Goal: Information Seeking & Learning: Learn about a topic

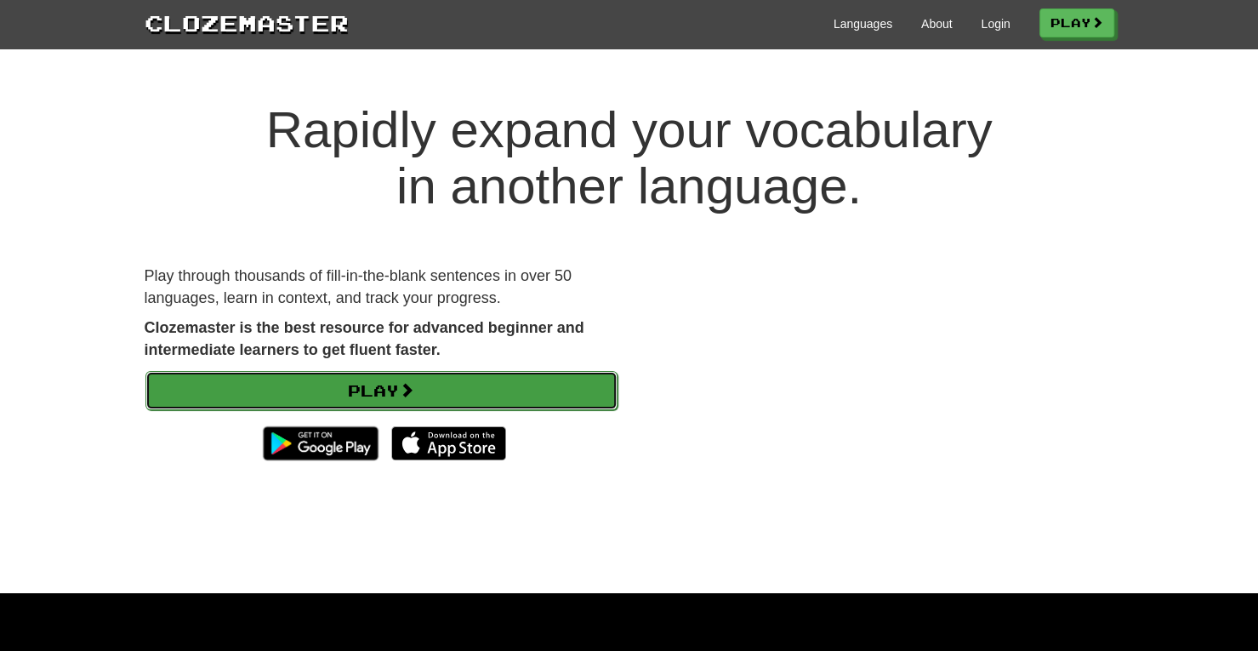
click at [421, 401] on link "Play" at bounding box center [381, 390] width 472 height 39
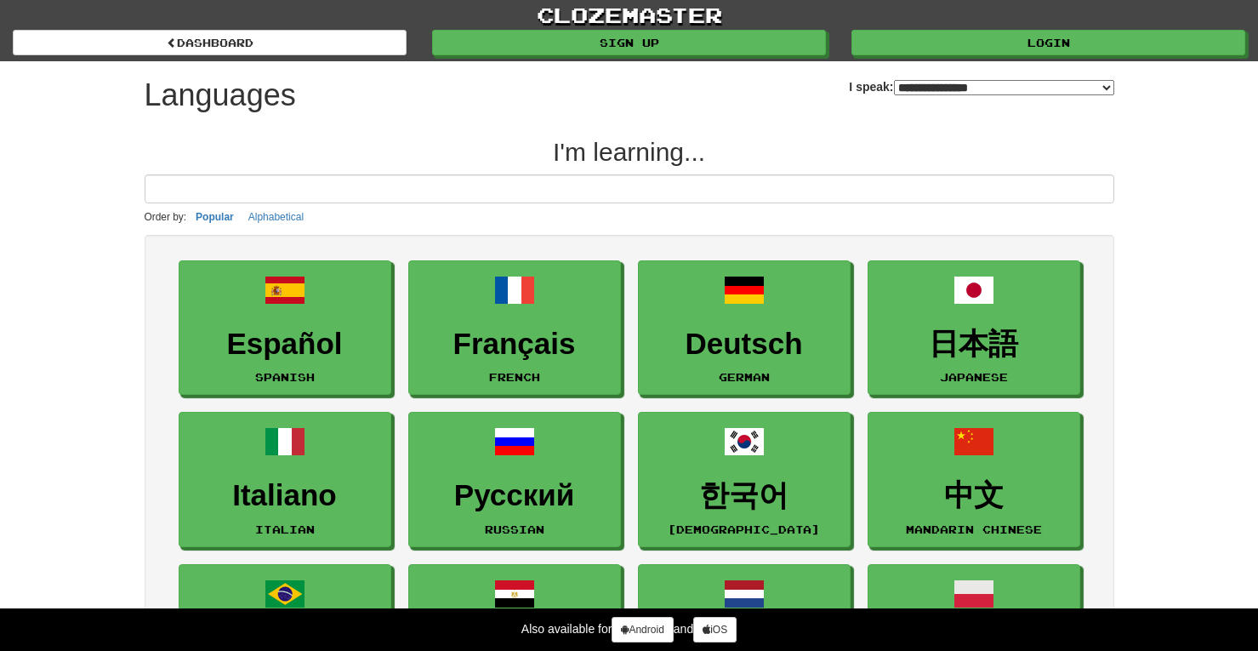
select select "*******"
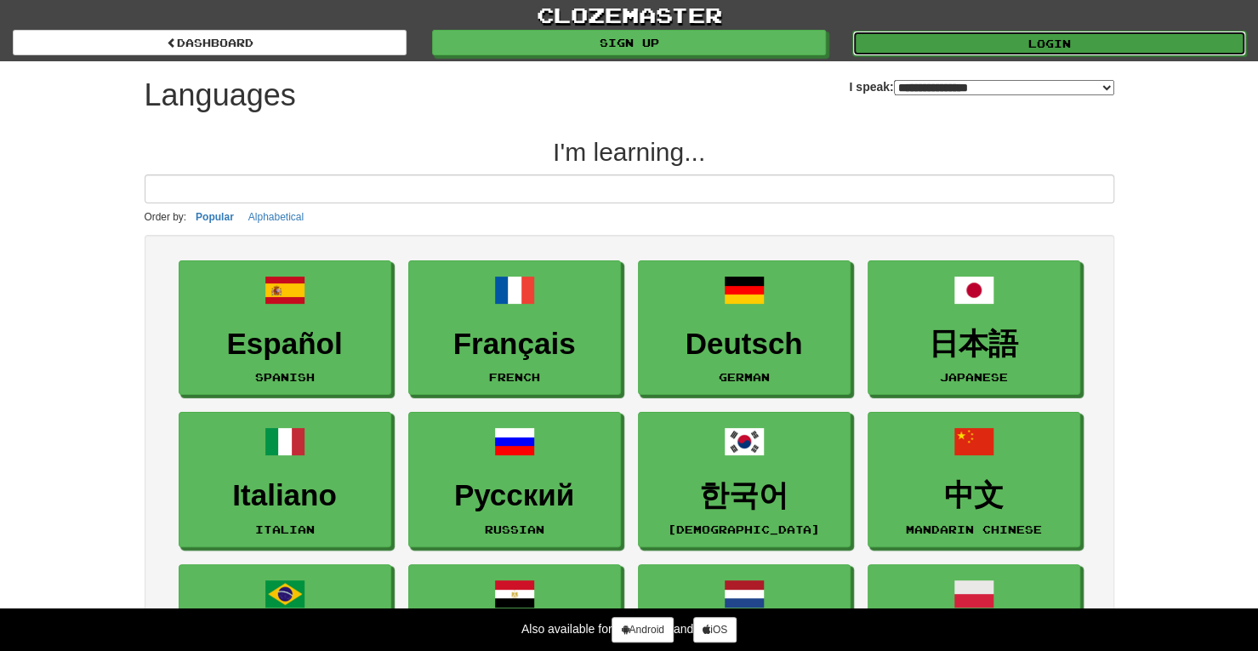
click at [961, 44] on link "Login" at bounding box center [1049, 44] width 394 height 26
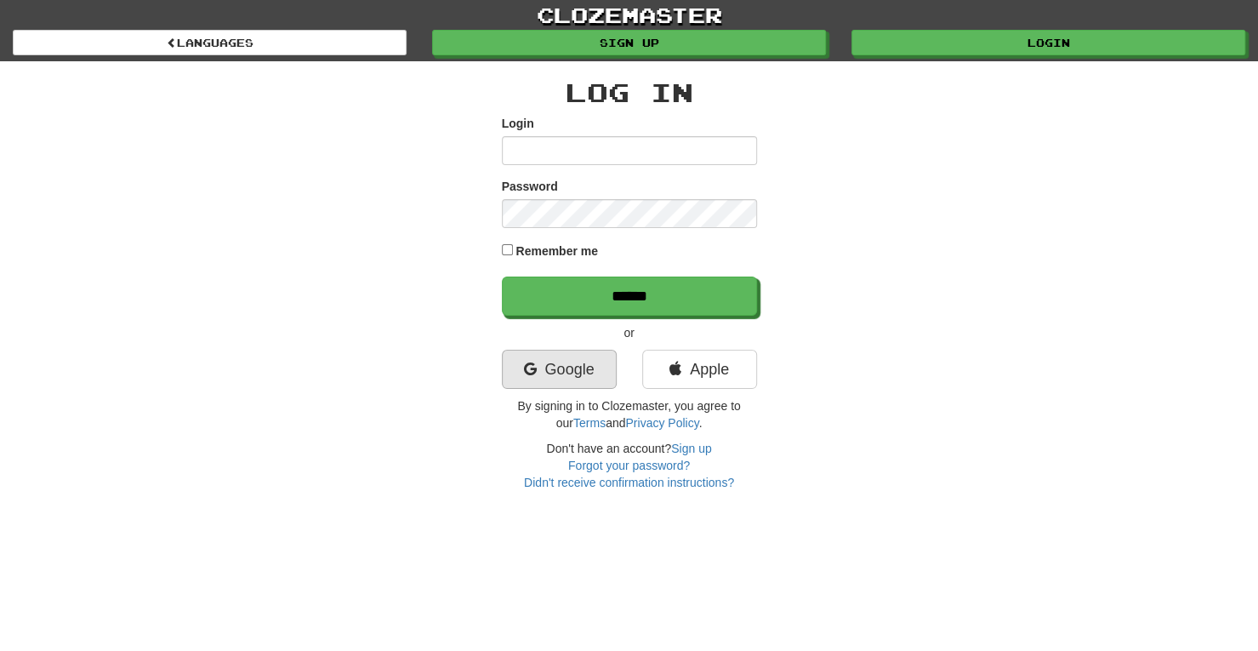
type input "**********"
click at [545, 382] on link "Google" at bounding box center [559, 369] width 115 height 39
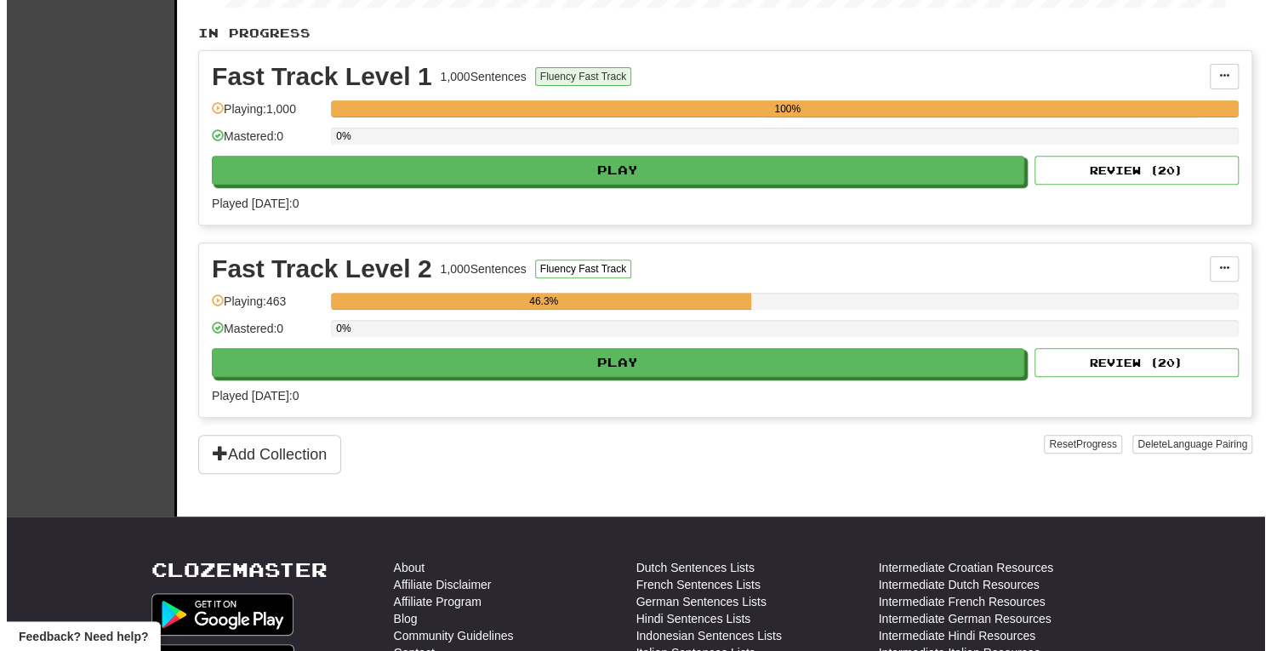
scroll to position [344, 0]
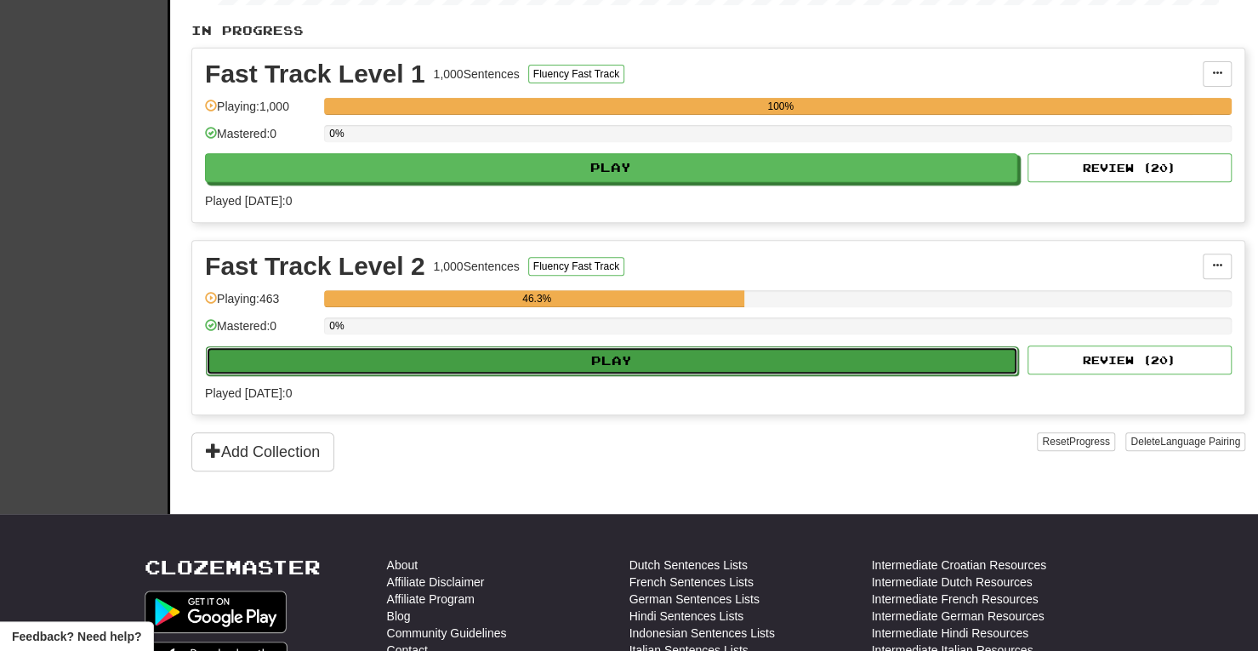
click at [586, 363] on button "Play" at bounding box center [612, 360] width 812 height 29
select select "**"
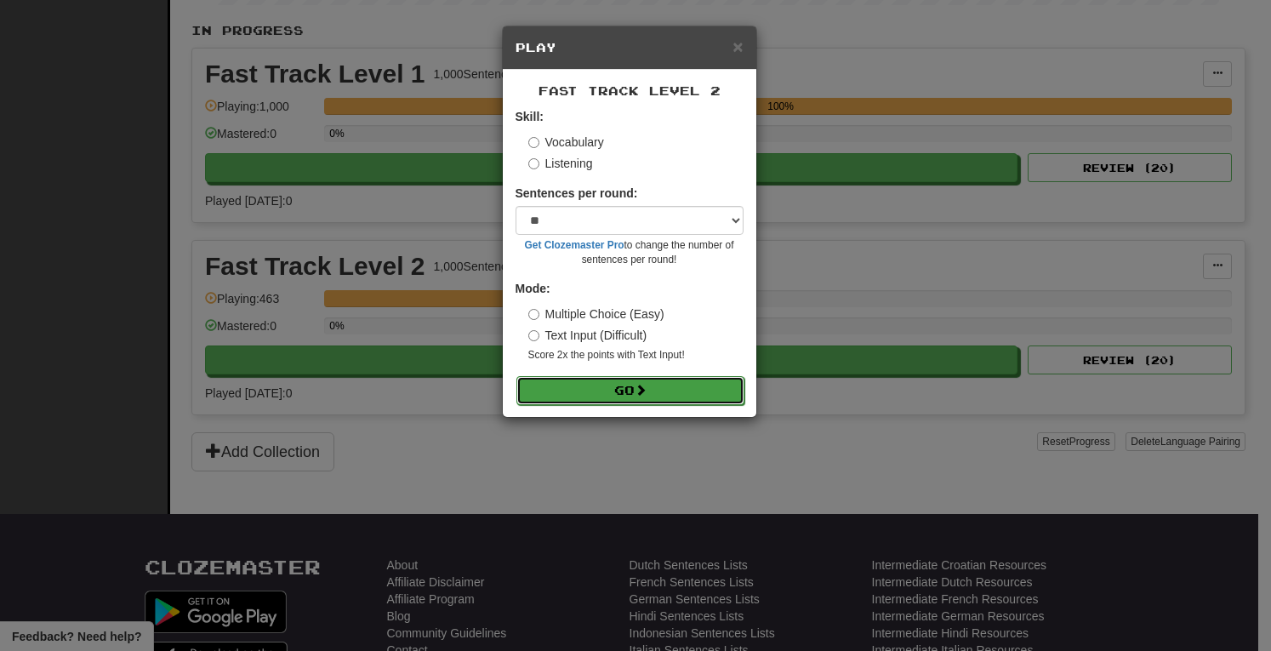
click at [633, 384] on button "Go" at bounding box center [630, 390] width 228 height 29
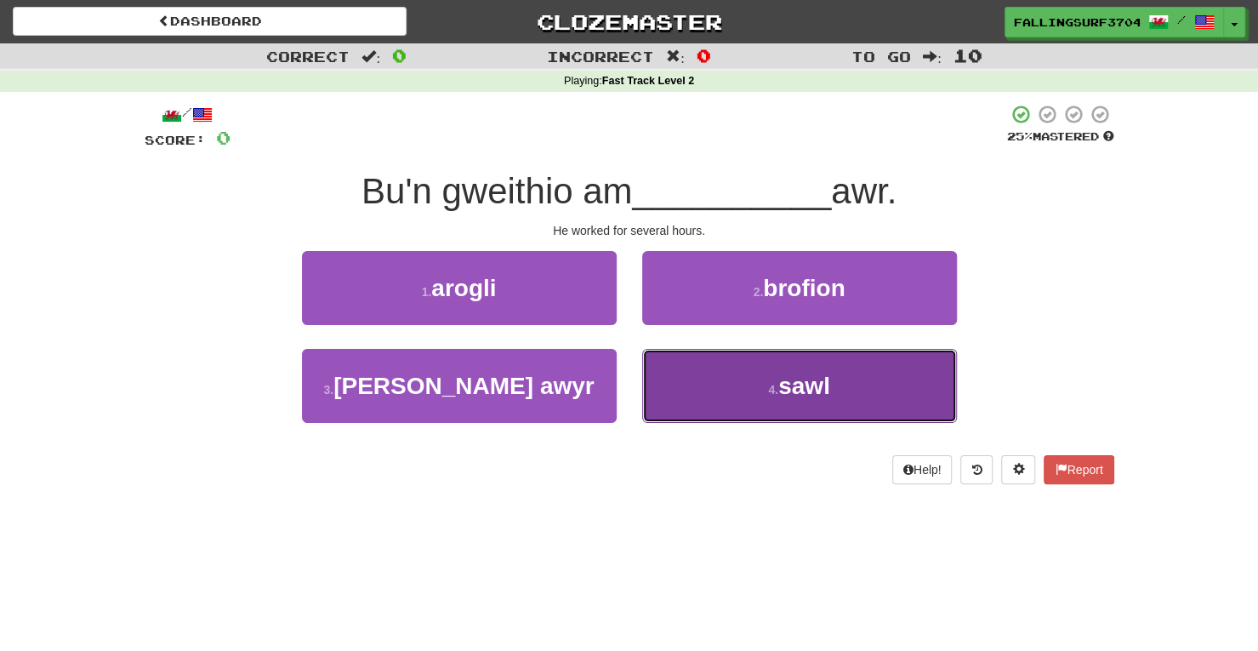
click at [834, 392] on button "4 . sawl" at bounding box center [799, 386] width 315 height 74
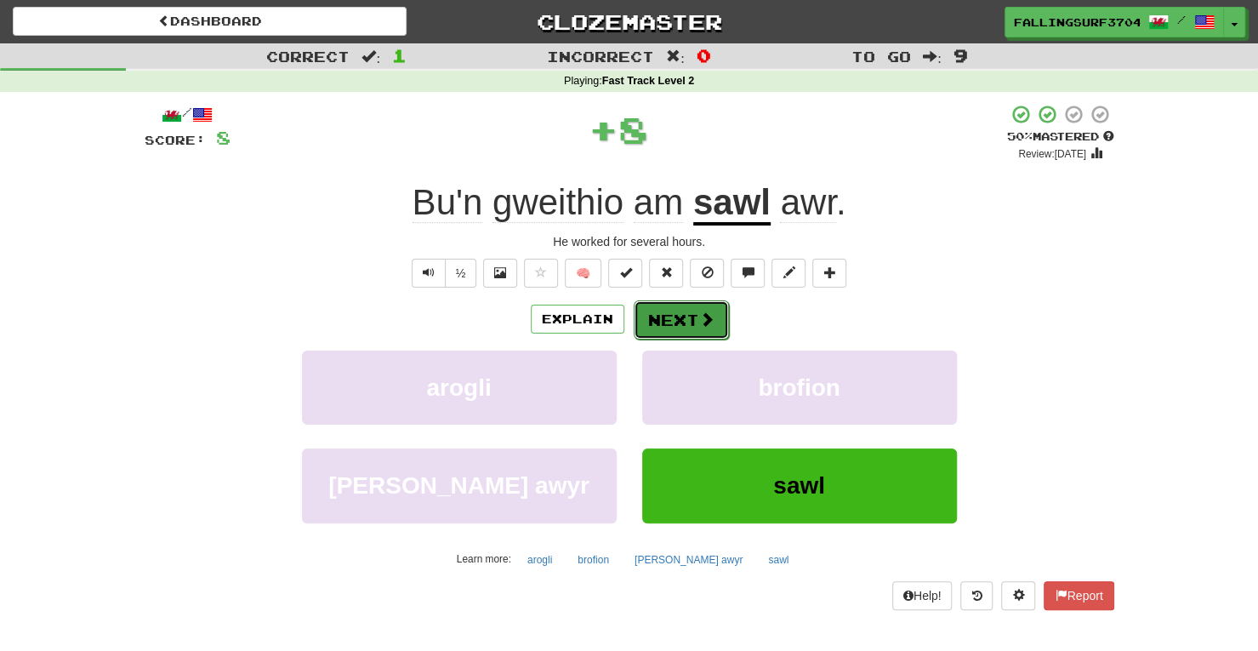
click at [684, 324] on button "Next" at bounding box center [681, 319] width 95 height 39
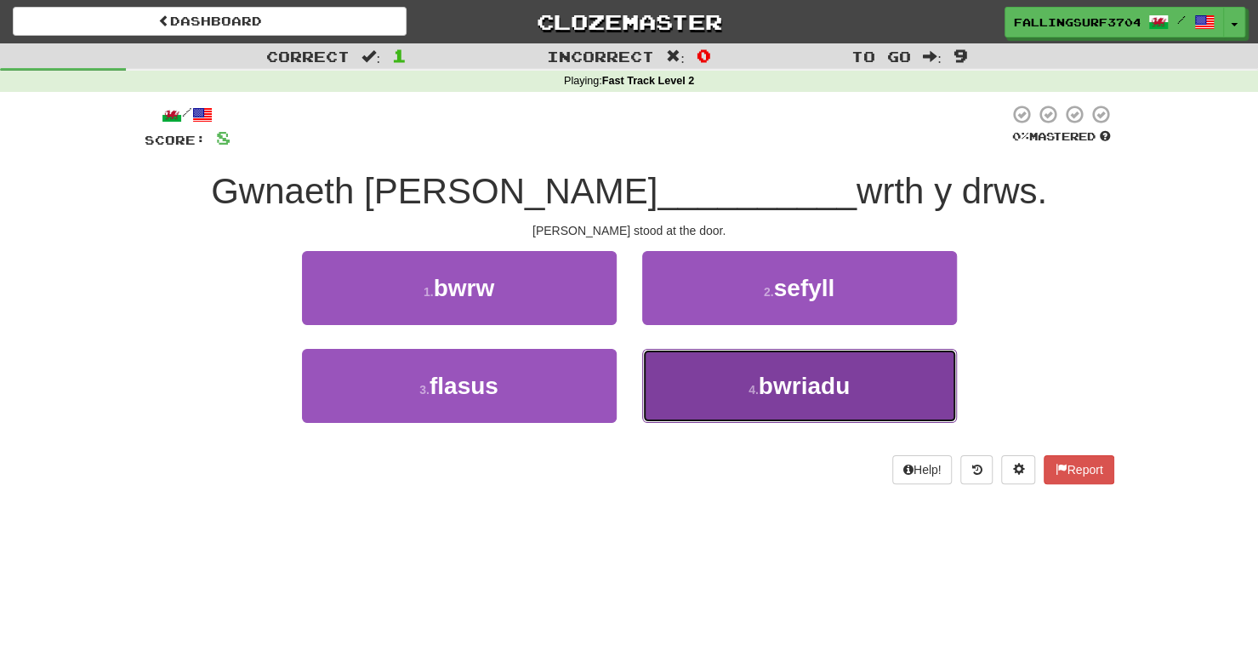
click at [748, 376] on button "4 . bwriadu" at bounding box center [799, 386] width 315 height 74
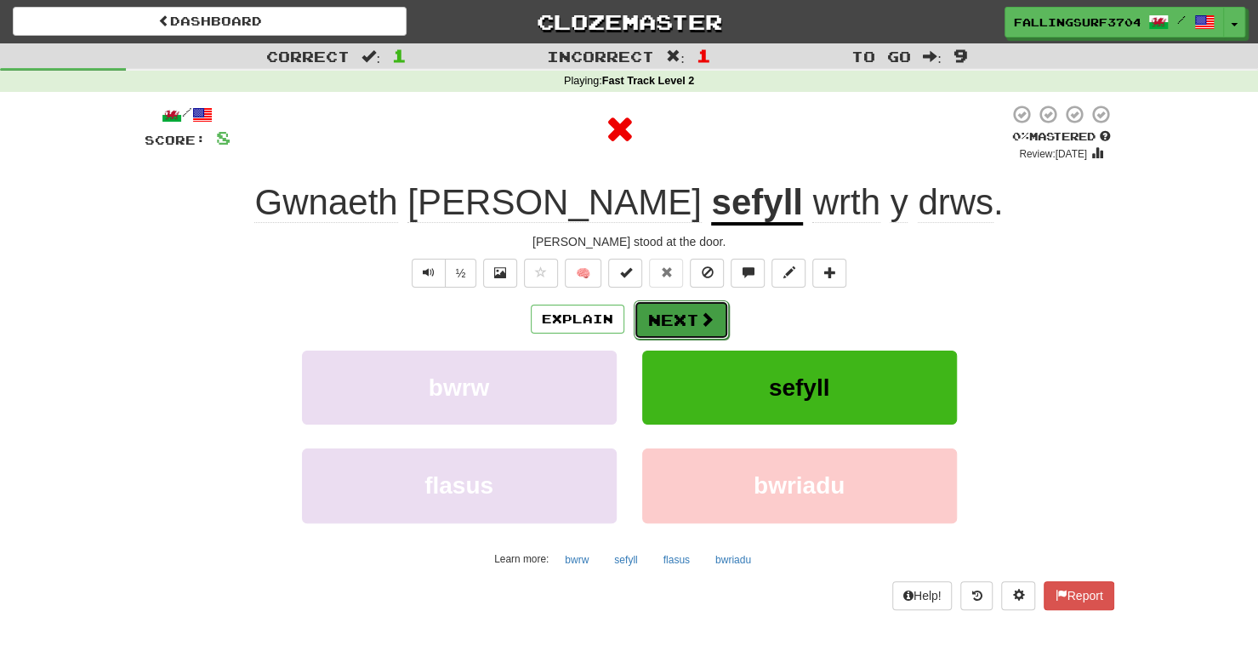
click at [665, 316] on button "Next" at bounding box center [681, 319] width 95 height 39
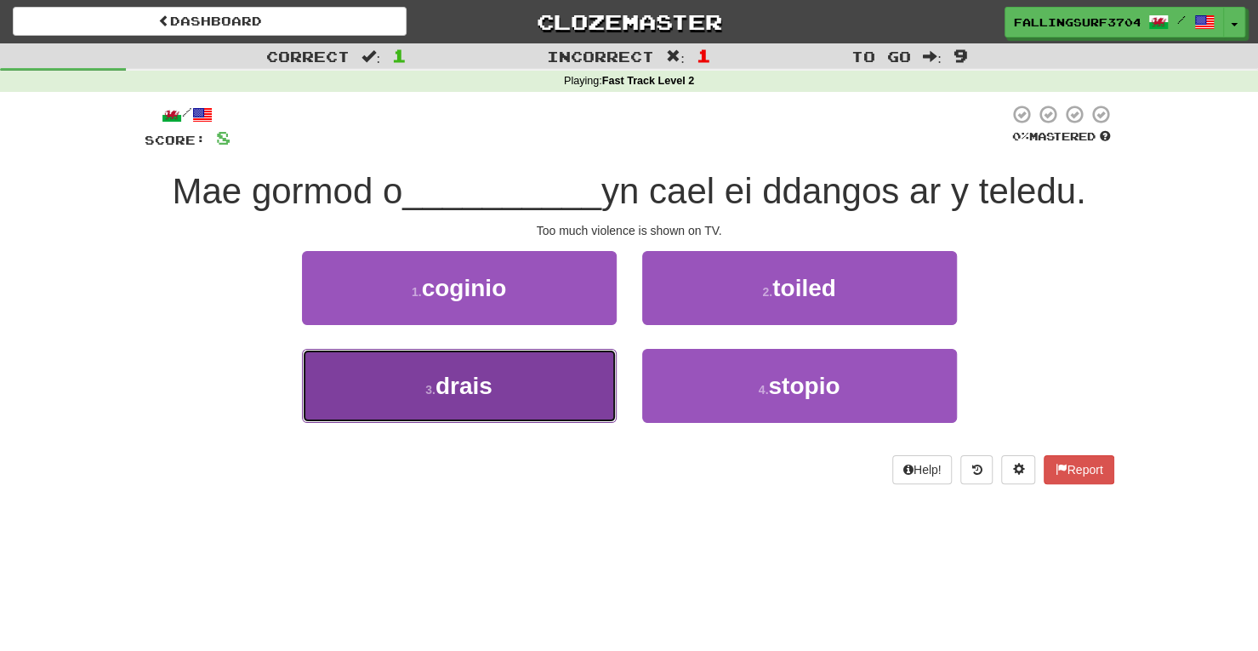
click at [446, 394] on span "drais" at bounding box center [463, 385] width 57 height 26
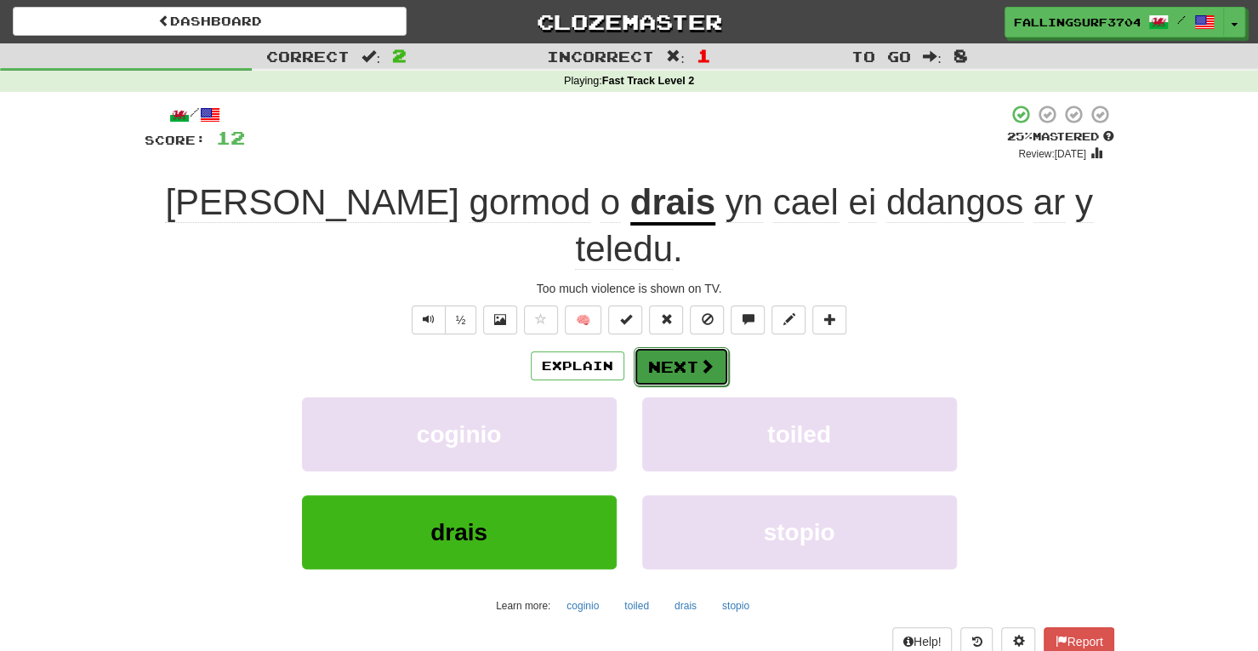
click at [685, 347] on button "Next" at bounding box center [681, 366] width 95 height 39
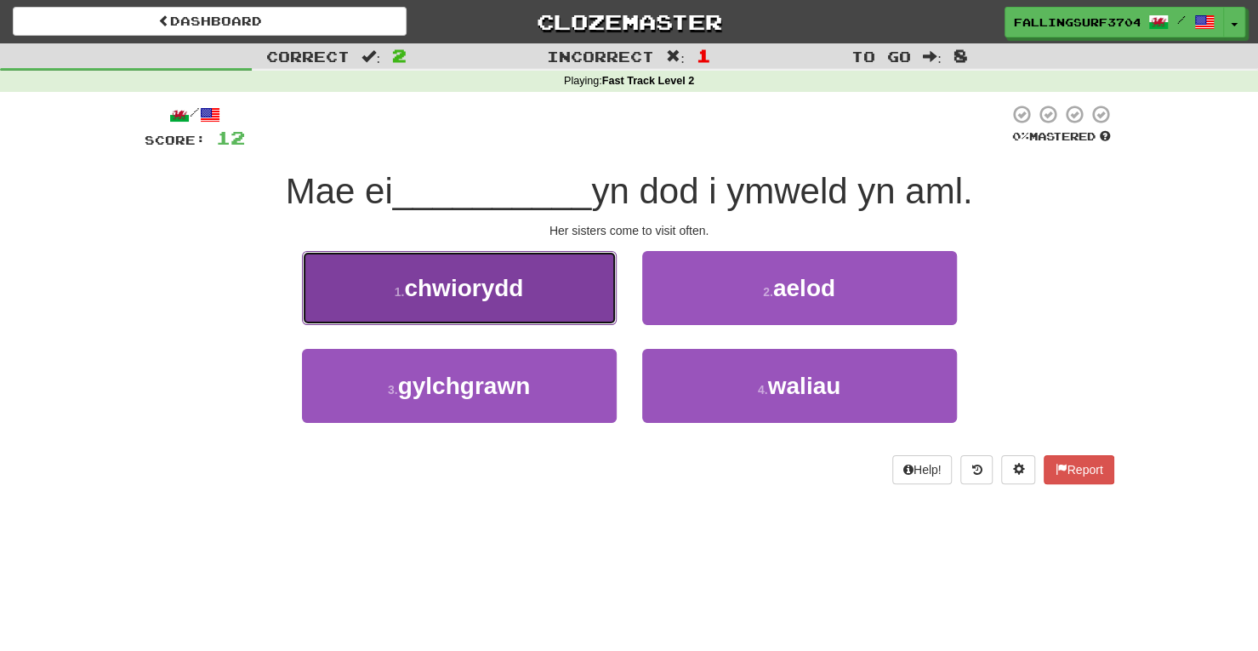
click at [530, 293] on button "1 . chwiorydd" at bounding box center [459, 288] width 315 height 74
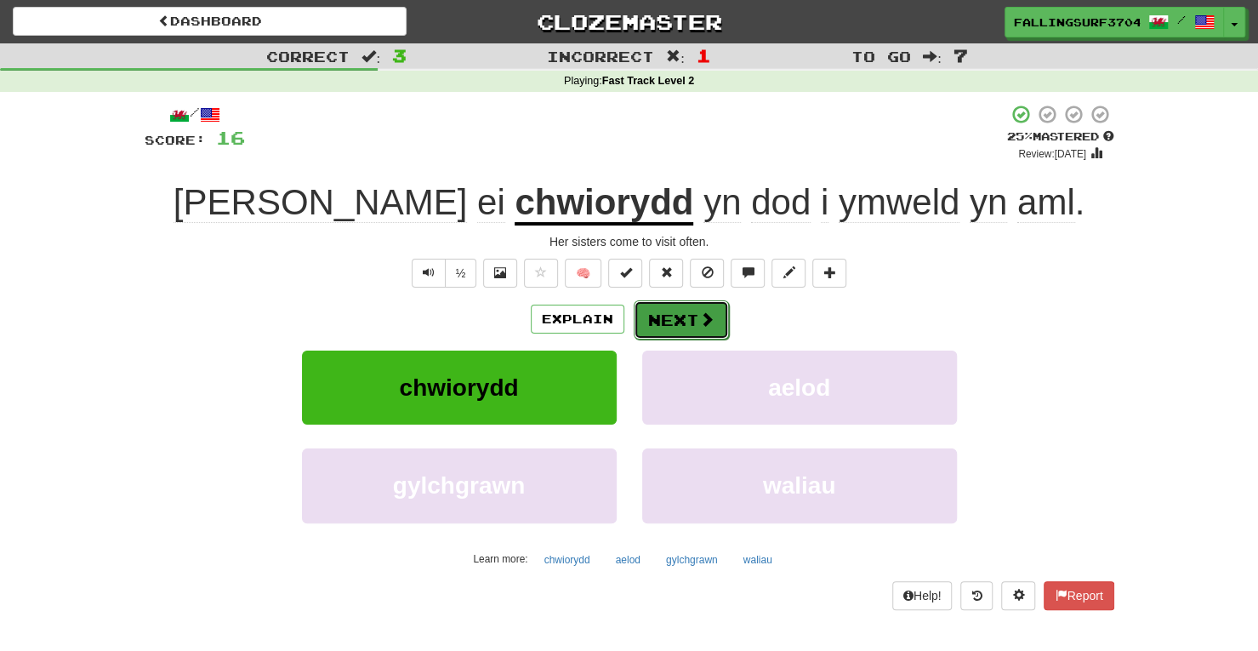
click at [697, 333] on button "Next" at bounding box center [681, 319] width 95 height 39
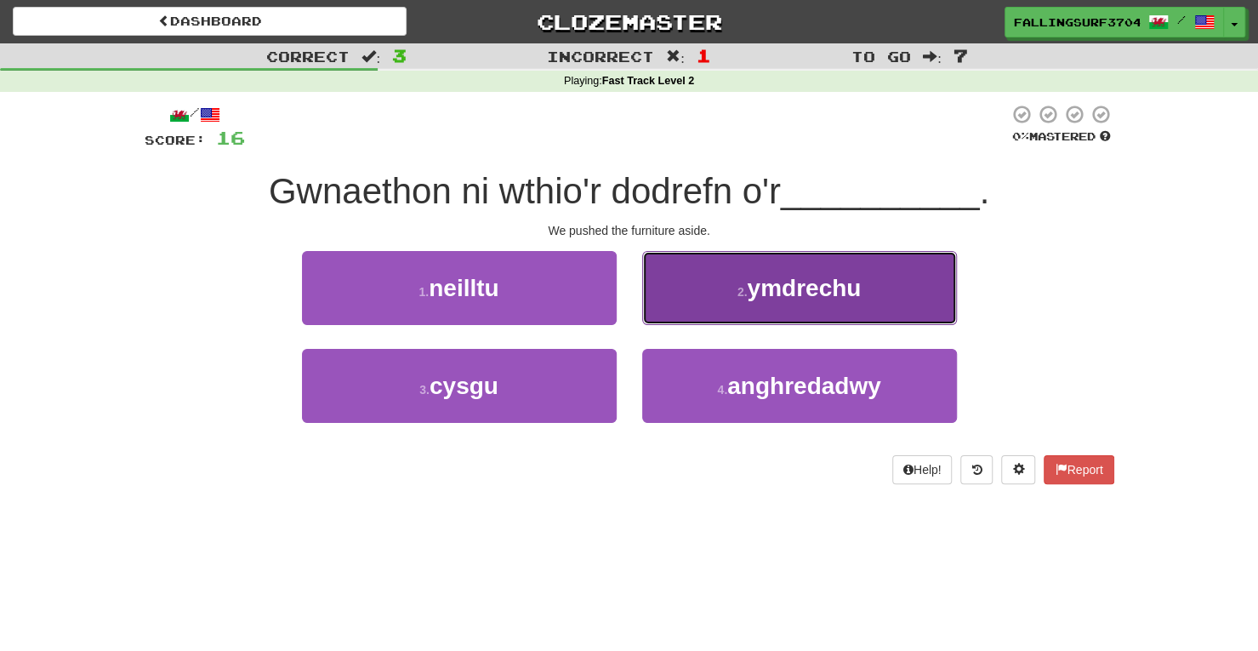
click at [811, 305] on button "2 . ymdrechu" at bounding box center [799, 288] width 315 height 74
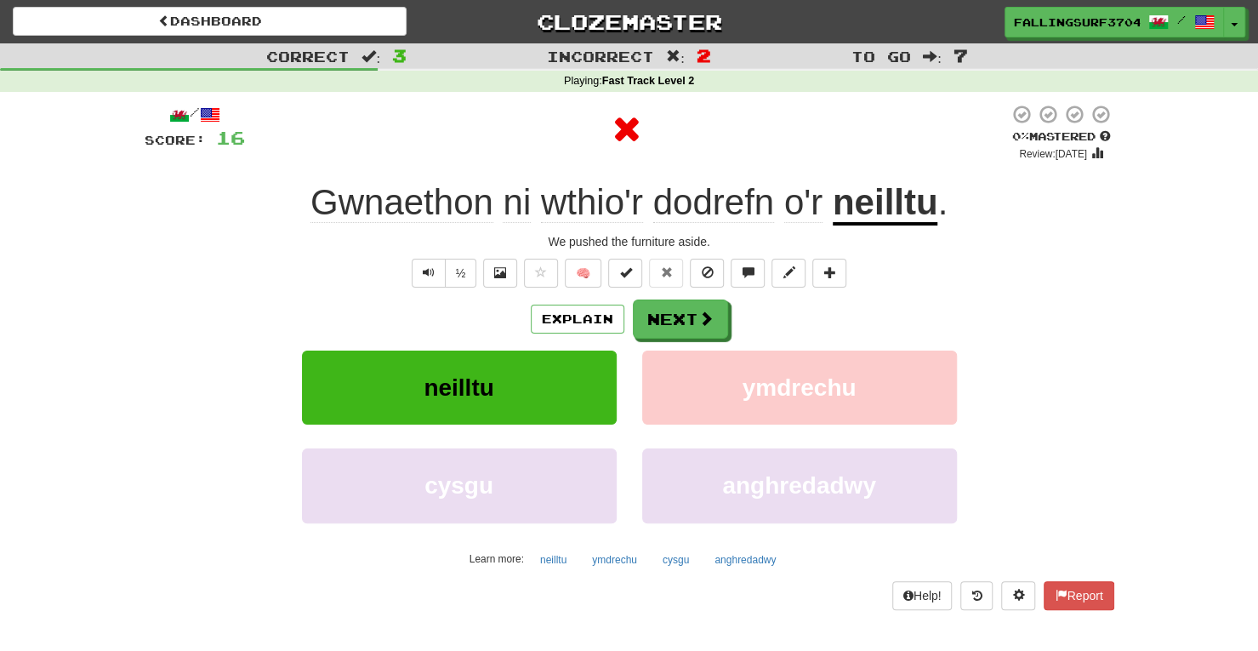
click at [896, 206] on u "neilltu" at bounding box center [885, 203] width 105 height 43
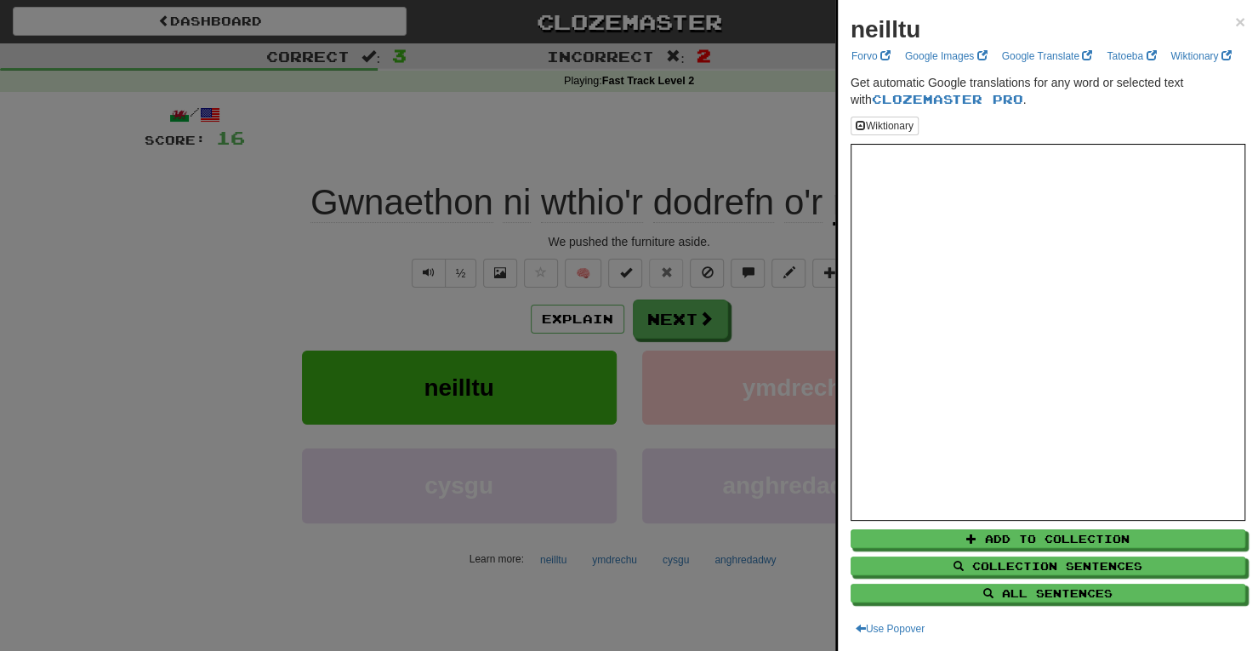
click at [653, 324] on div at bounding box center [629, 325] width 1258 height 651
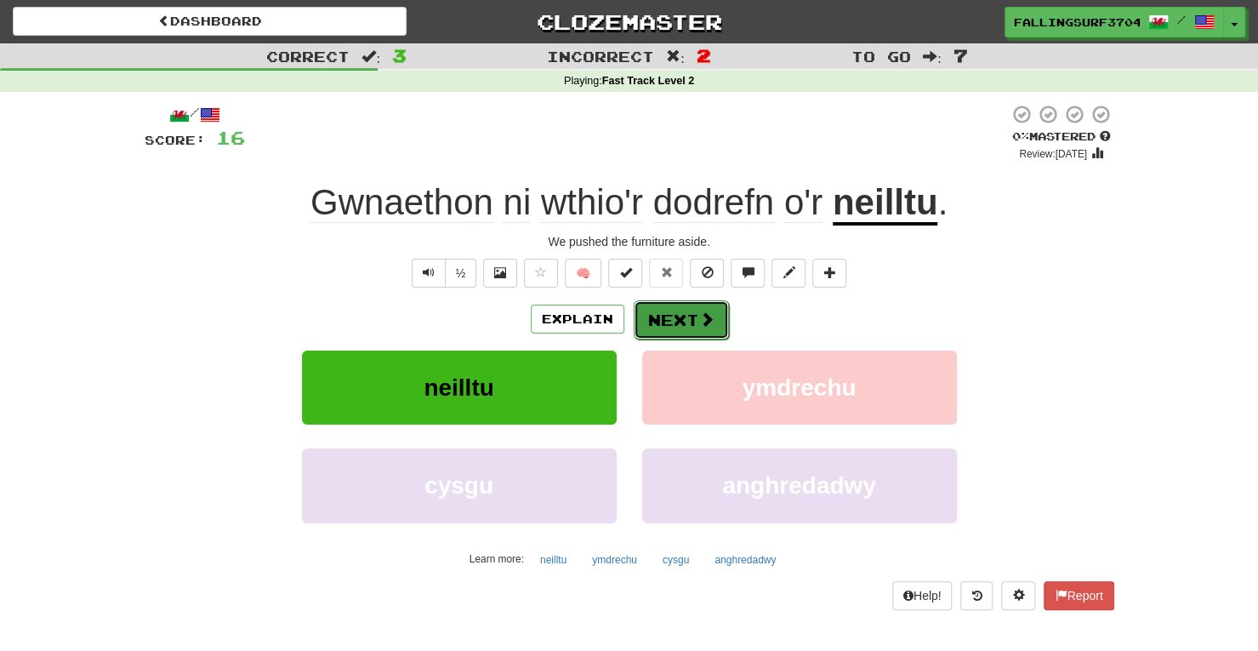
click at [651, 316] on button "Next" at bounding box center [681, 319] width 95 height 39
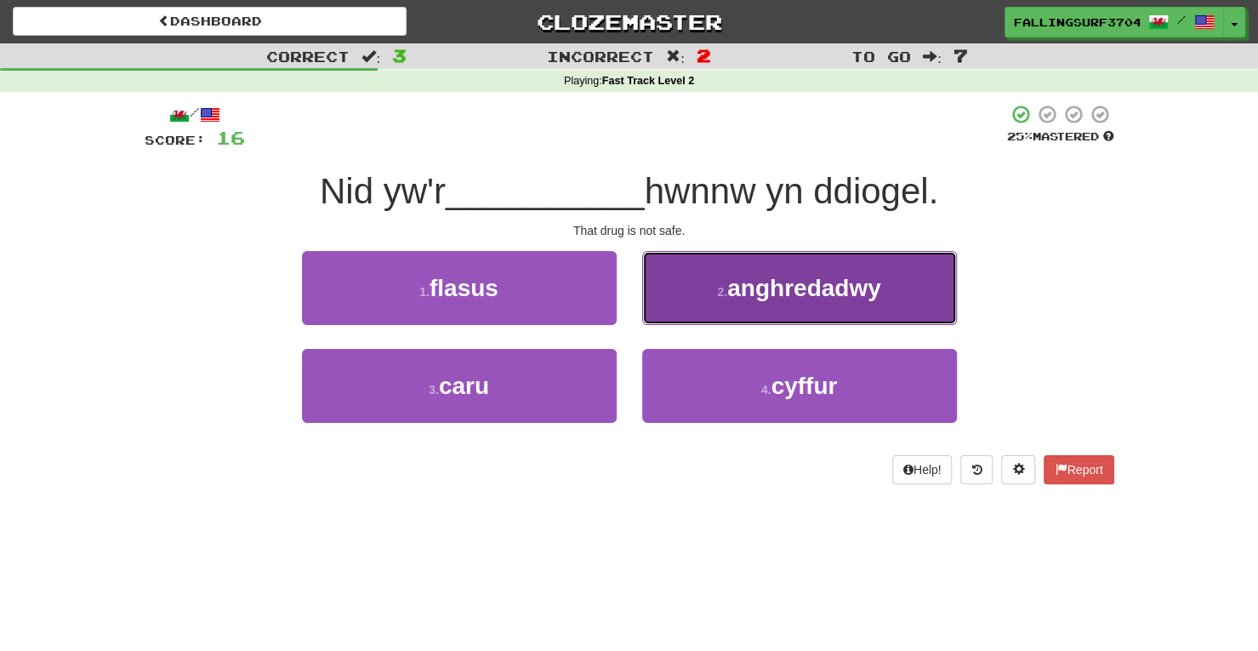
click at [822, 304] on button "2 . anghredadwy" at bounding box center [799, 288] width 315 height 74
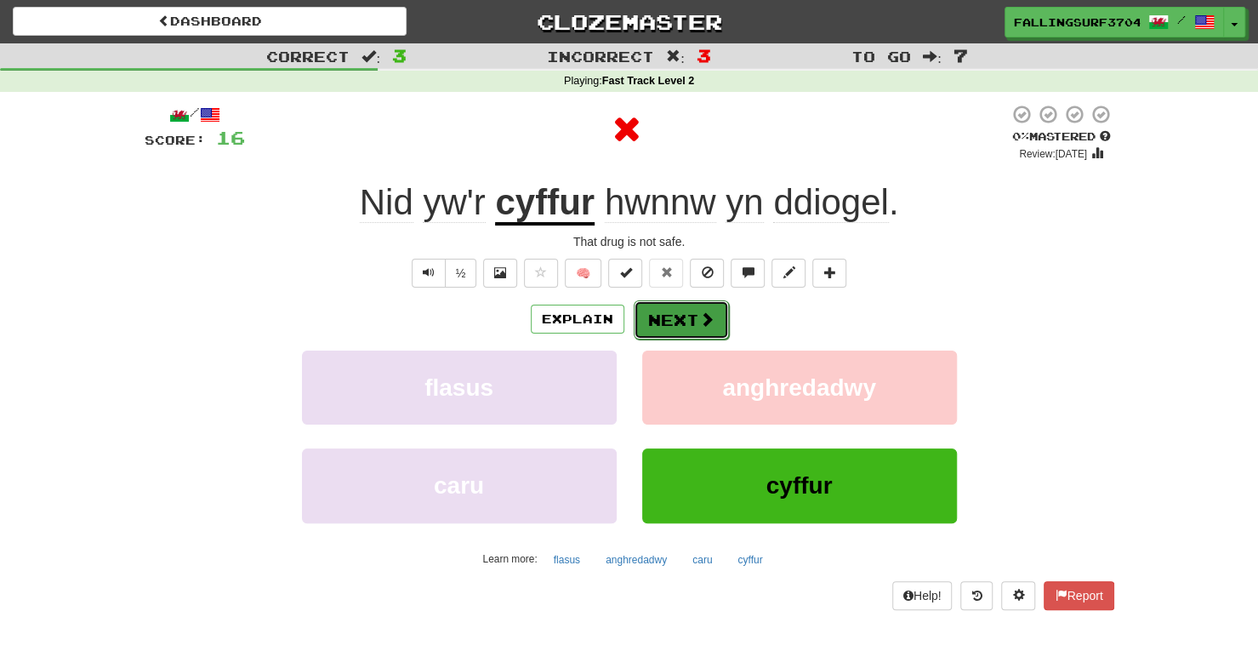
click at [676, 307] on button "Next" at bounding box center [681, 319] width 95 height 39
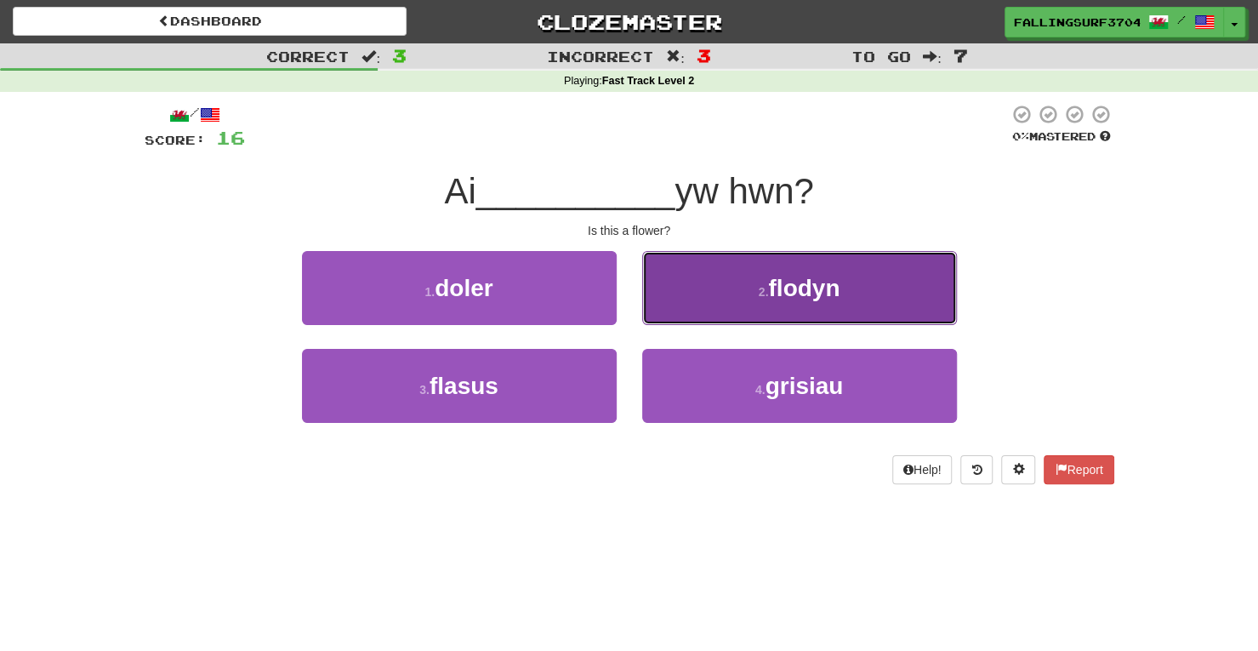
click at [874, 263] on button "2 . flodyn" at bounding box center [799, 288] width 315 height 74
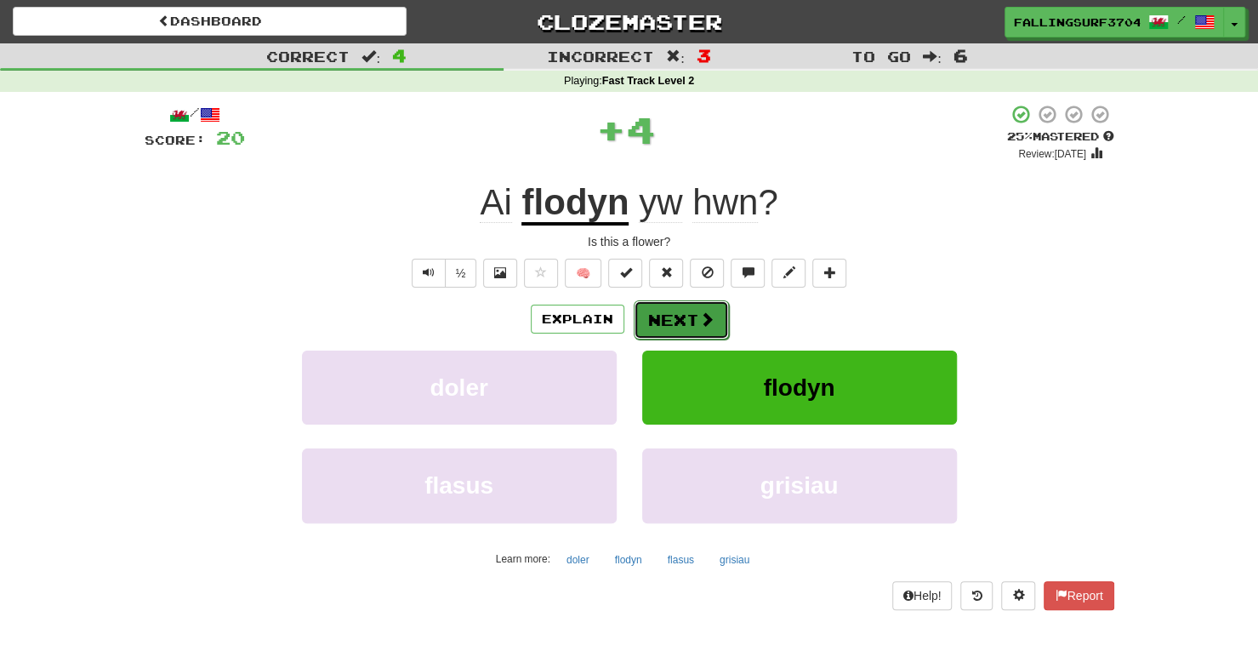
click at [683, 309] on button "Next" at bounding box center [681, 319] width 95 height 39
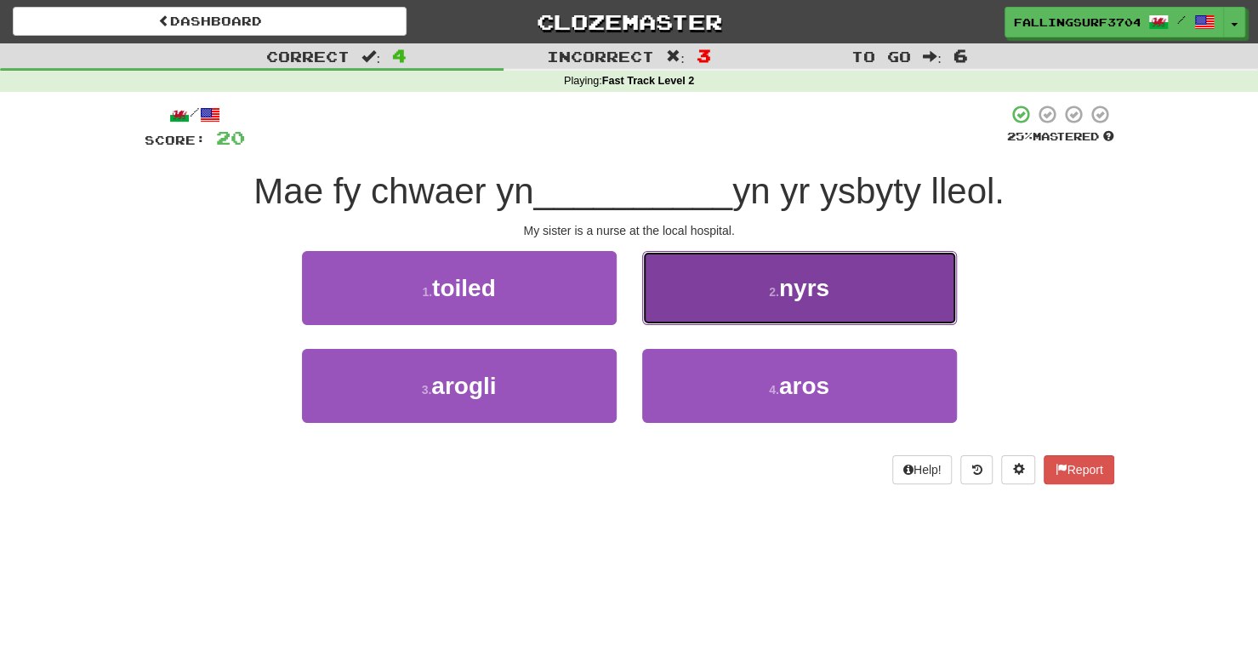
click at [822, 309] on button "2 . nyrs" at bounding box center [799, 288] width 315 height 74
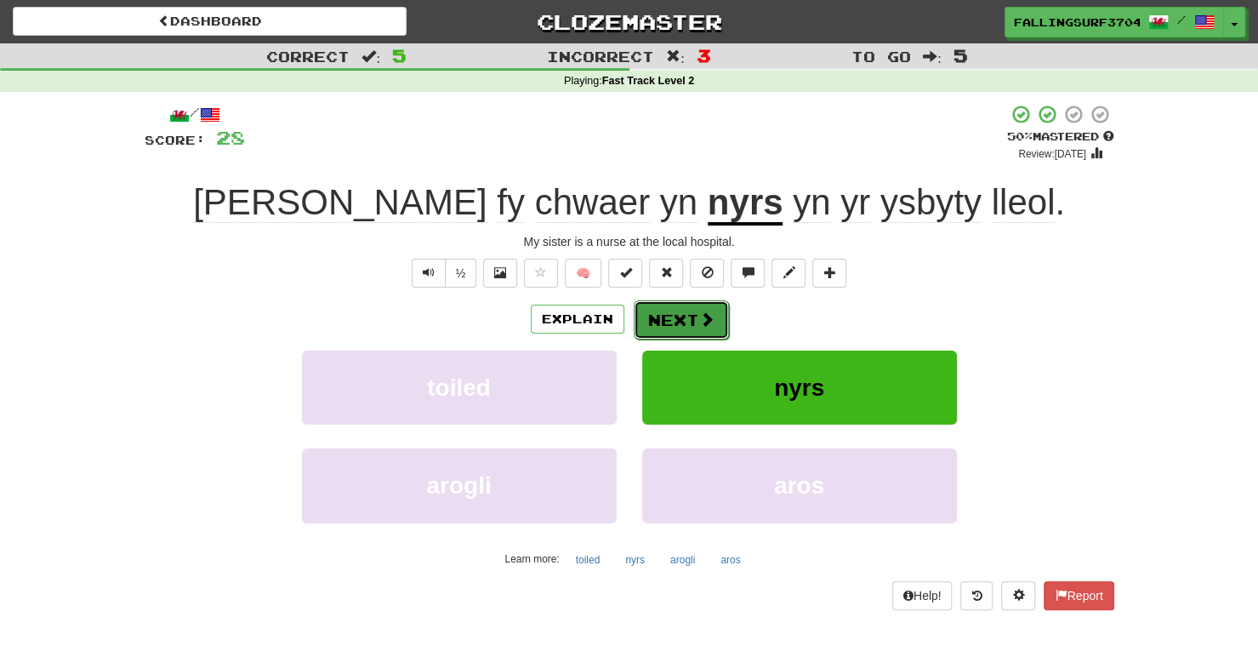
click at [675, 322] on button "Next" at bounding box center [681, 319] width 95 height 39
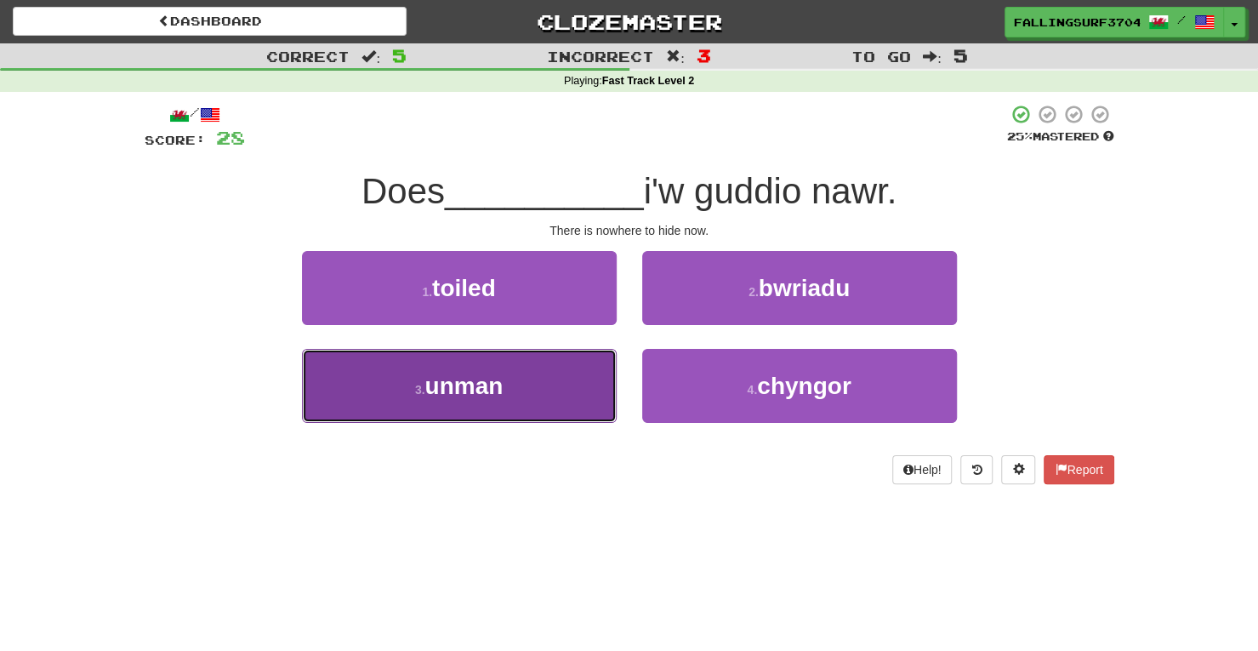
click at [540, 385] on button "3 . unman" at bounding box center [459, 386] width 315 height 74
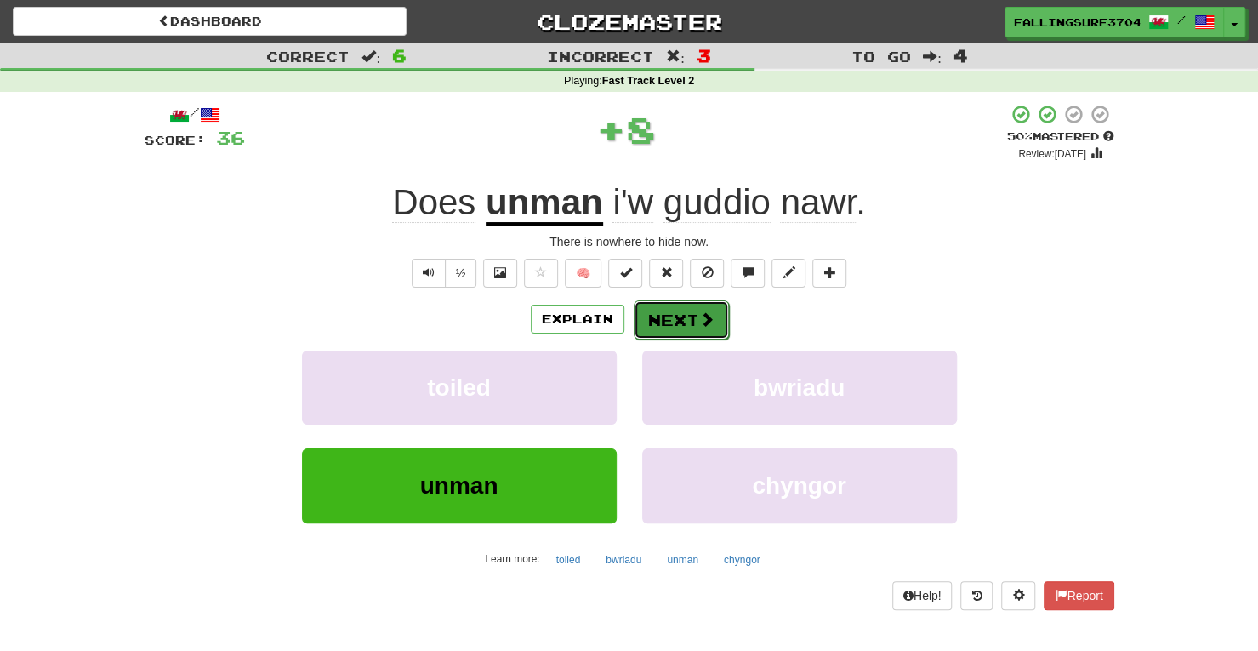
click at [684, 326] on button "Next" at bounding box center [681, 319] width 95 height 39
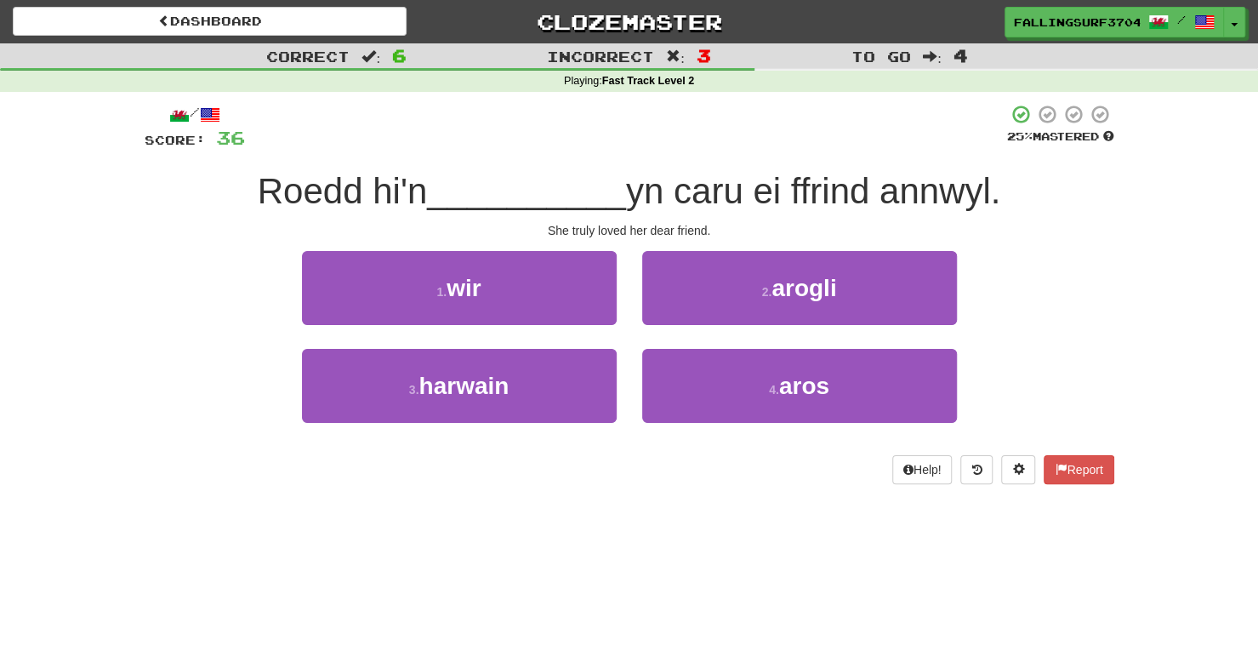
click at [684, 326] on div "2 . arogli" at bounding box center [799, 300] width 340 height 98
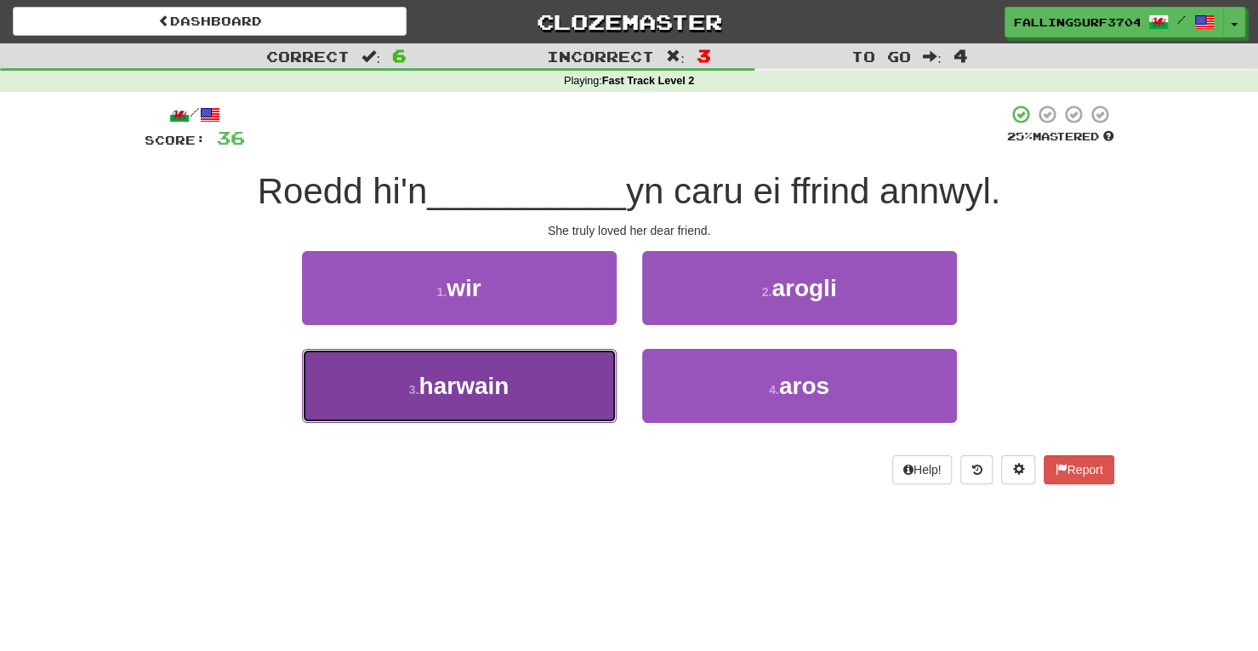
click at [494, 392] on span "harwain" at bounding box center [463, 385] width 90 height 26
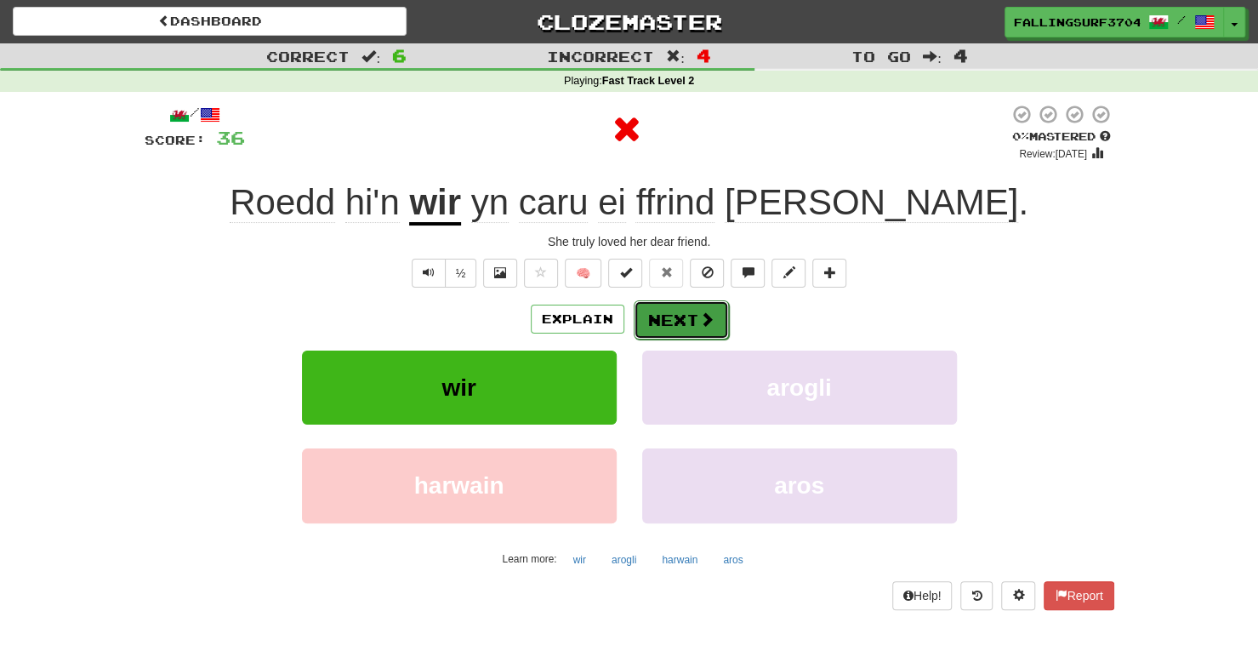
click at [675, 317] on button "Next" at bounding box center [681, 319] width 95 height 39
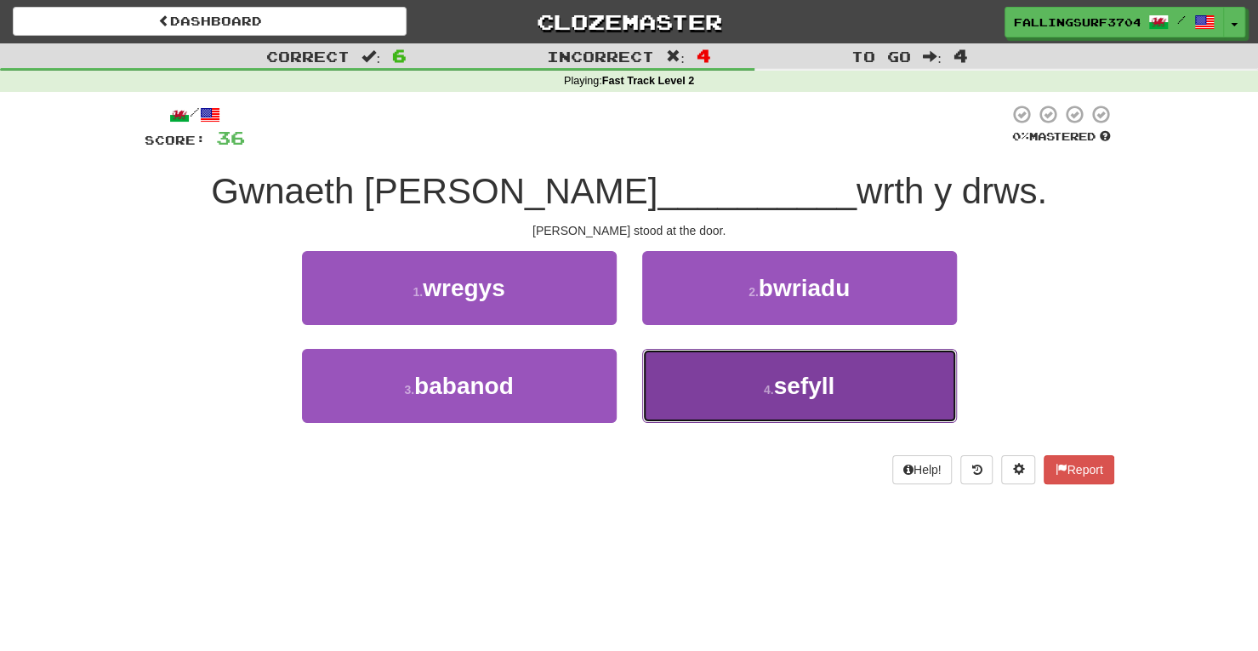
click at [774, 387] on small "4 ." at bounding box center [769, 390] width 10 height 14
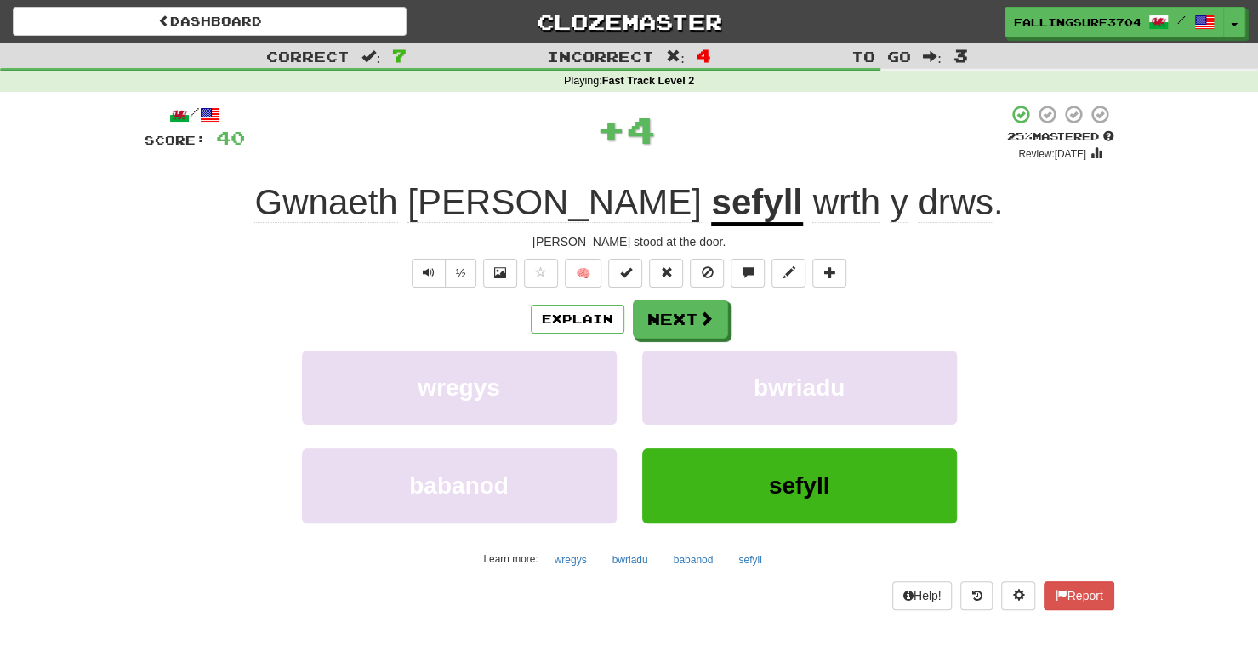
click at [711, 199] on u "sefyll" at bounding box center [756, 203] width 91 height 43
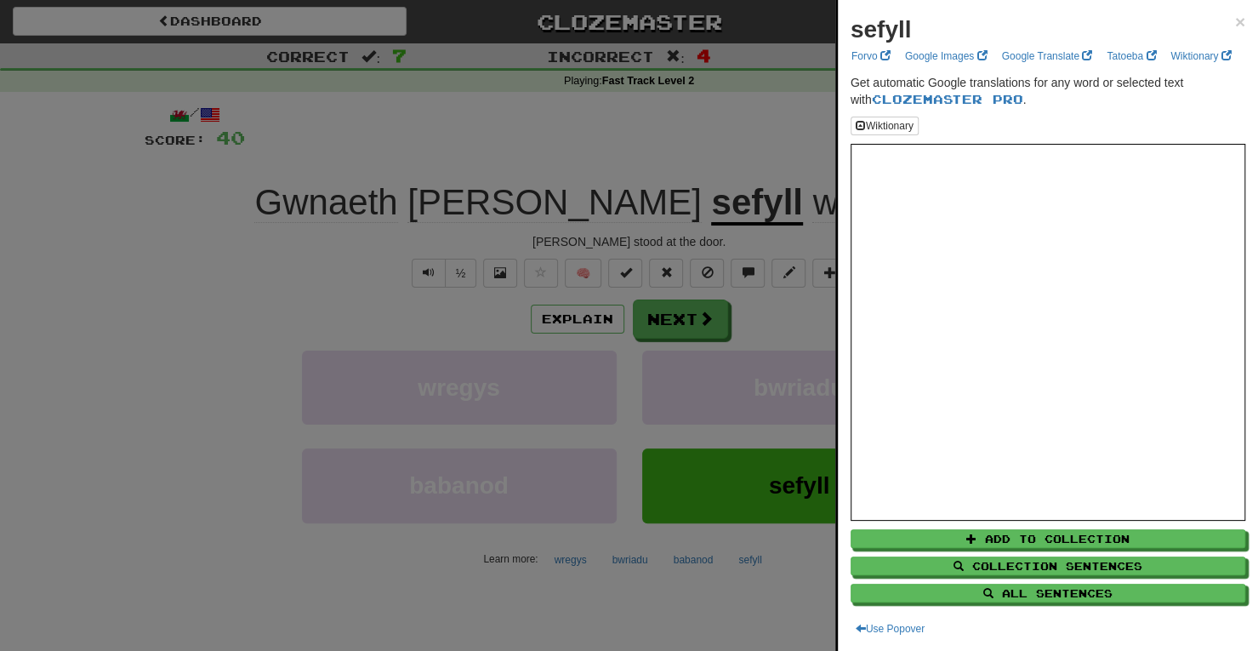
click at [695, 323] on div at bounding box center [629, 325] width 1258 height 651
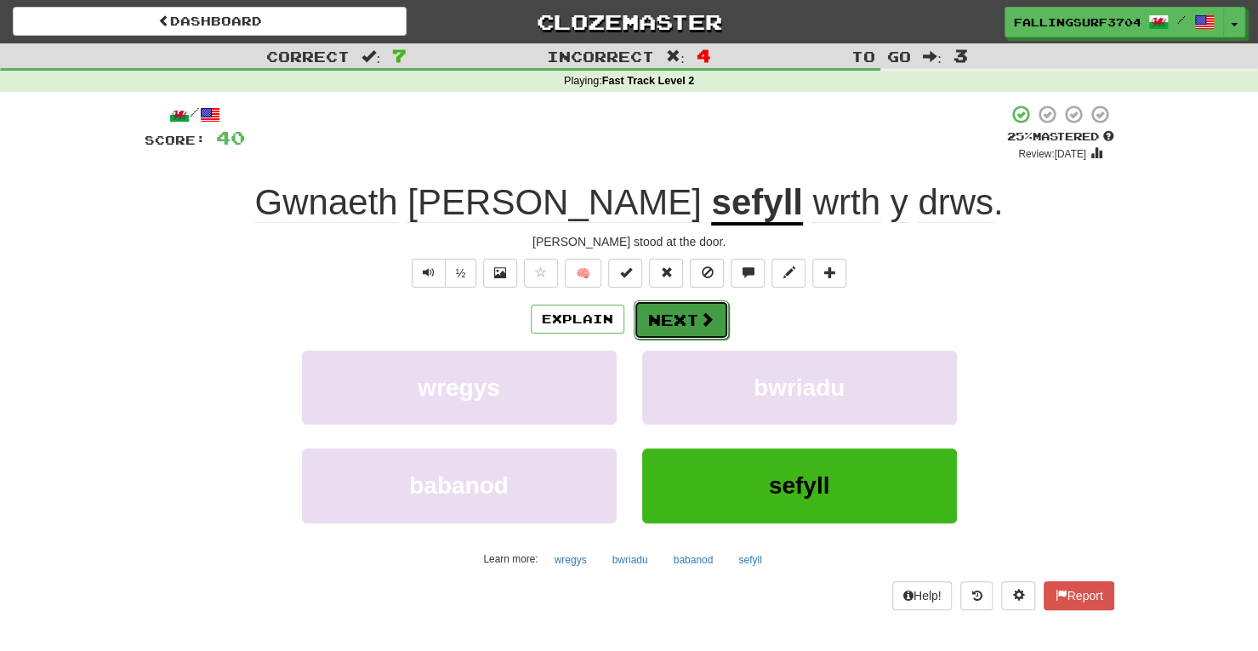
click at [696, 321] on button "Next" at bounding box center [681, 319] width 95 height 39
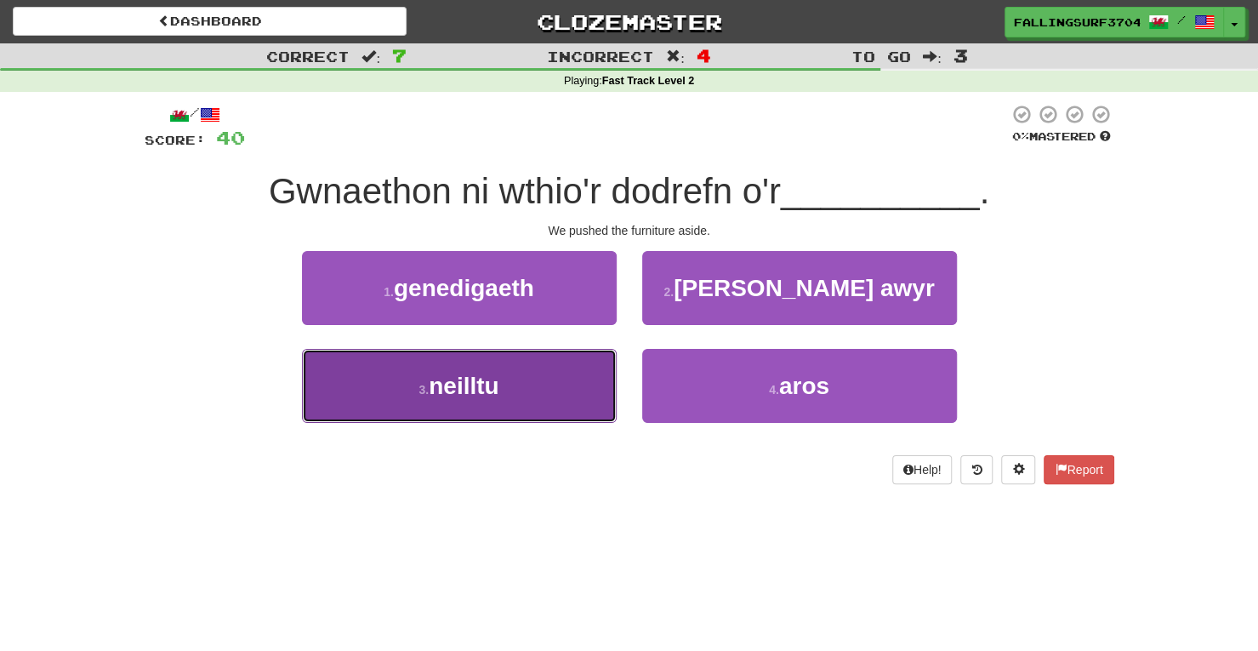
click at [508, 358] on button "3 . neilltu" at bounding box center [459, 386] width 315 height 74
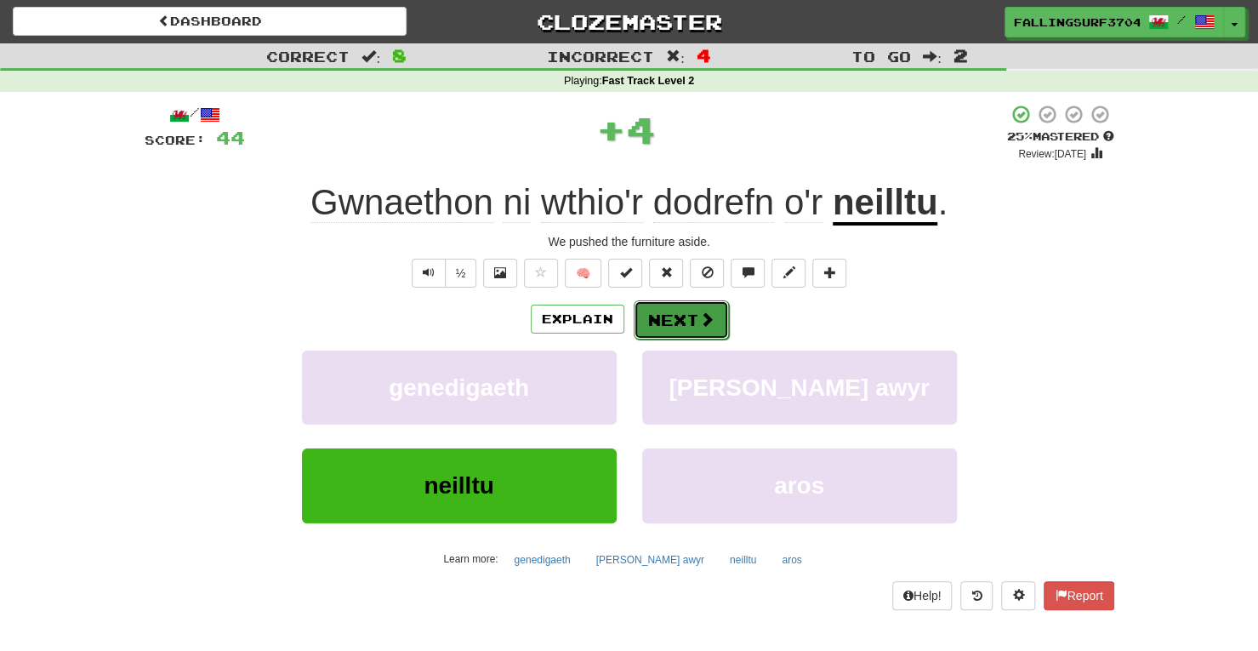
click at [680, 314] on button "Next" at bounding box center [681, 319] width 95 height 39
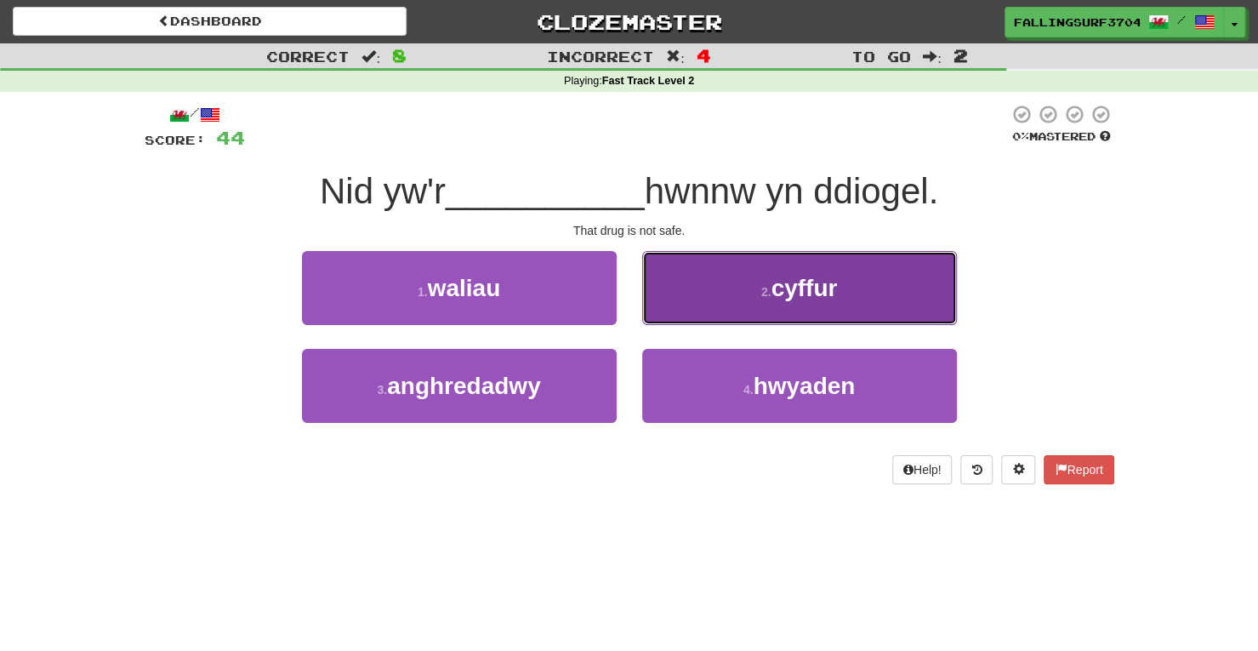
click at [777, 309] on button "2 . cyffur" at bounding box center [799, 288] width 315 height 74
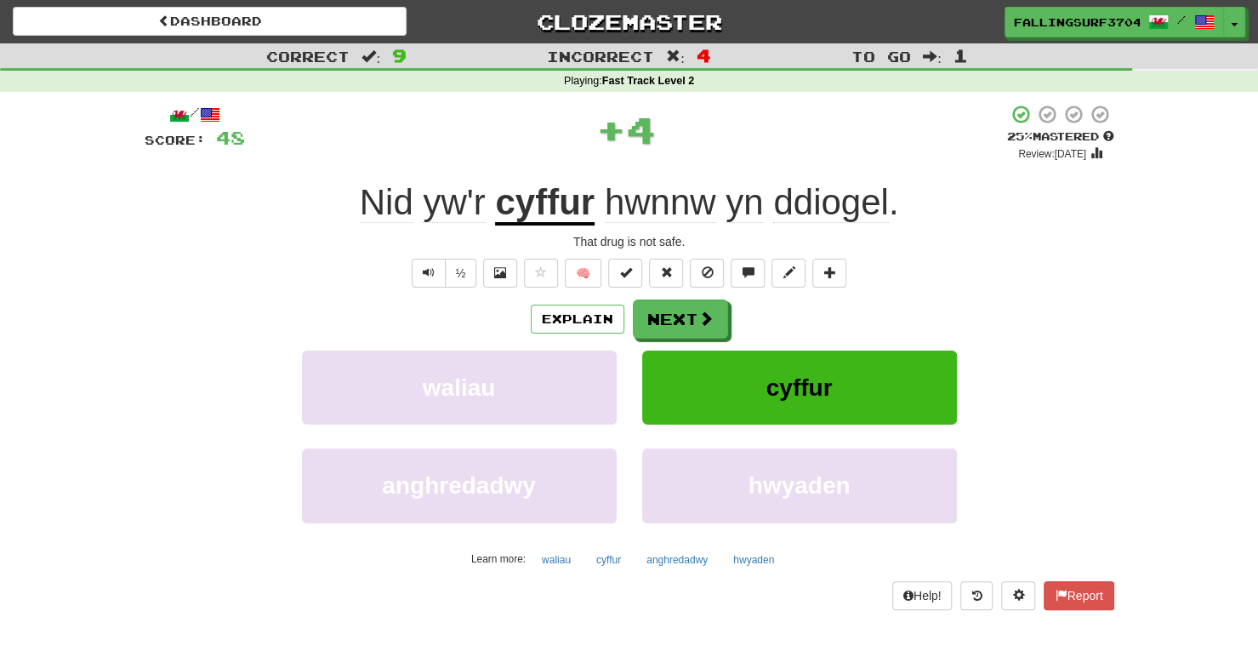
click at [539, 211] on u "cyffur" at bounding box center [545, 203] width 100 height 43
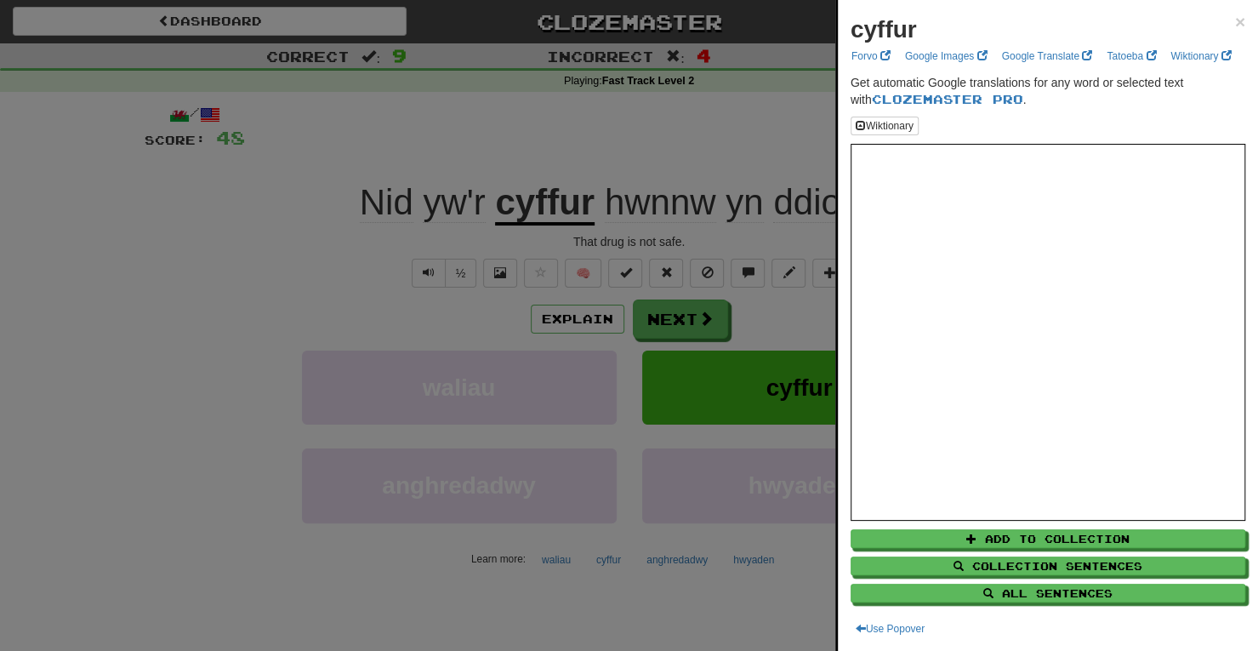
click at [780, 200] on div at bounding box center [629, 325] width 1258 height 651
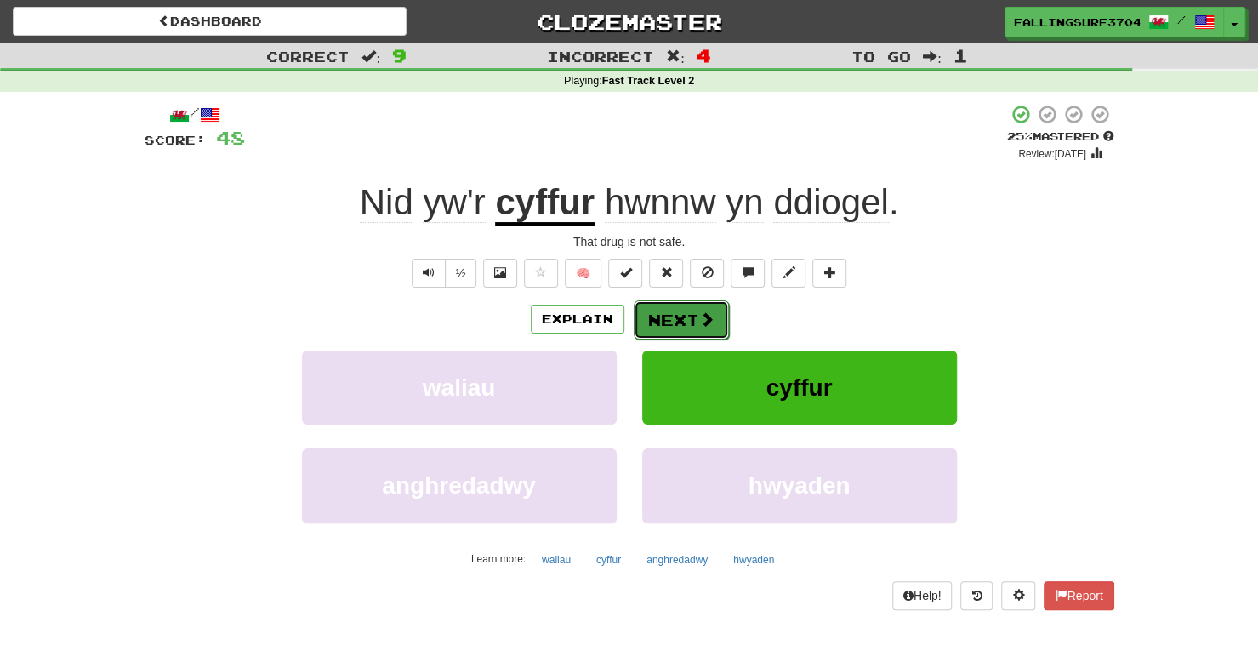
click at [663, 317] on button "Next" at bounding box center [681, 319] width 95 height 39
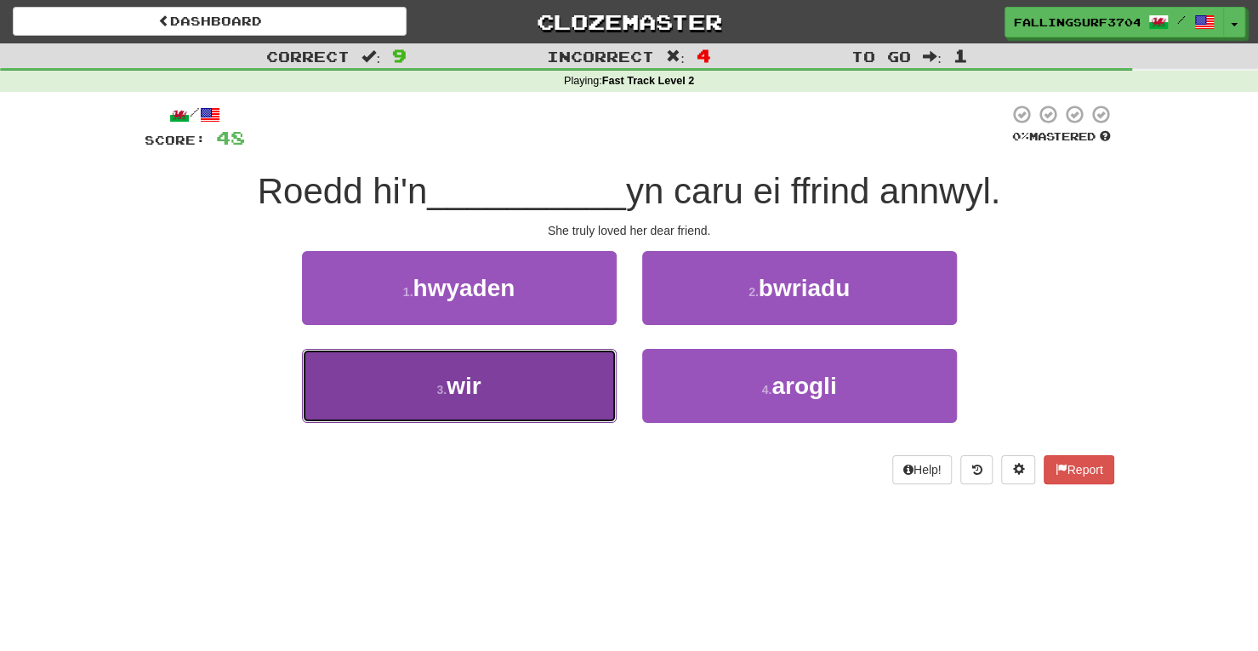
click at [496, 408] on button "3 . wir" at bounding box center [459, 386] width 315 height 74
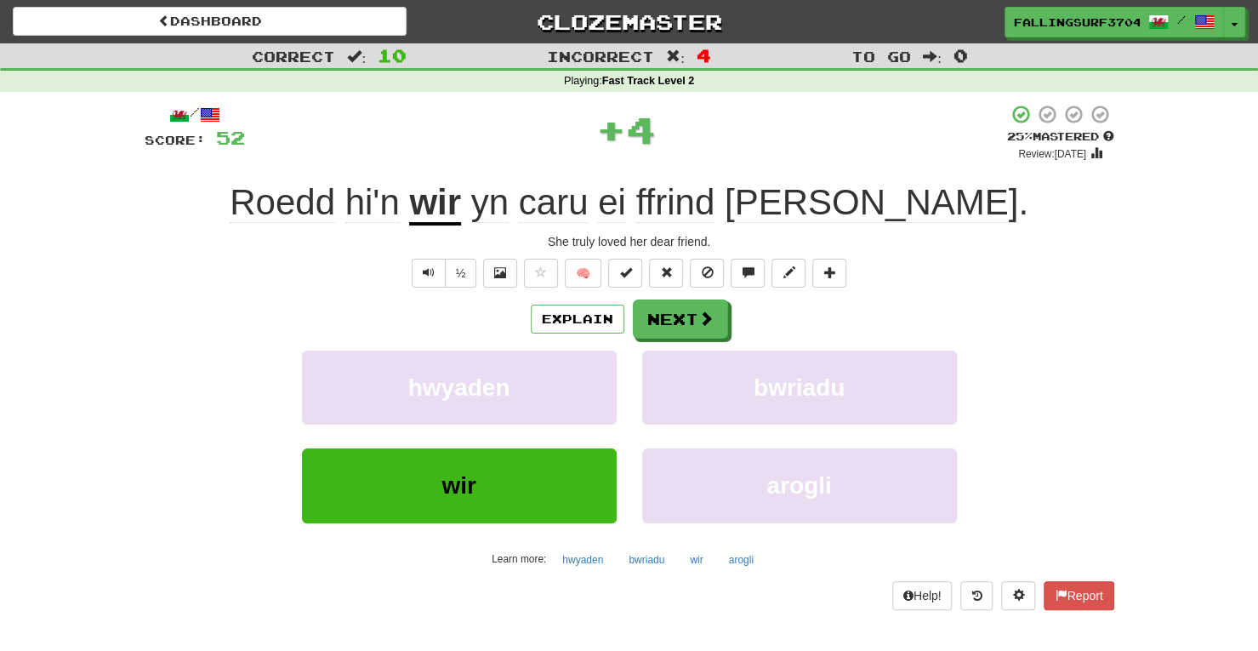
click at [461, 203] on u "wir" at bounding box center [435, 203] width 52 height 43
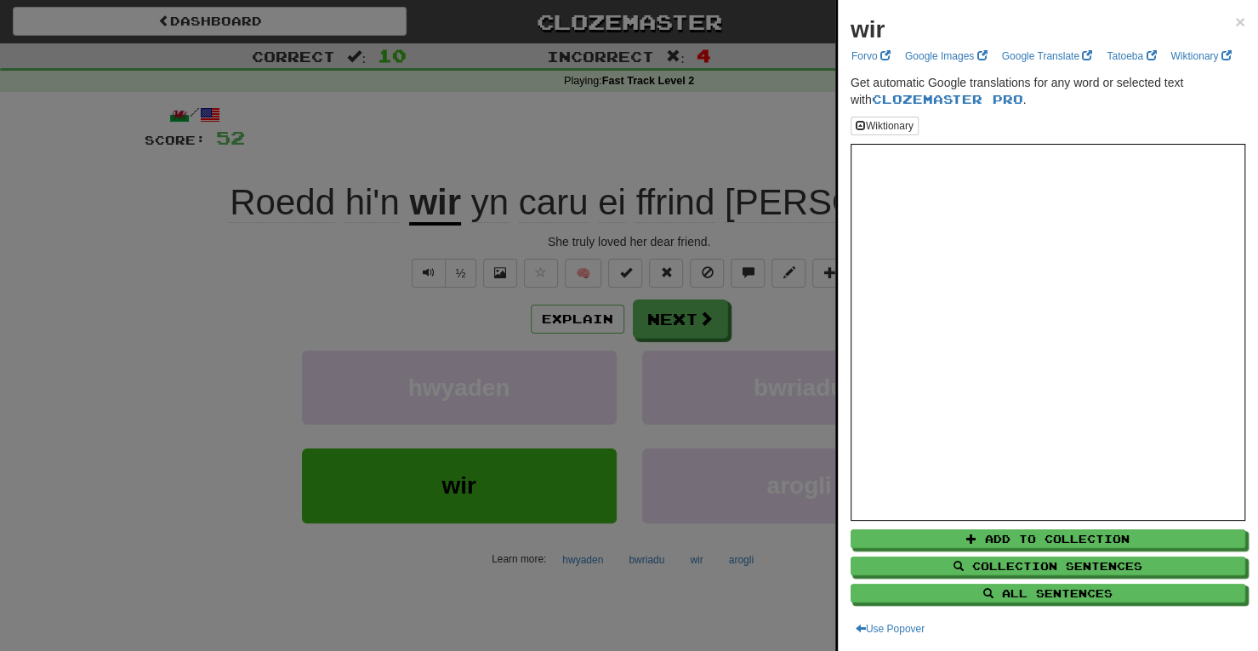
click at [703, 321] on div at bounding box center [629, 325] width 1258 height 651
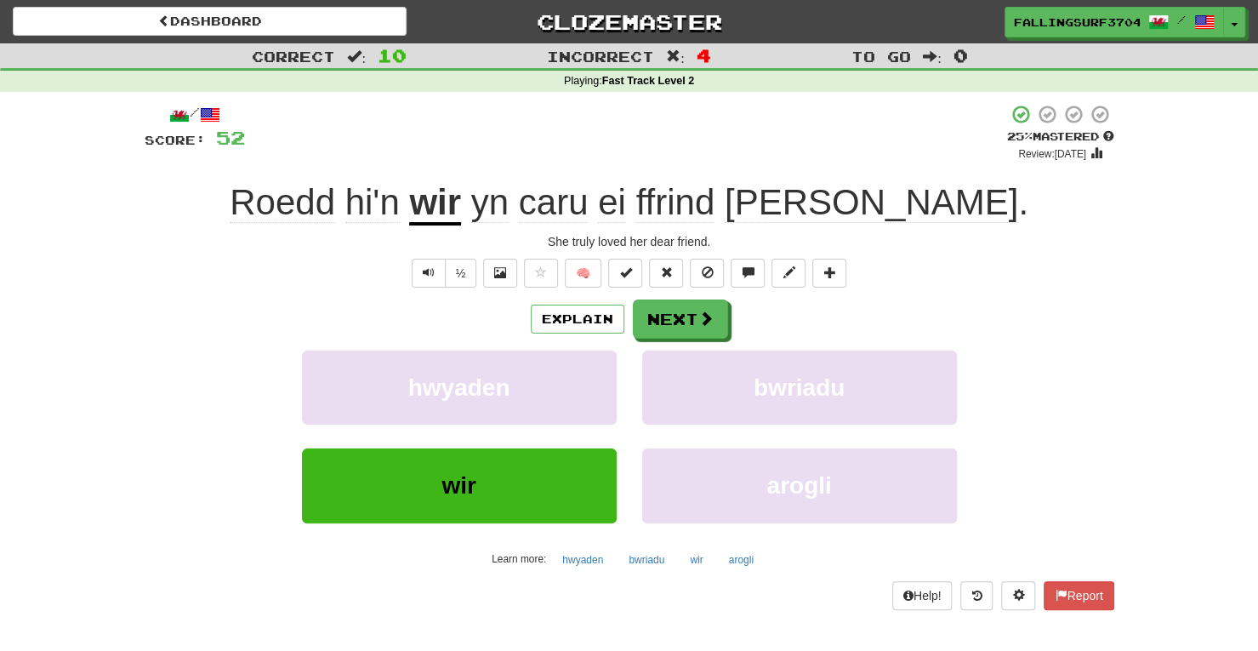
click at [892, 207] on span "annwyl" at bounding box center [871, 202] width 293 height 41
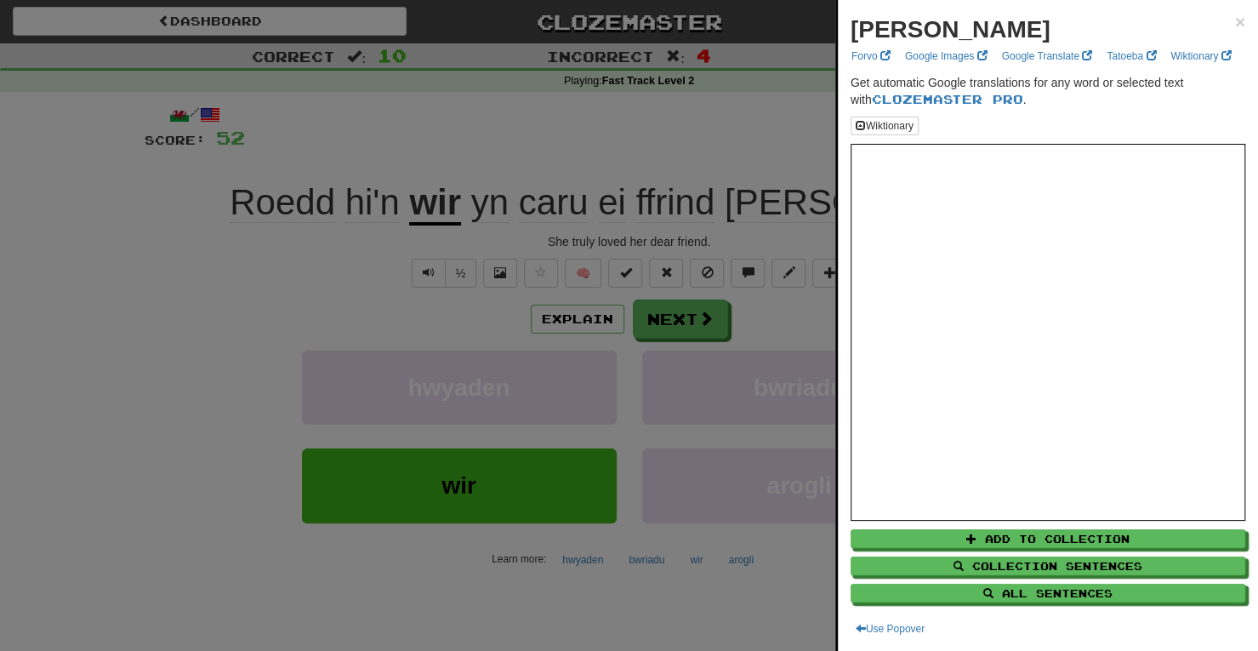
click at [676, 329] on div at bounding box center [629, 325] width 1258 height 651
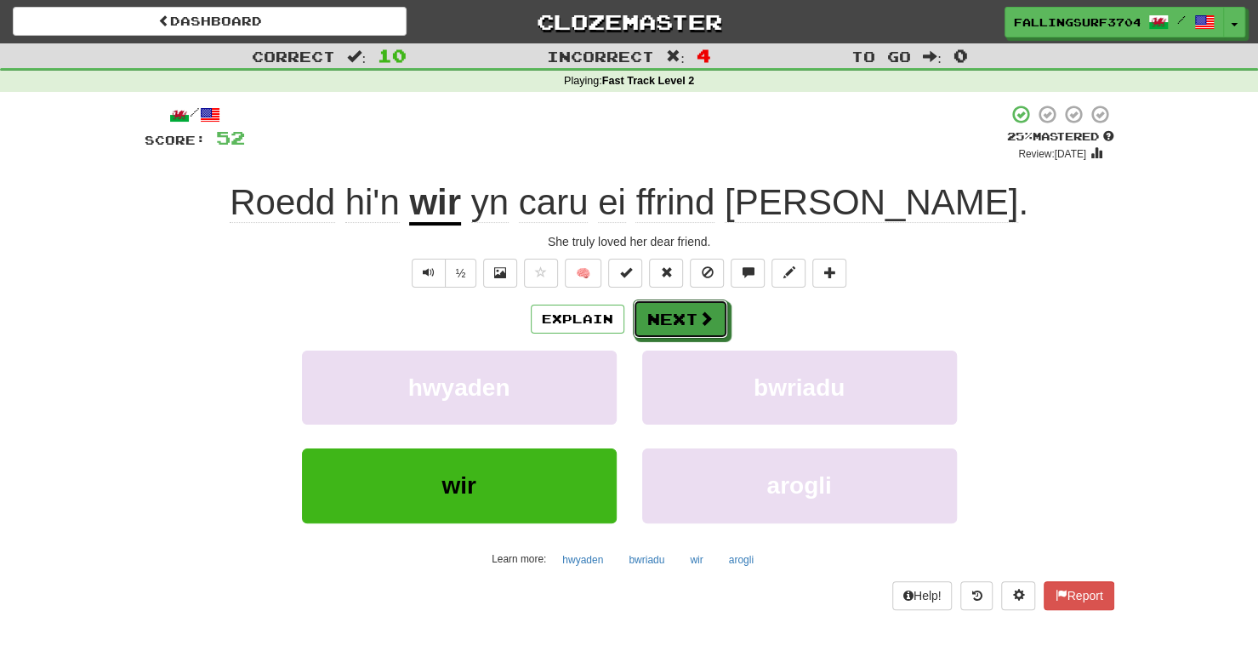
click at [676, 329] on button "Next" at bounding box center [680, 318] width 95 height 39
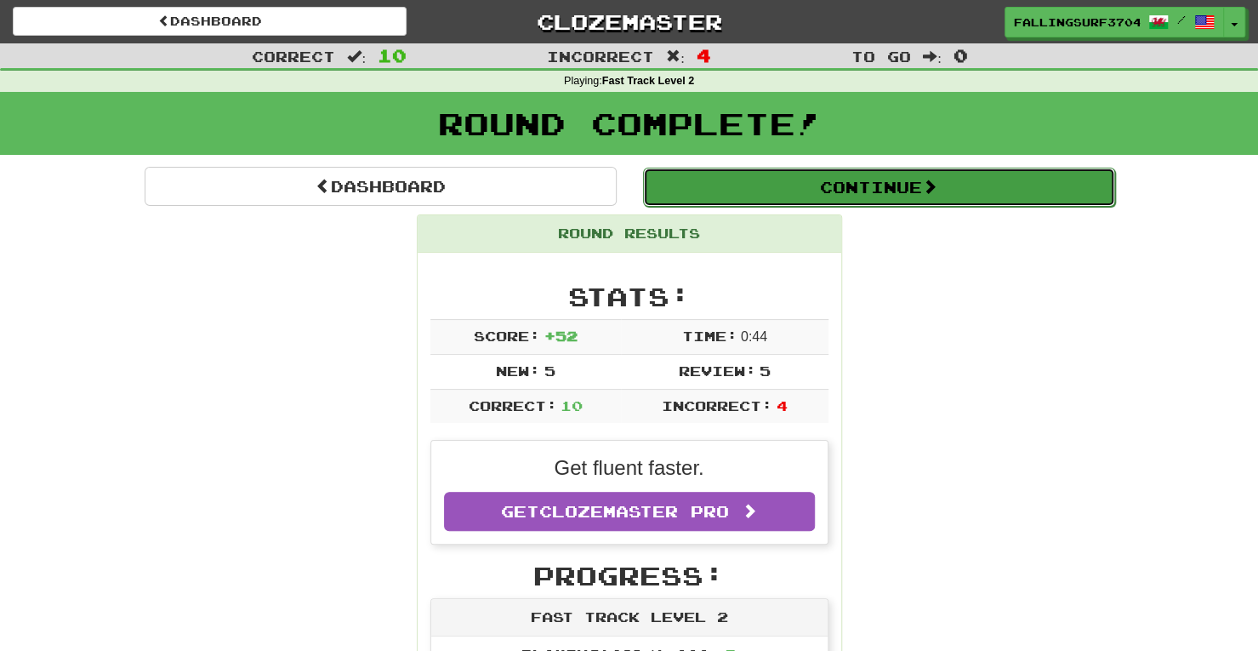
click at [879, 188] on button "Continue" at bounding box center [879, 187] width 472 height 39
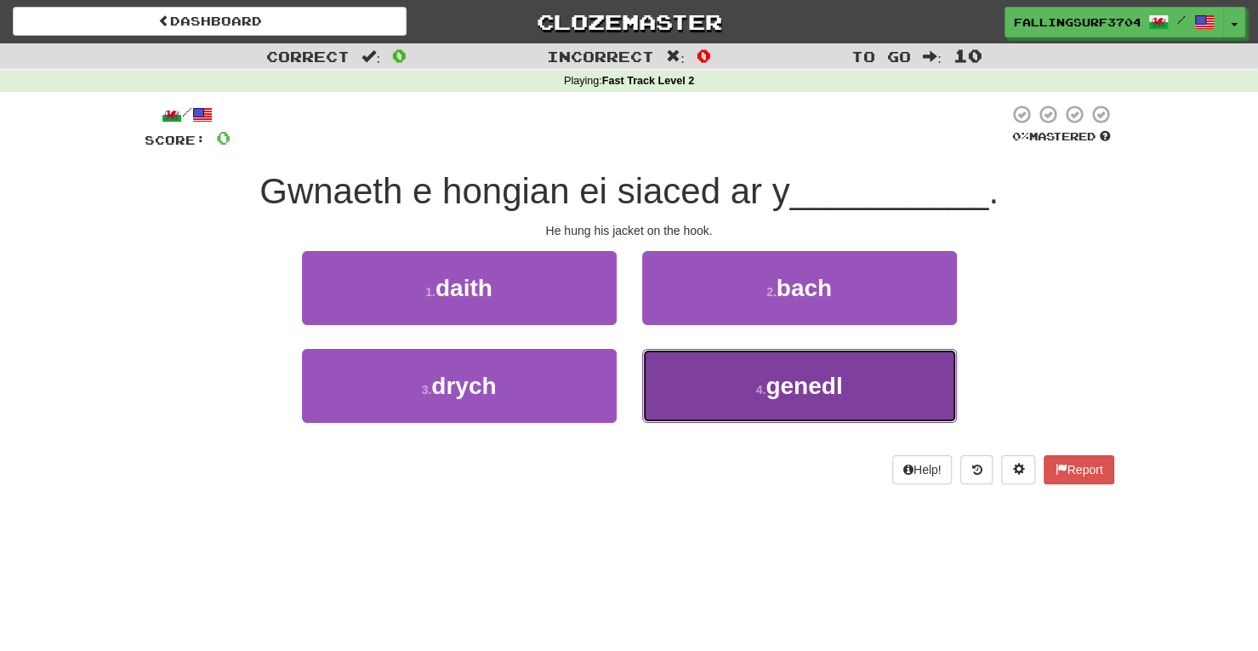
click at [784, 394] on span "genedl" at bounding box center [803, 385] width 77 height 26
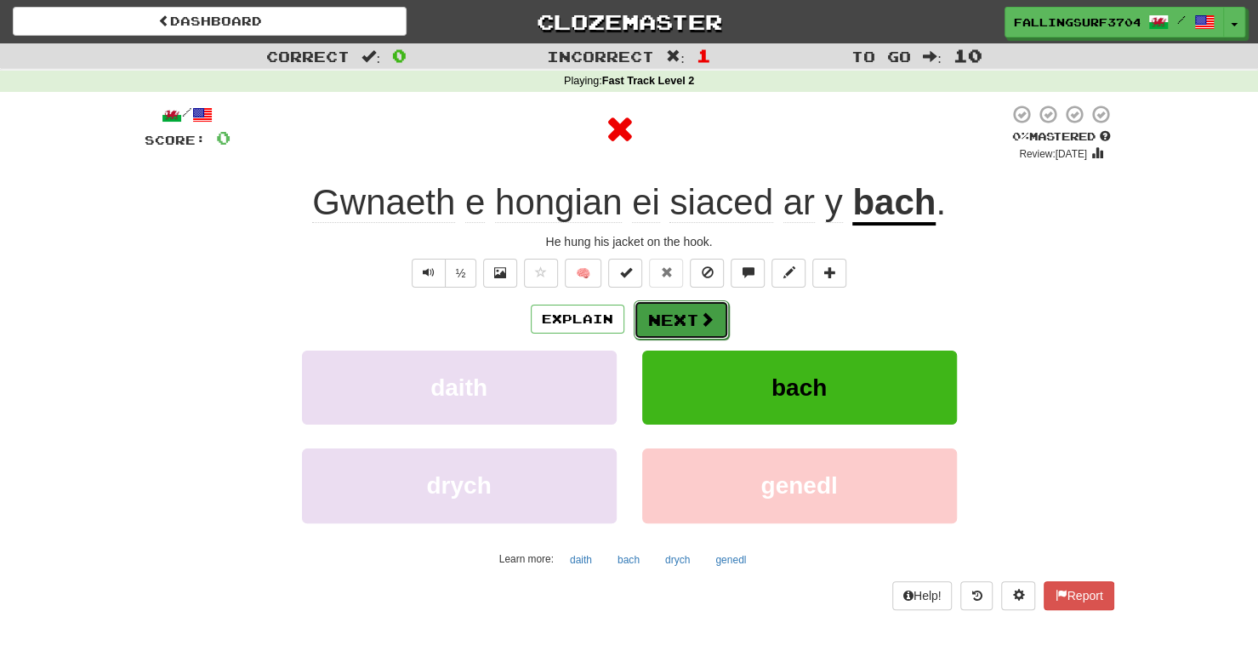
click at [685, 306] on button "Next" at bounding box center [681, 319] width 95 height 39
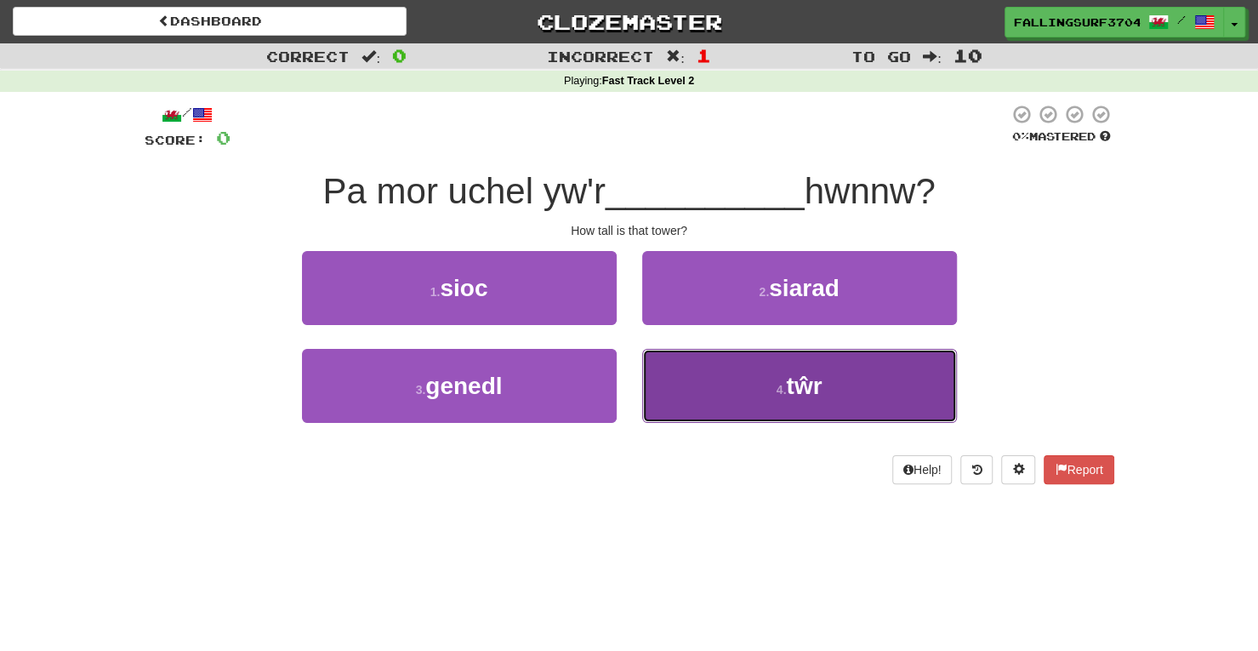
click at [786, 383] on small "4 ." at bounding box center [781, 390] width 10 height 14
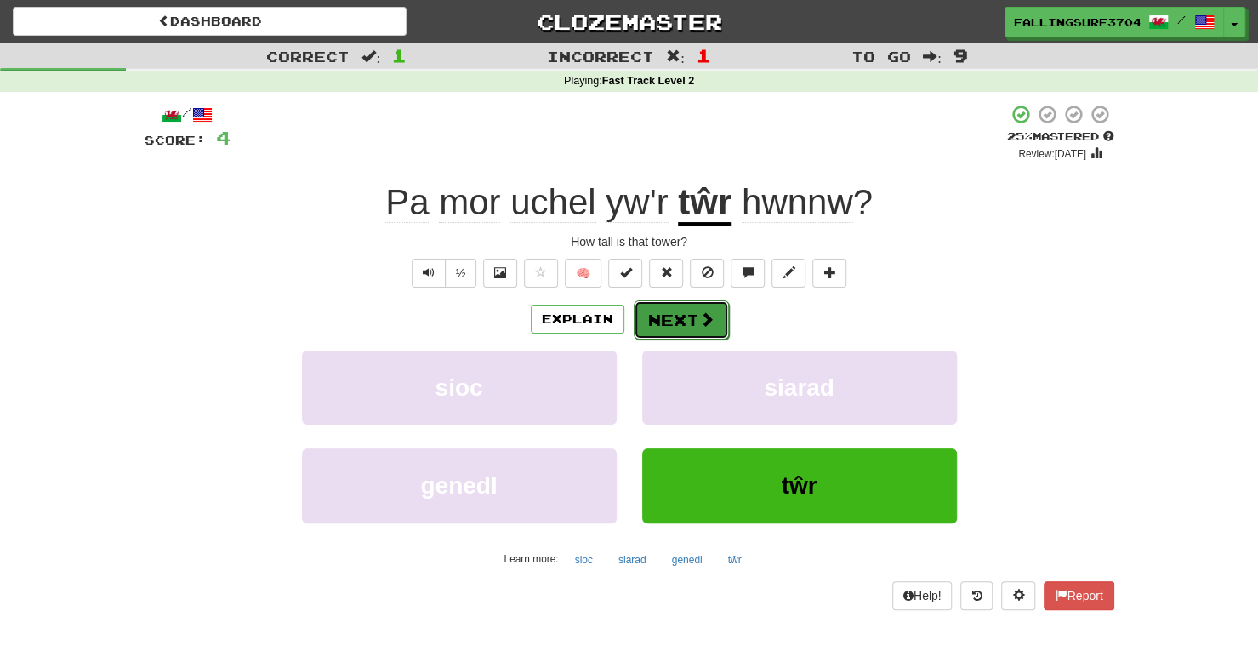
click at [682, 321] on button "Next" at bounding box center [681, 319] width 95 height 39
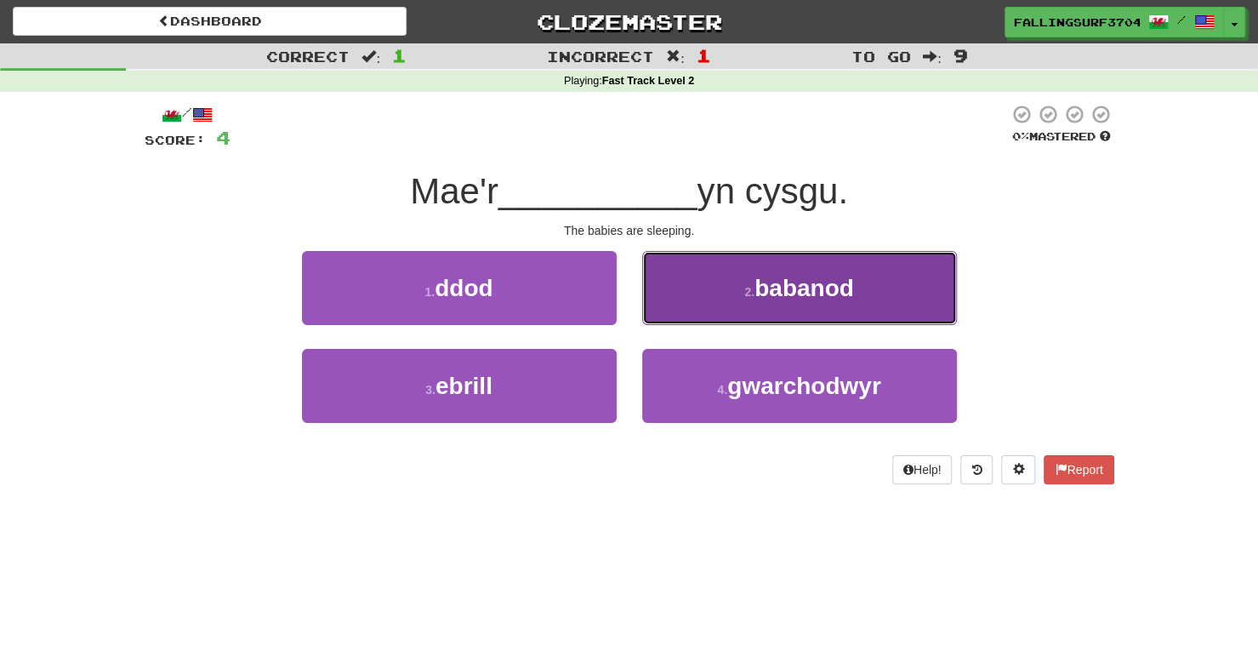
click at [741, 290] on button "2 . babanod" at bounding box center [799, 288] width 315 height 74
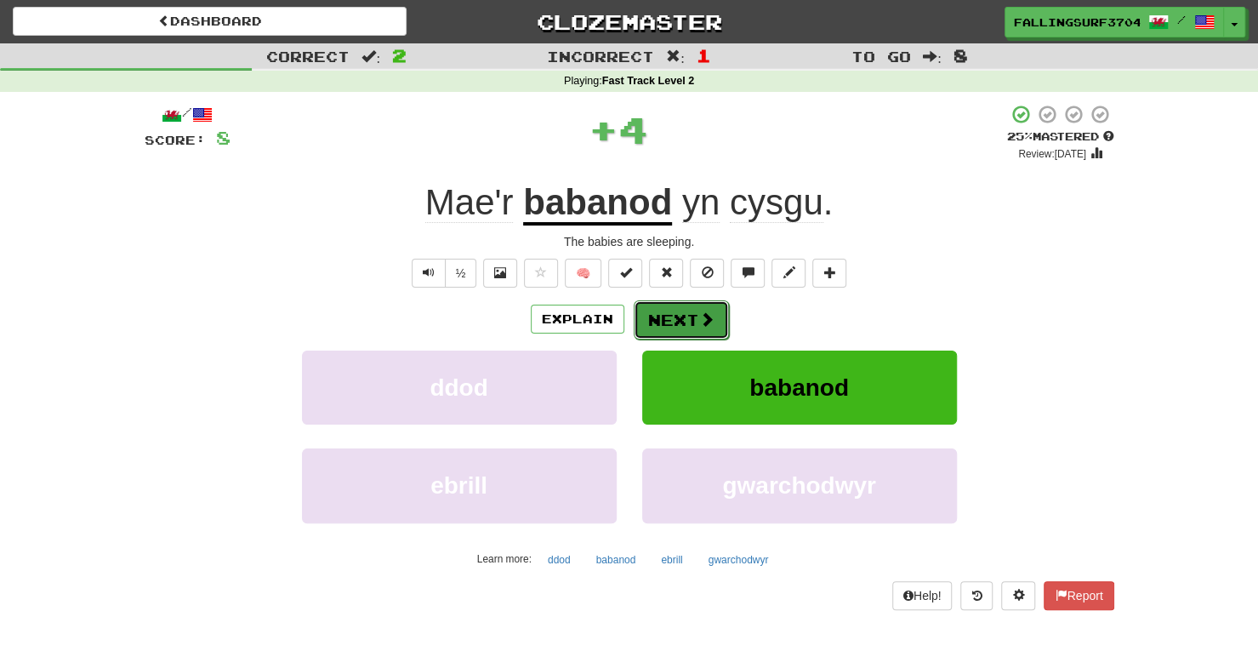
click at [674, 307] on button "Next" at bounding box center [681, 319] width 95 height 39
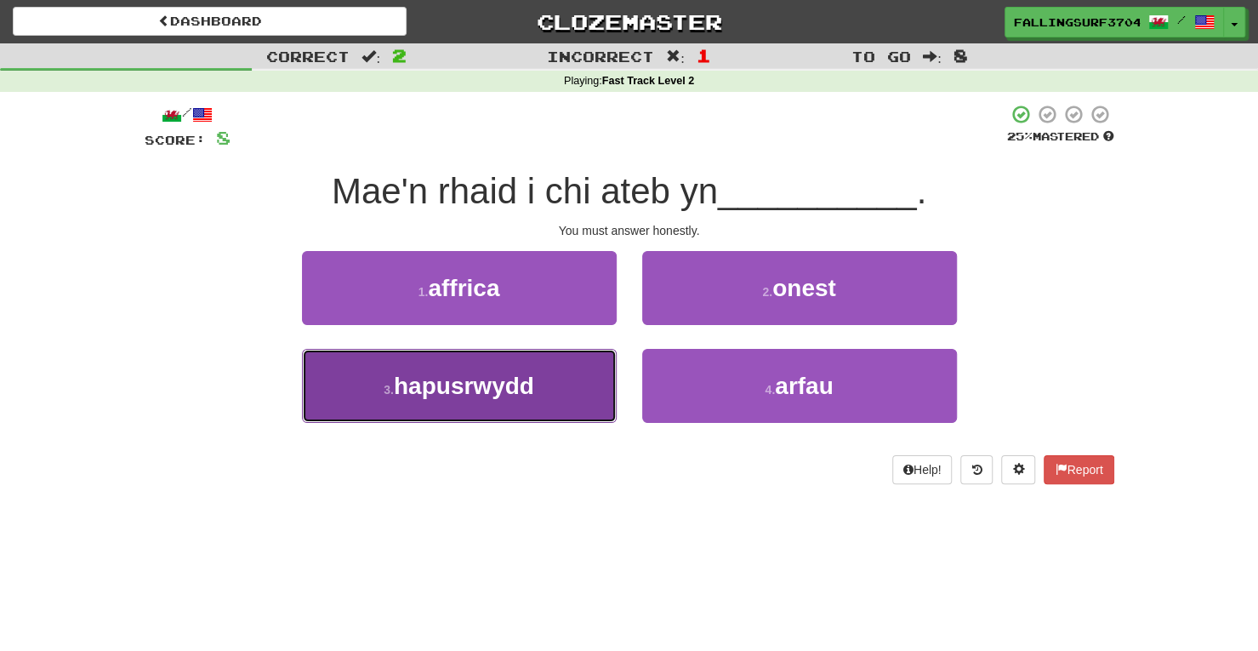
click at [555, 392] on button "3 . hapusrwydd" at bounding box center [459, 386] width 315 height 74
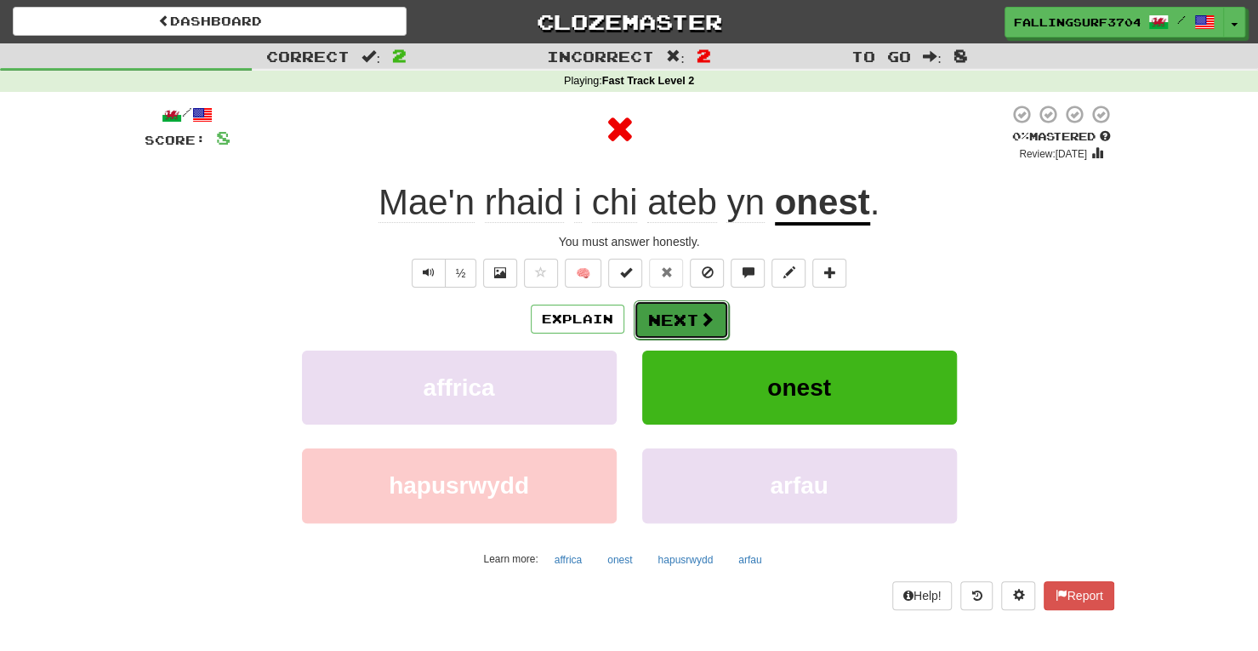
click at [679, 312] on button "Next" at bounding box center [681, 319] width 95 height 39
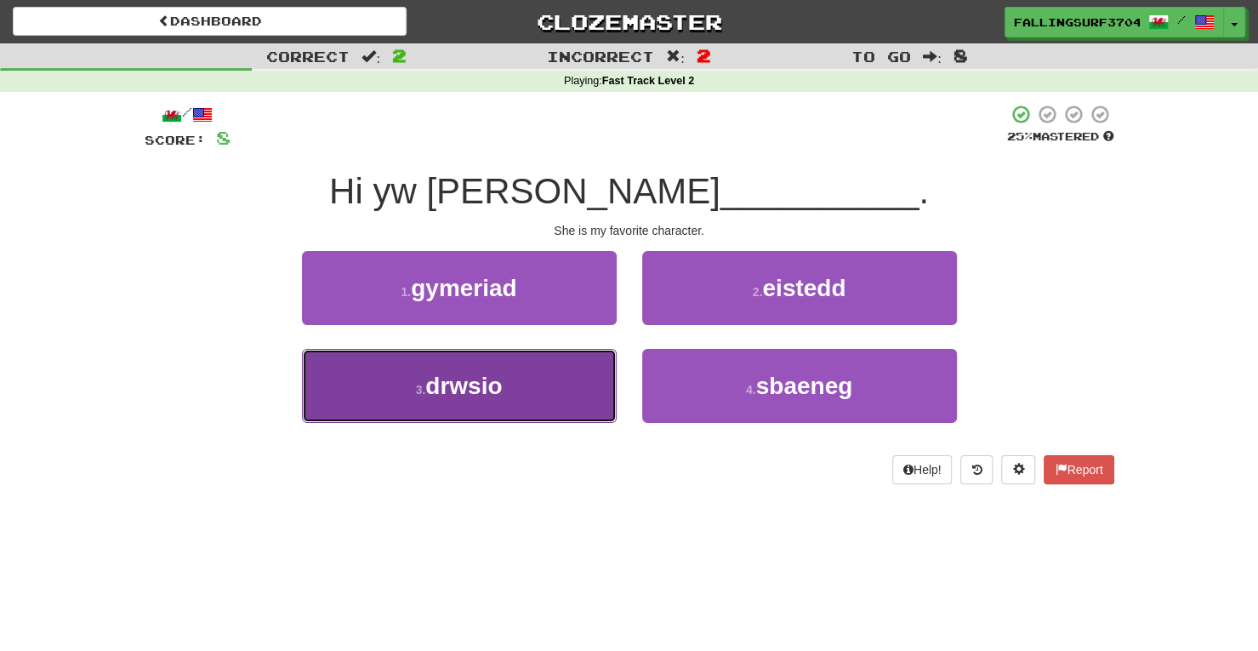
click at [517, 386] on button "3 . drwsio" at bounding box center [459, 386] width 315 height 74
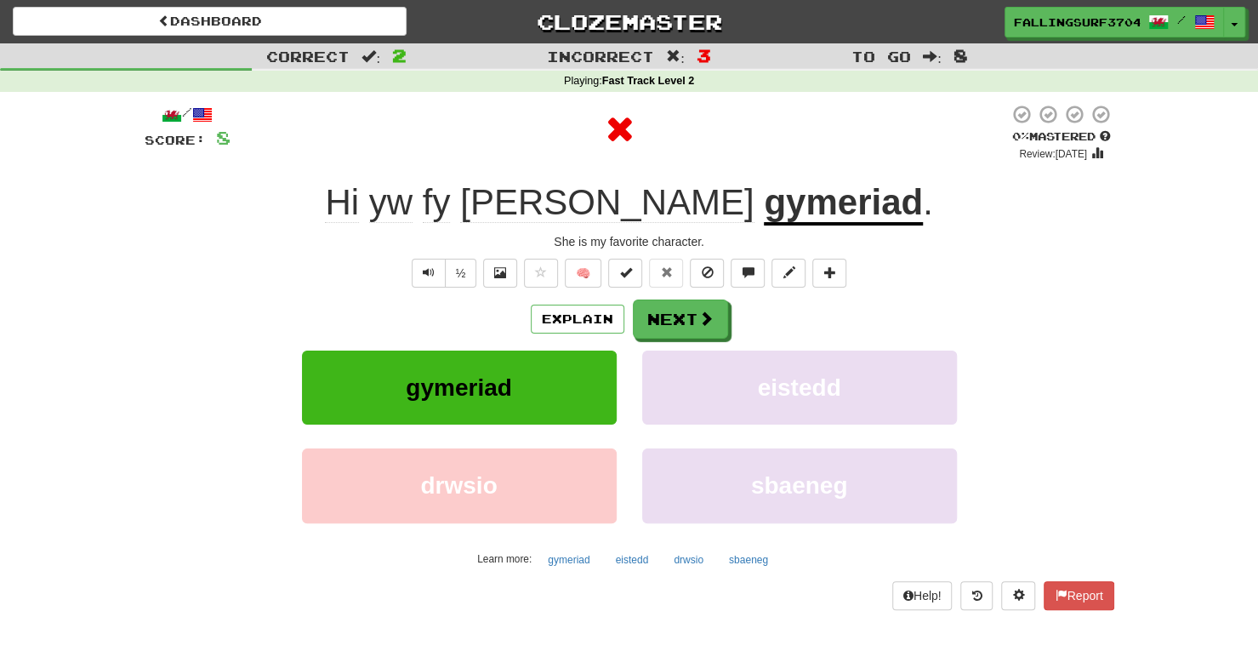
click at [764, 204] on u "gymeriad" at bounding box center [843, 203] width 159 height 43
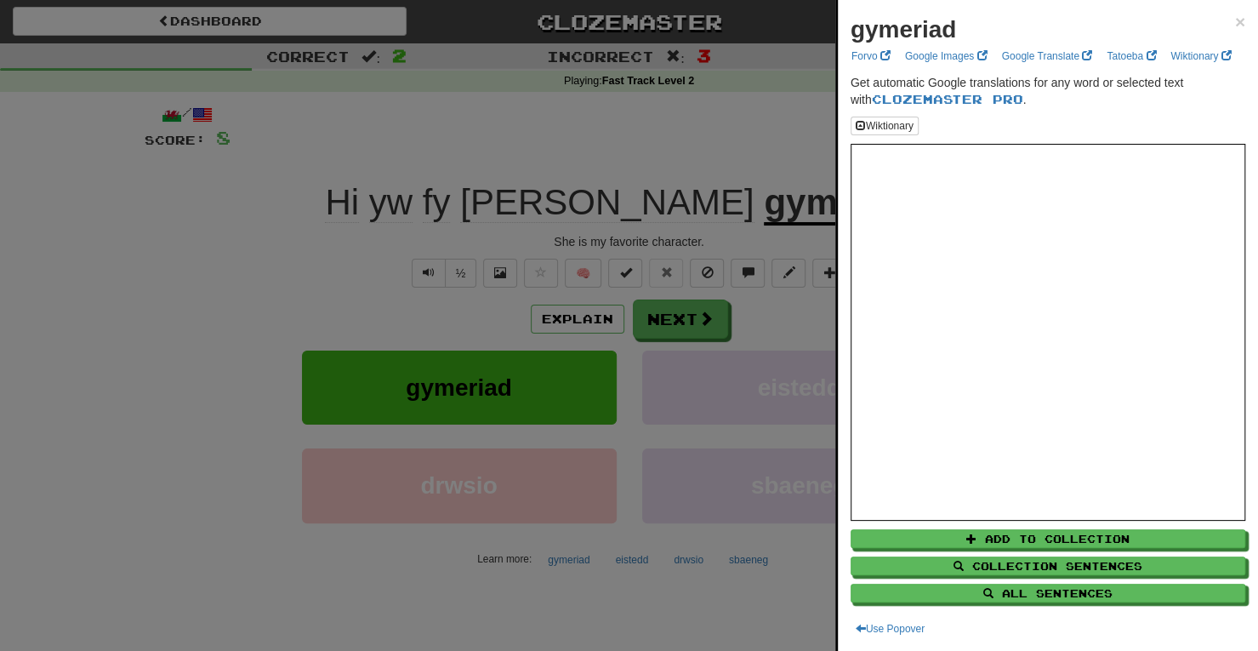
click at [681, 327] on div at bounding box center [629, 325] width 1258 height 651
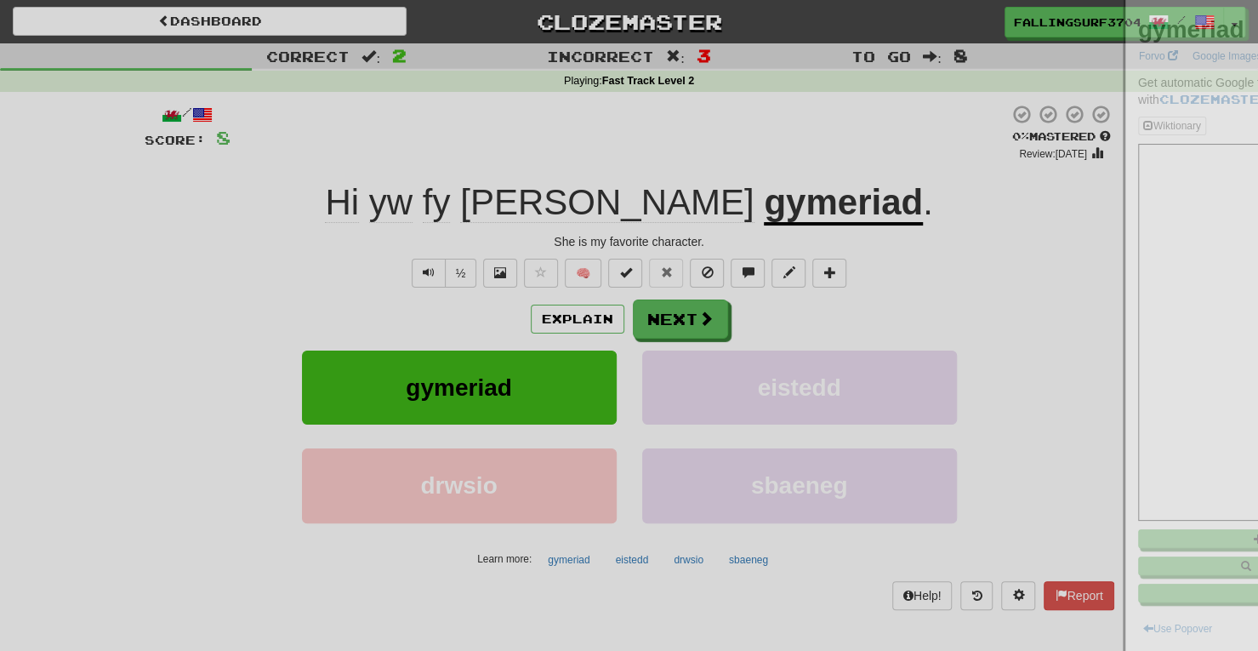
click at [681, 327] on div at bounding box center [629, 325] width 1258 height 651
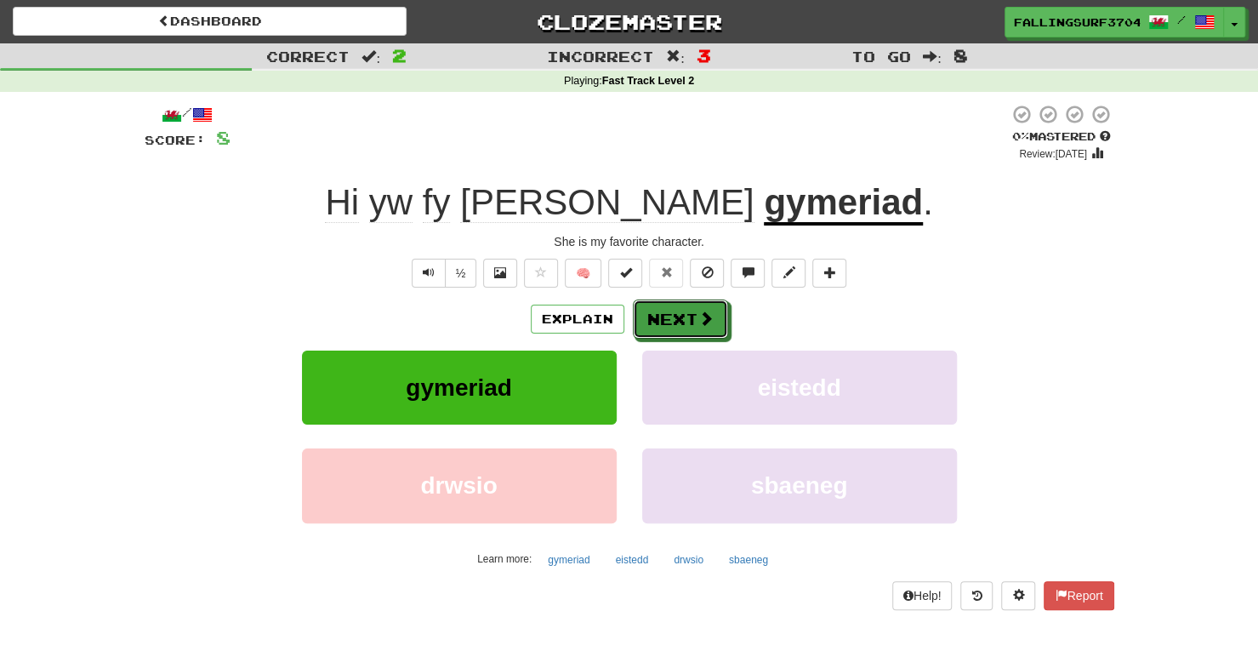
click at [681, 327] on button "Next" at bounding box center [680, 318] width 95 height 39
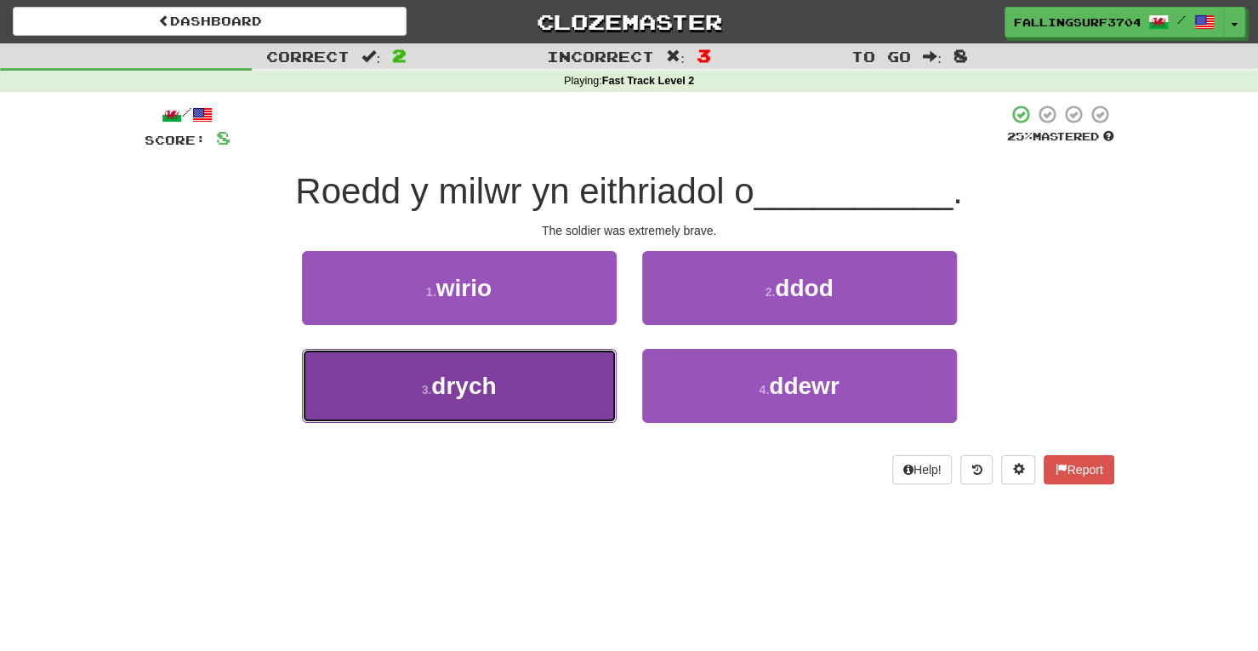
click at [502, 400] on button "3 . drych" at bounding box center [459, 386] width 315 height 74
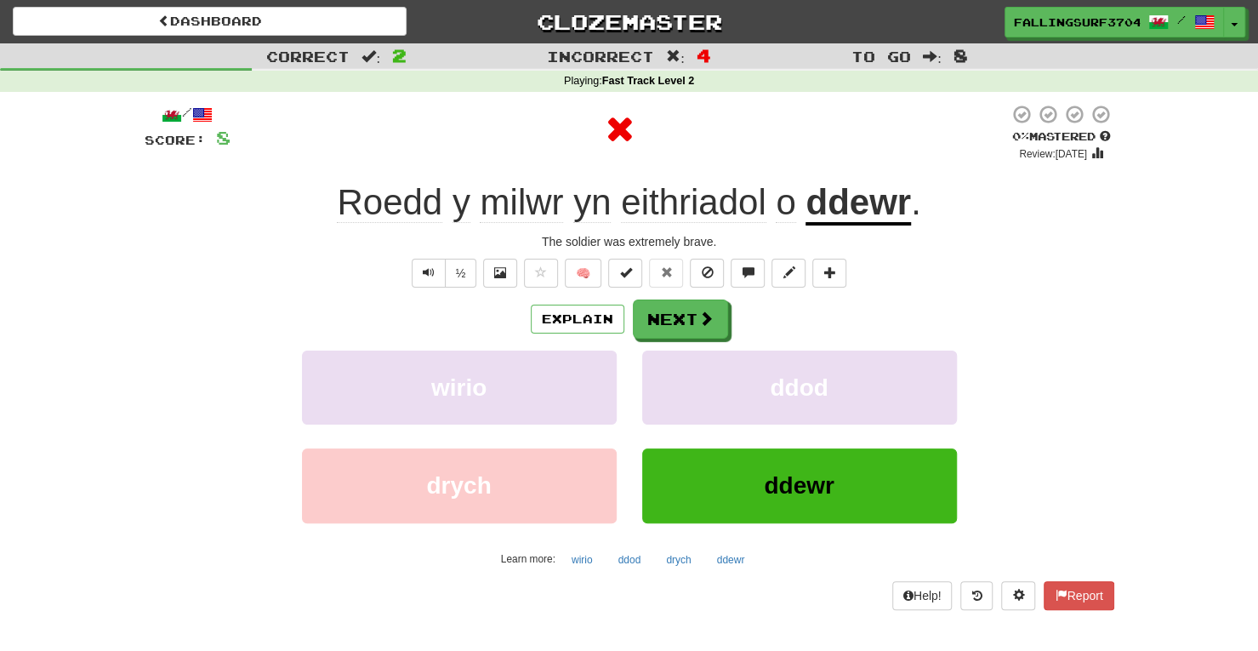
click at [884, 194] on u "ddewr" at bounding box center [857, 203] width 105 height 43
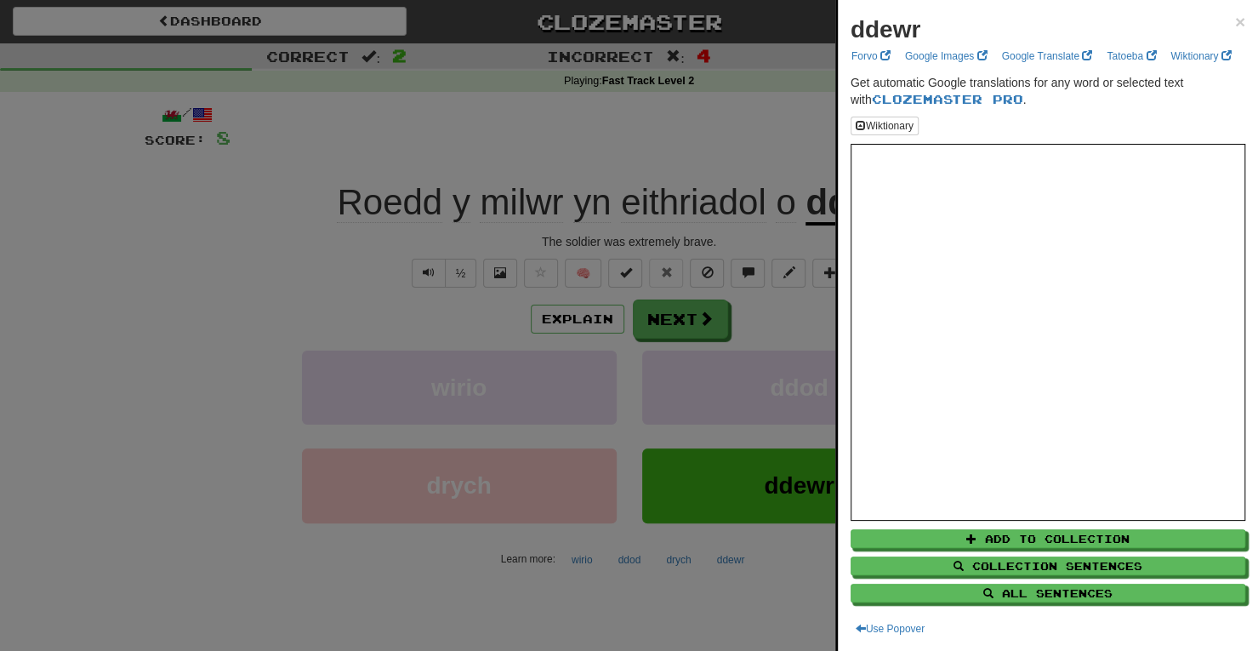
click at [738, 238] on div at bounding box center [629, 325] width 1258 height 651
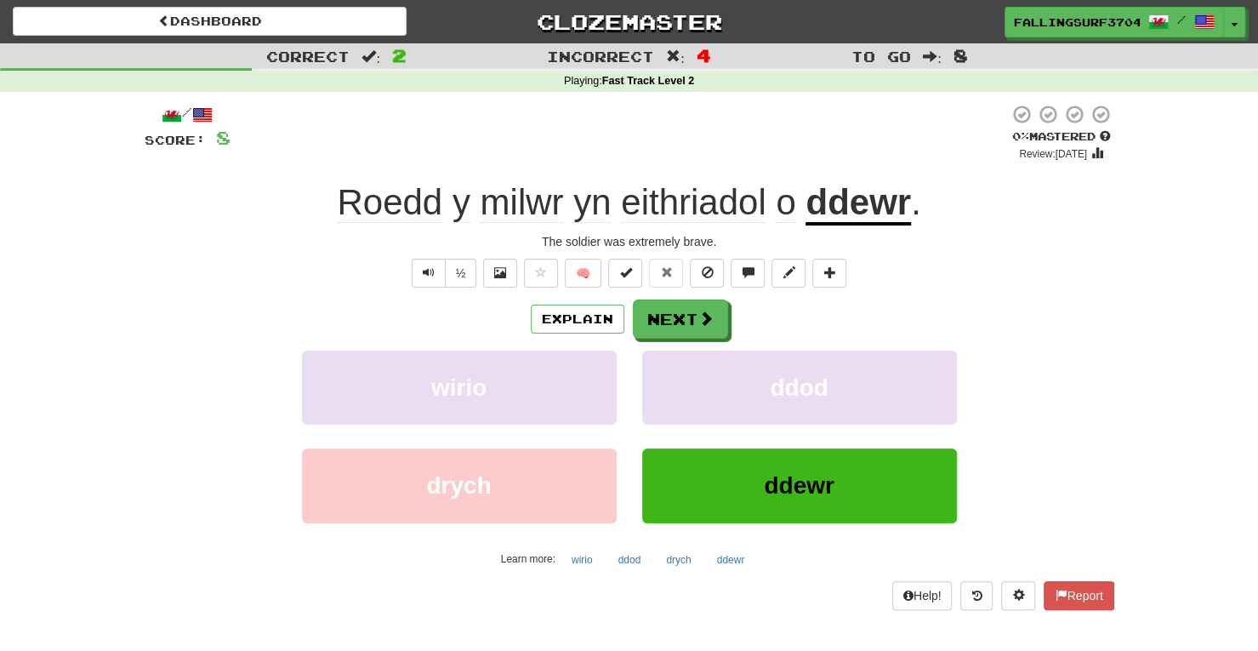
click at [776, 203] on span "eithriadol" at bounding box center [786, 202] width 20 height 41
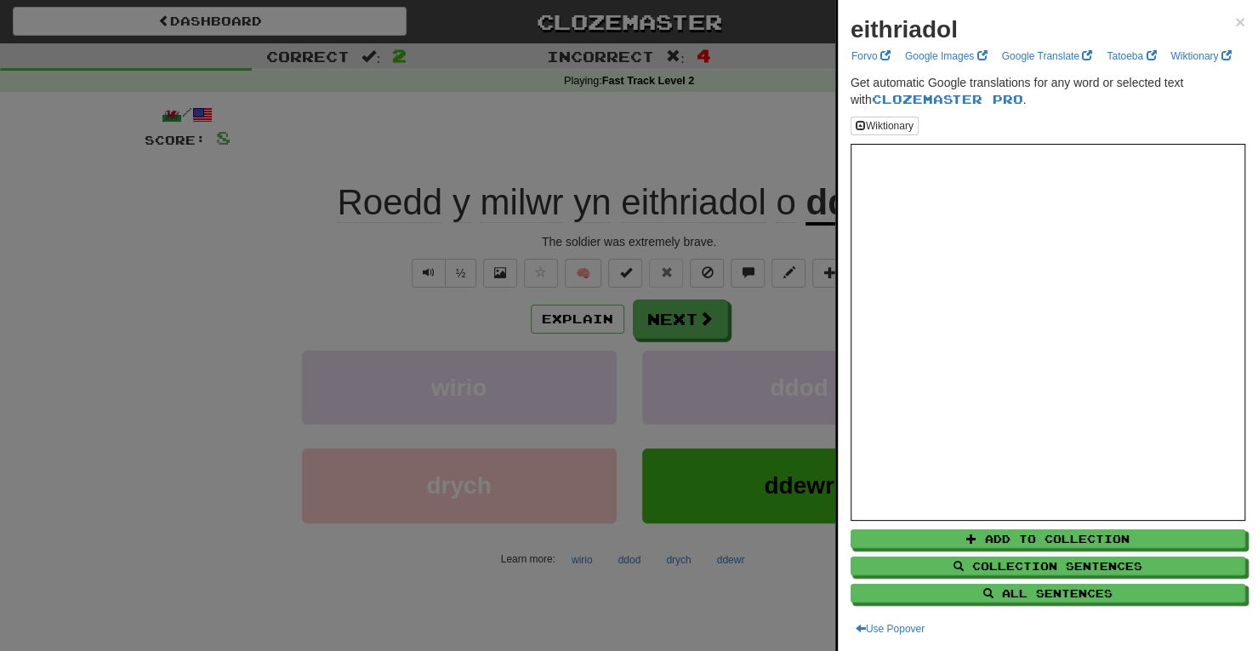
drag, startPoint x: 682, startPoint y: 342, endPoint x: 679, endPoint y: 317, distance: 24.9
click at [679, 317] on div at bounding box center [629, 325] width 1258 height 651
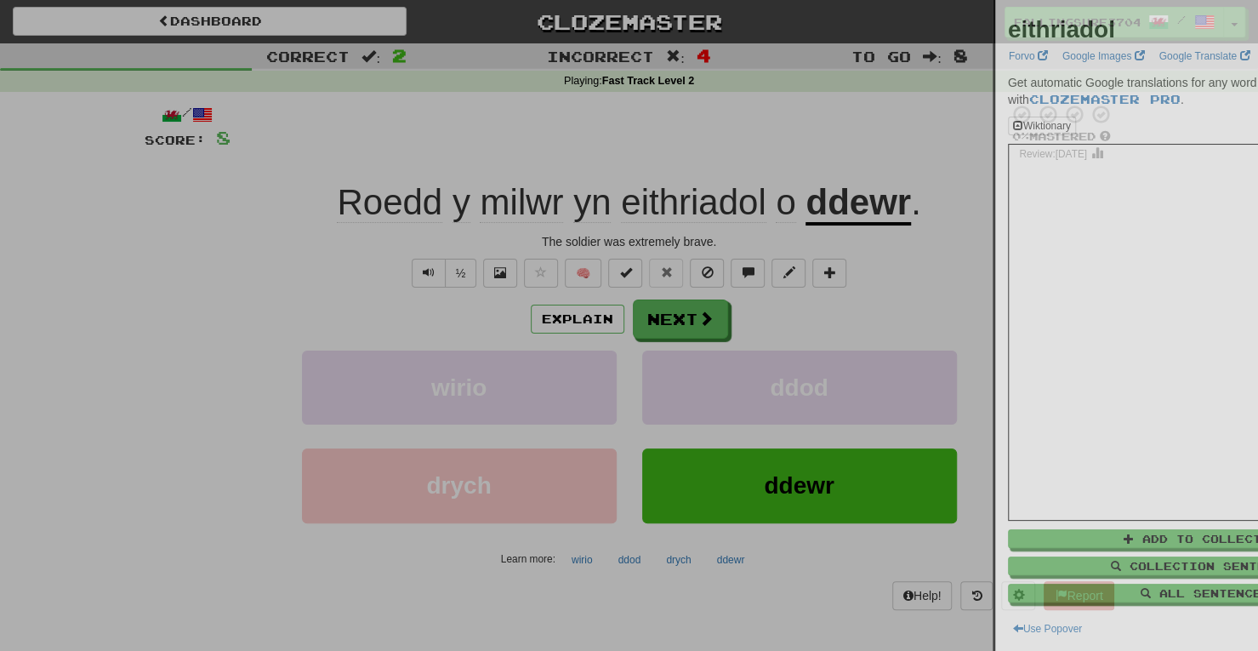
click at [679, 317] on div at bounding box center [629, 325] width 1258 height 651
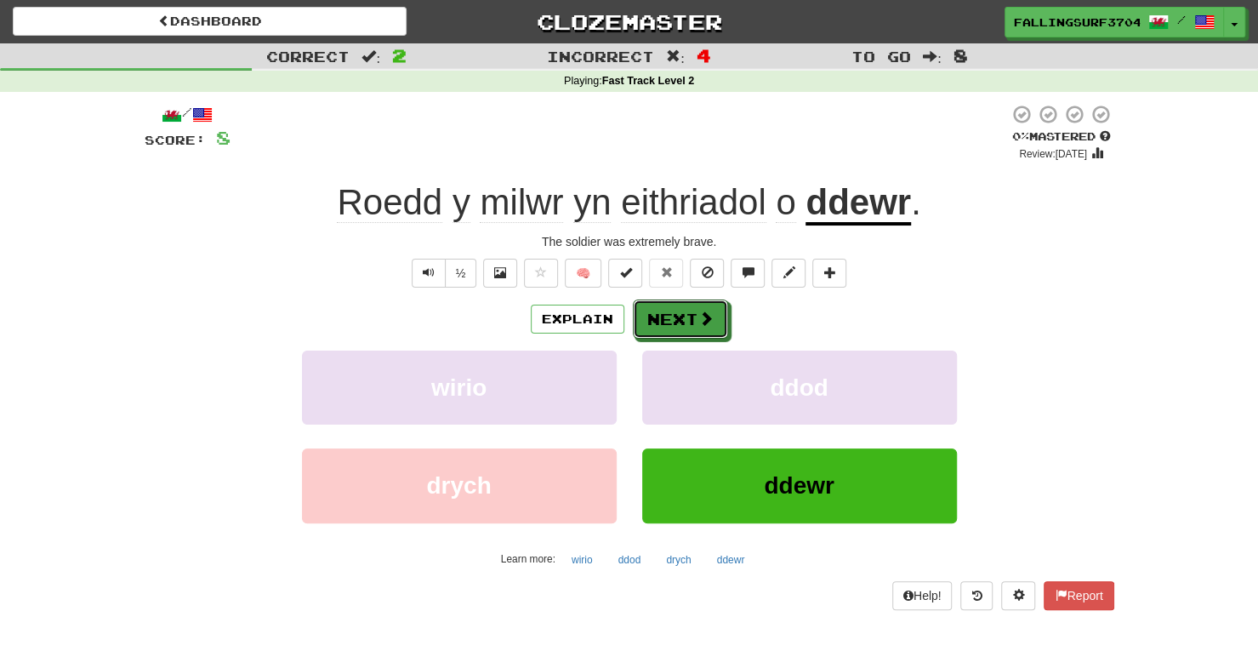
click at [679, 317] on button "Next" at bounding box center [680, 318] width 95 height 39
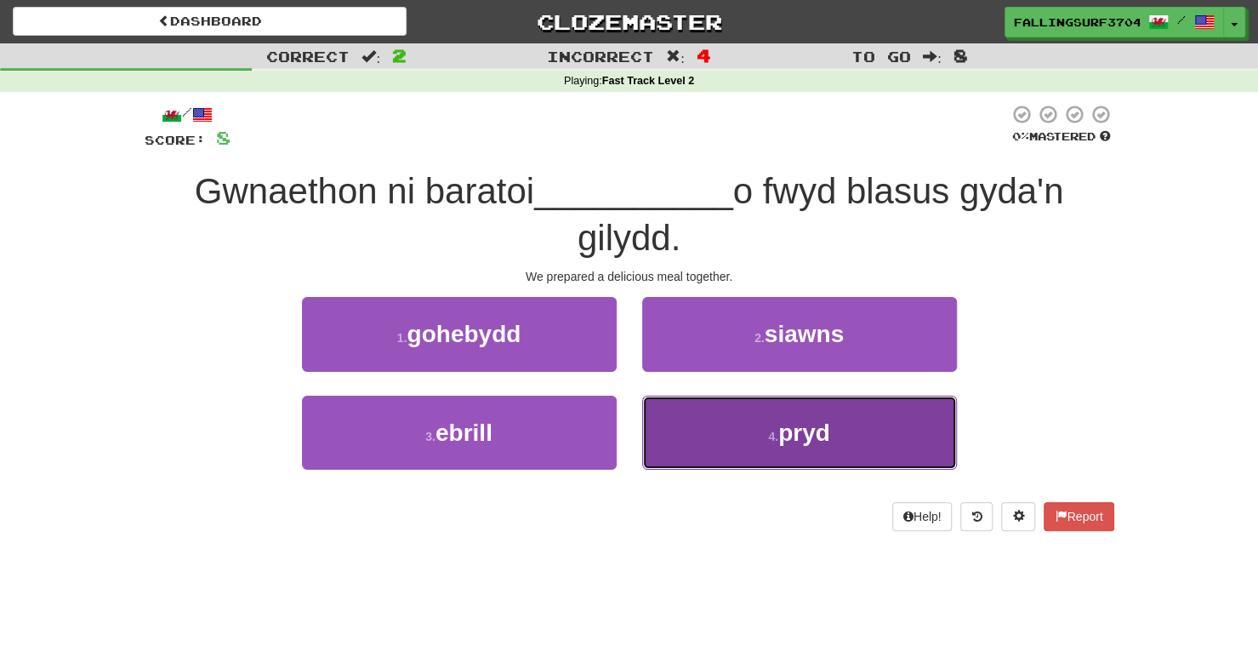
click at [799, 441] on span "pryd" at bounding box center [804, 432] width 52 height 26
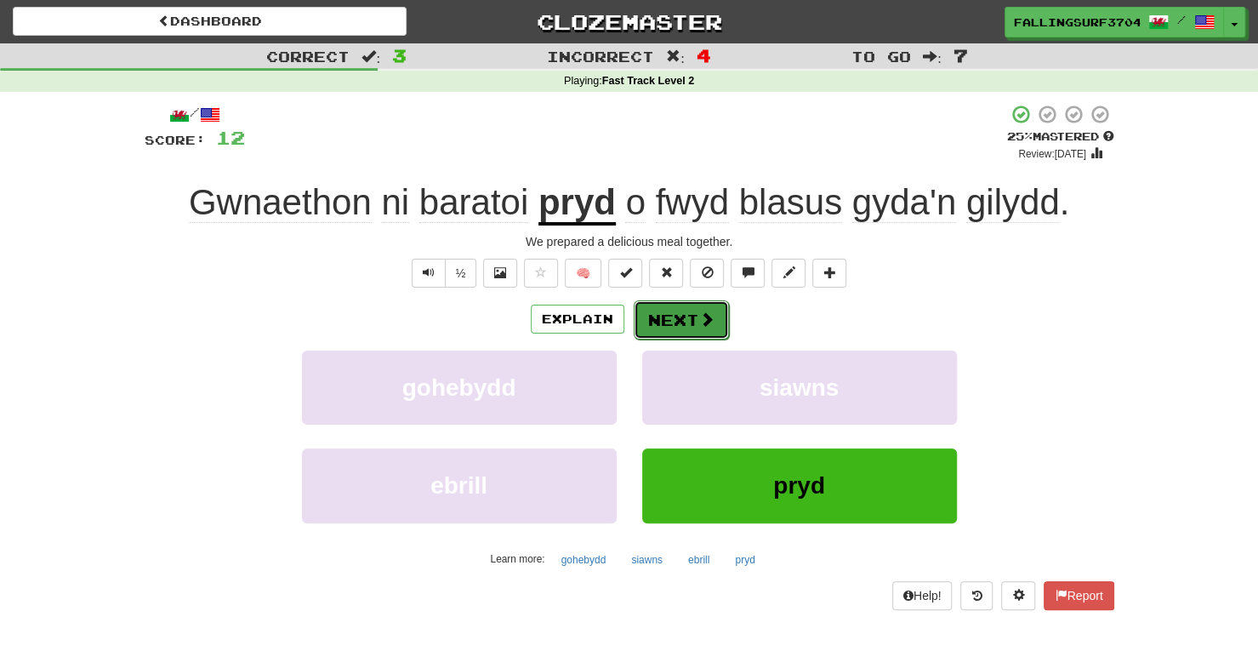
click at [696, 322] on button "Next" at bounding box center [681, 319] width 95 height 39
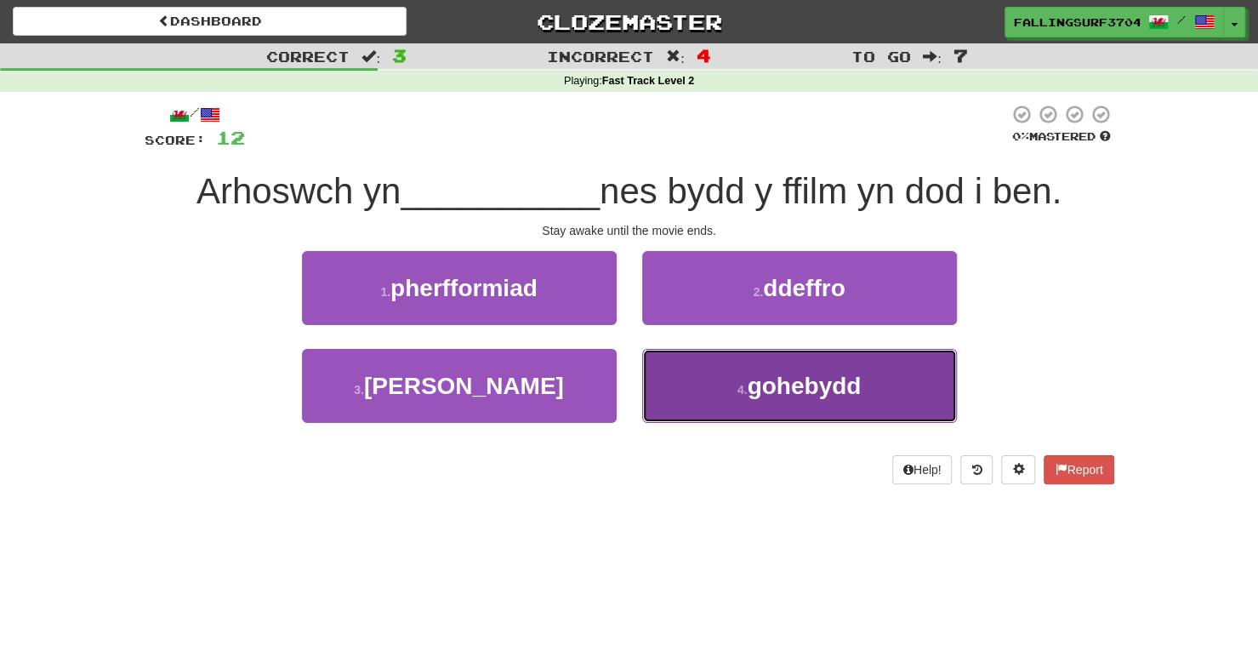
click at [806, 394] on span "gohebydd" at bounding box center [804, 385] width 114 height 26
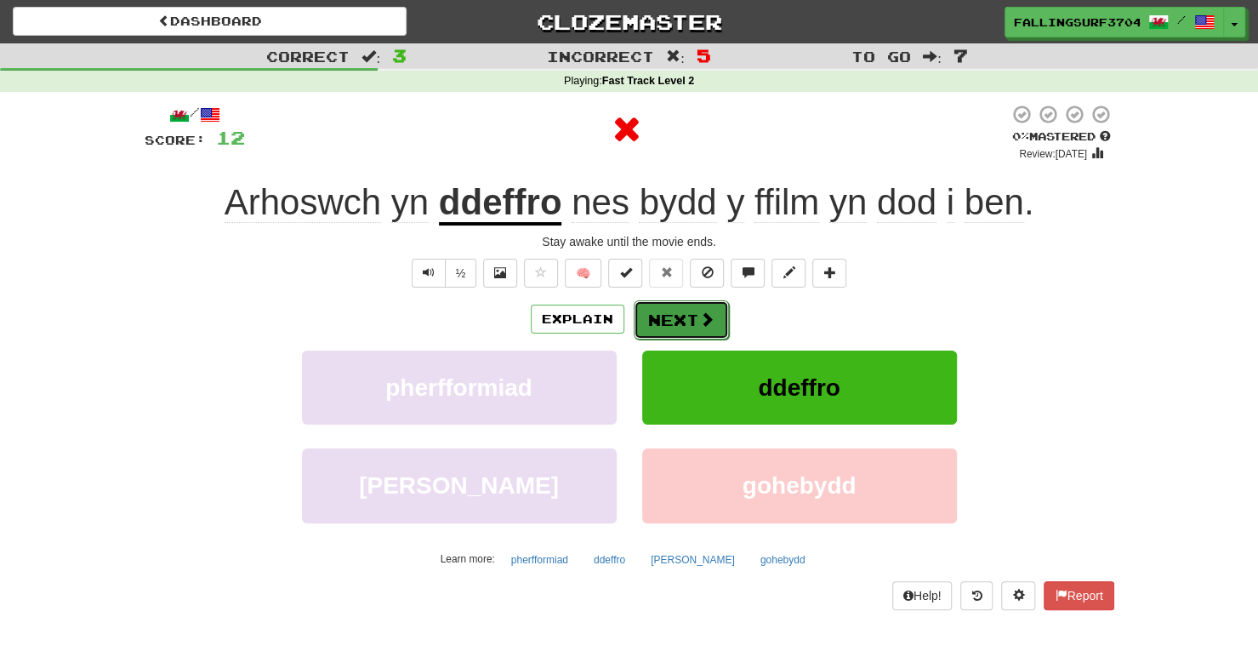
click at [689, 307] on button "Next" at bounding box center [681, 319] width 95 height 39
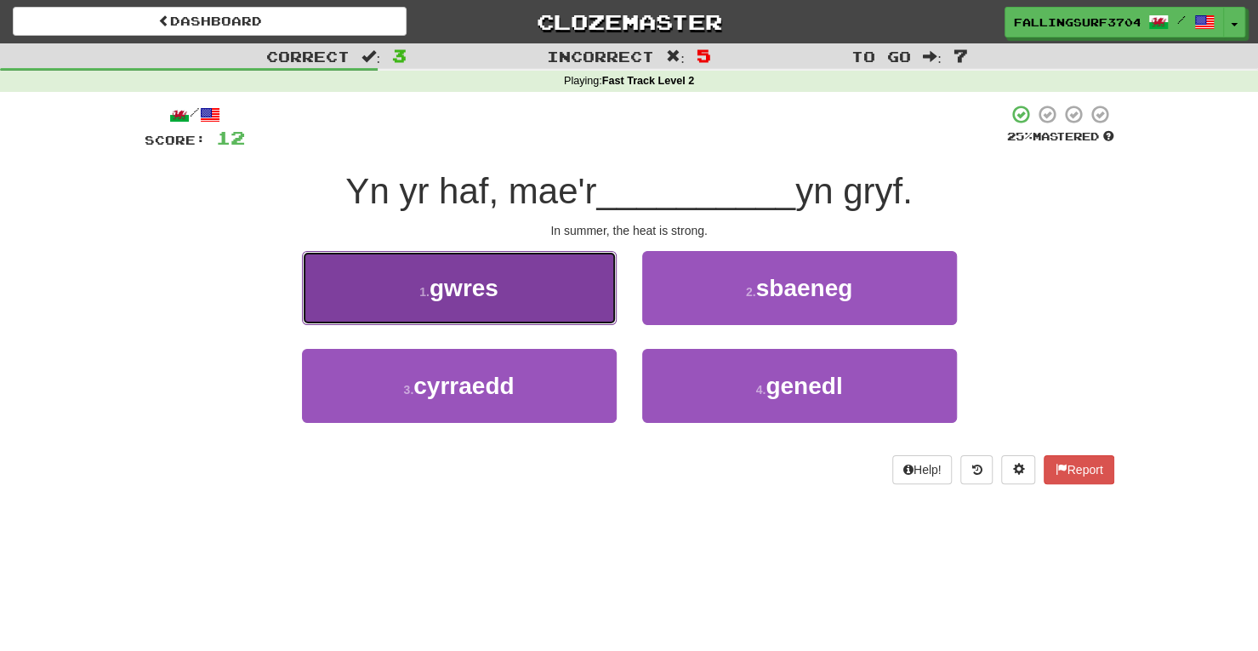
click at [517, 295] on button "1 . gwres" at bounding box center [459, 288] width 315 height 74
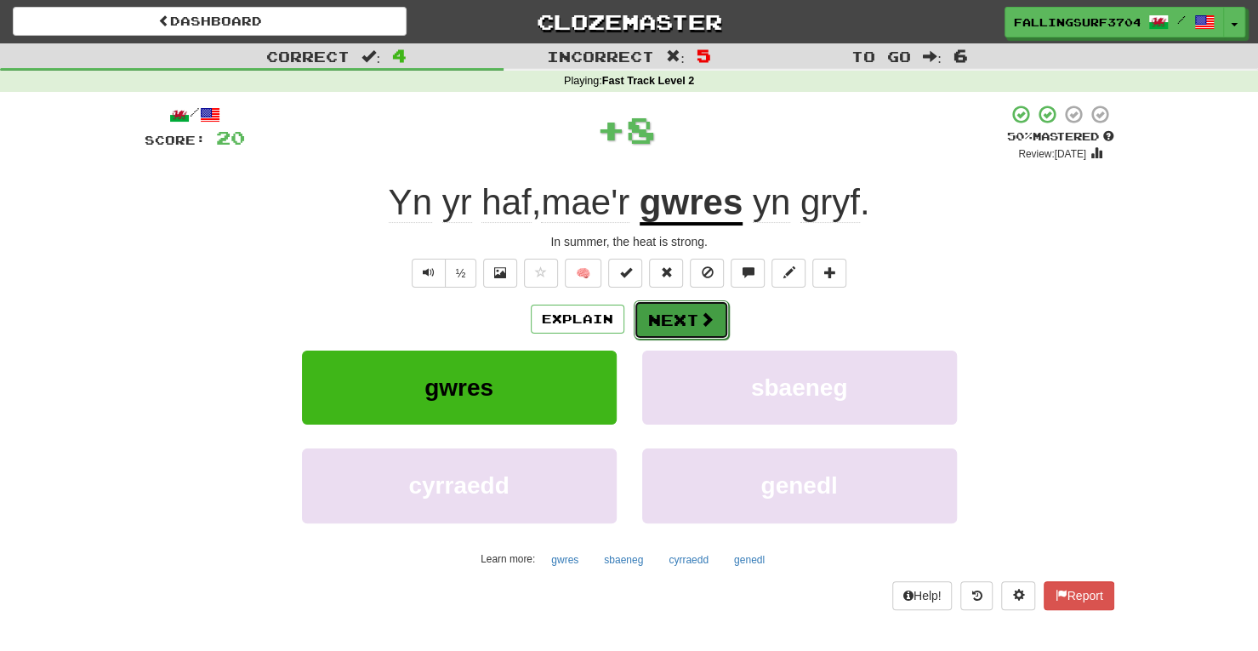
click at [697, 329] on button "Next" at bounding box center [681, 319] width 95 height 39
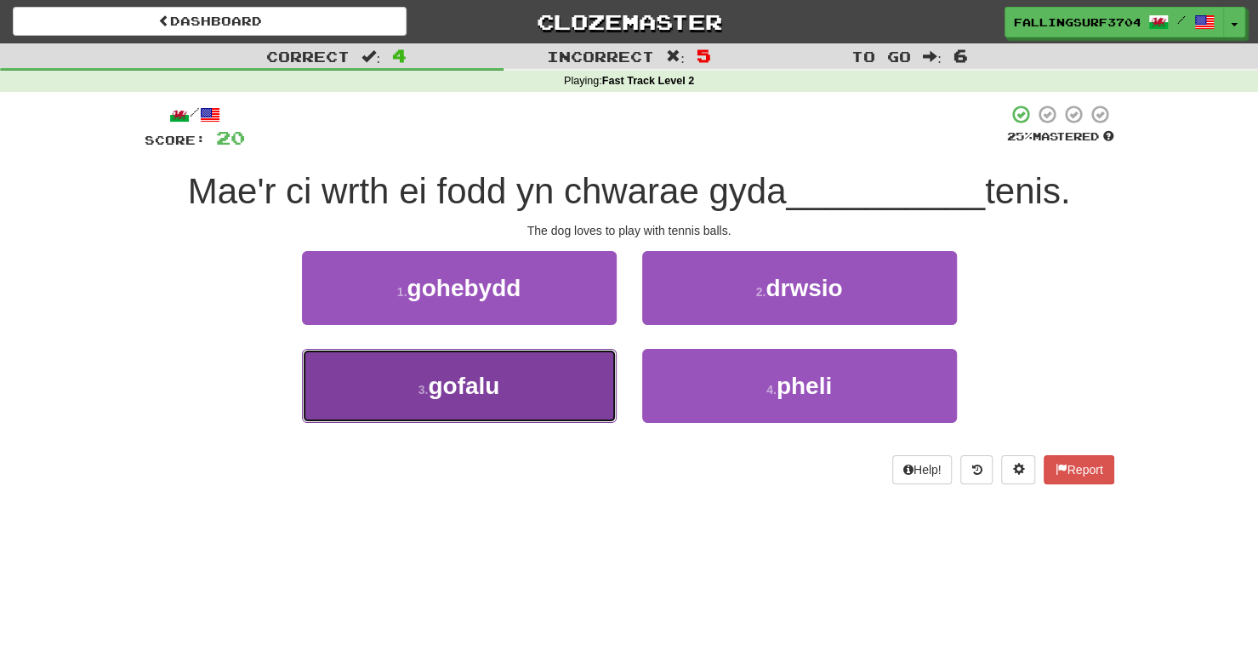
click at [519, 403] on button "3 . gofalu" at bounding box center [459, 386] width 315 height 74
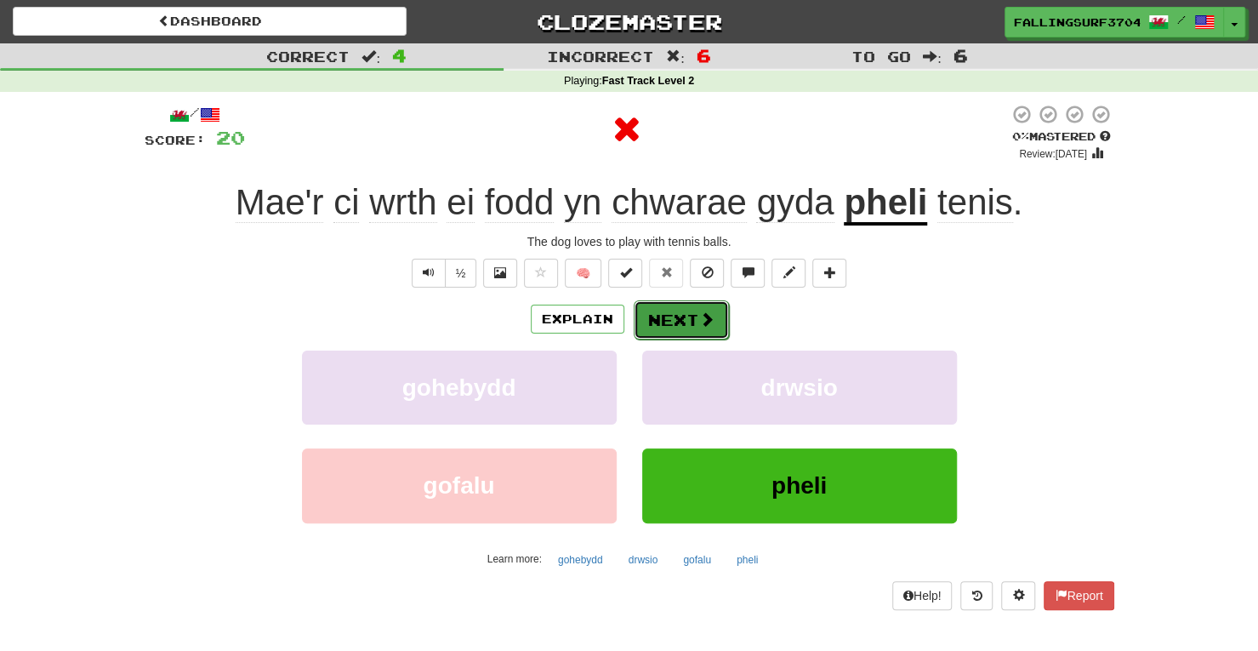
click at [719, 316] on button "Next" at bounding box center [681, 319] width 95 height 39
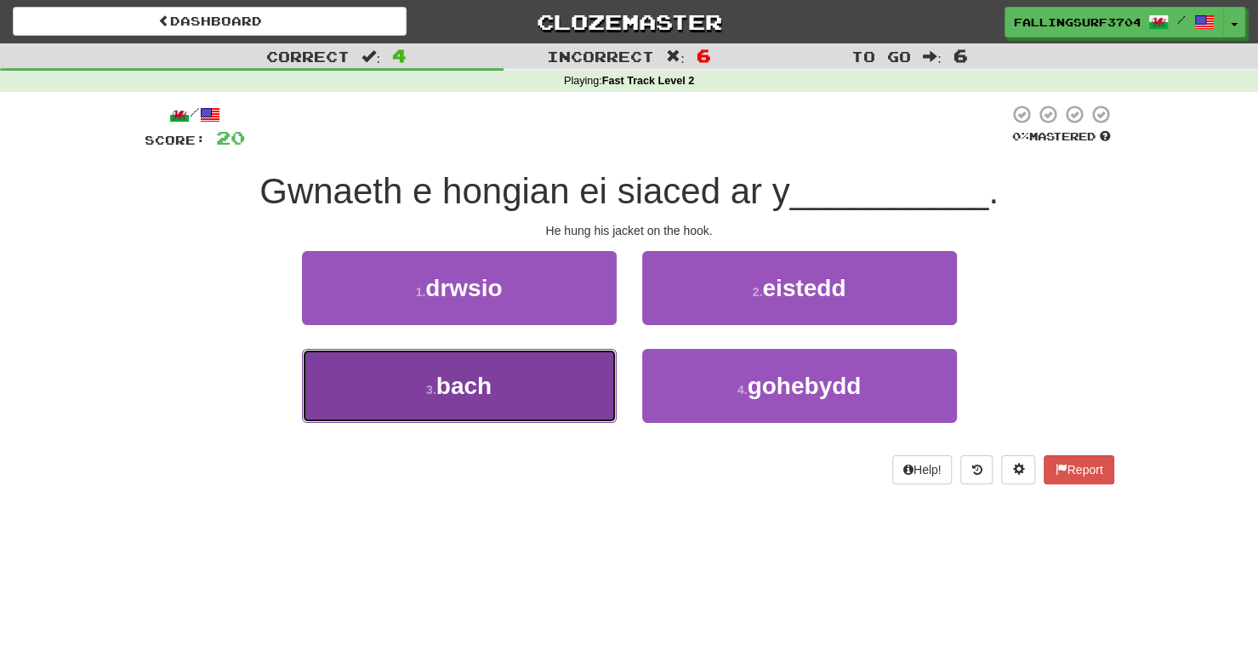
click at [514, 380] on button "3 . bach" at bounding box center [459, 386] width 315 height 74
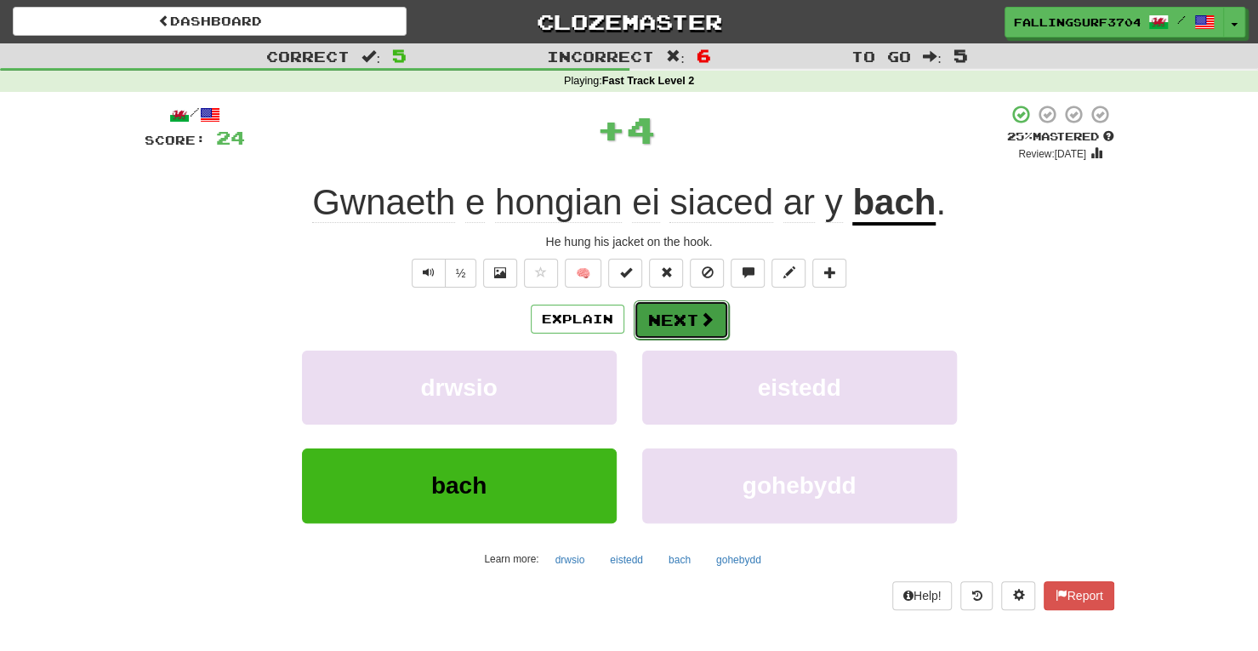
click at [702, 314] on span at bounding box center [706, 318] width 15 height 15
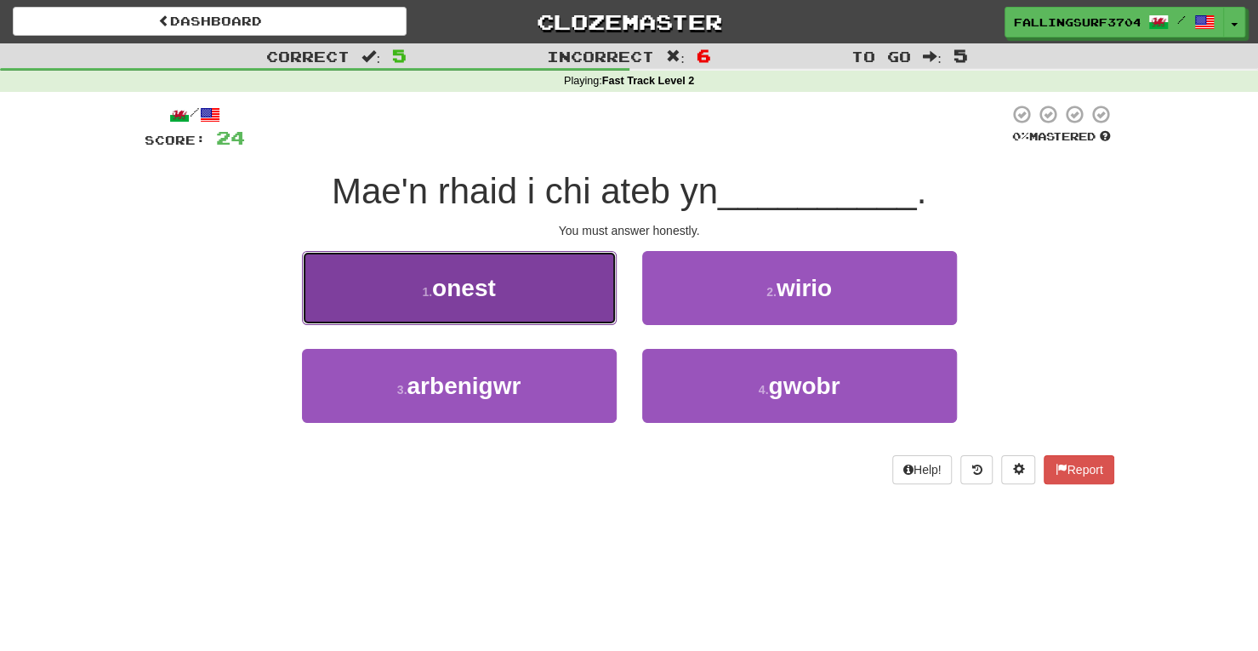
click at [532, 305] on button "1 . onest" at bounding box center [459, 288] width 315 height 74
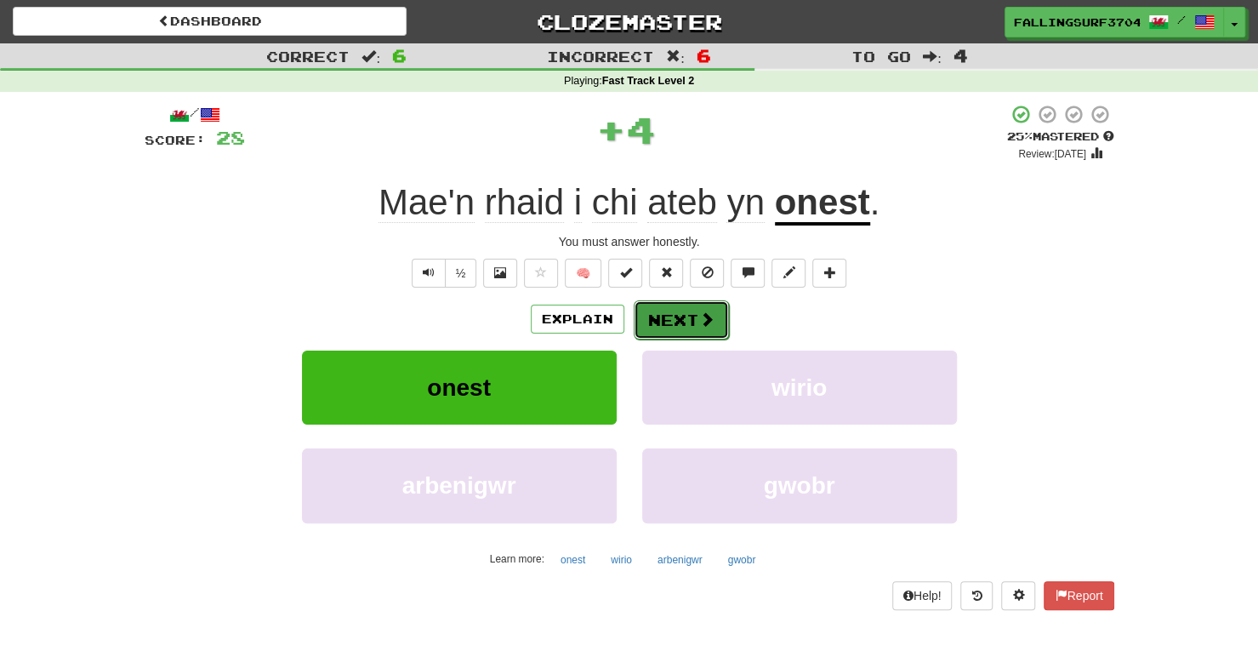
click at [677, 321] on button "Next" at bounding box center [681, 319] width 95 height 39
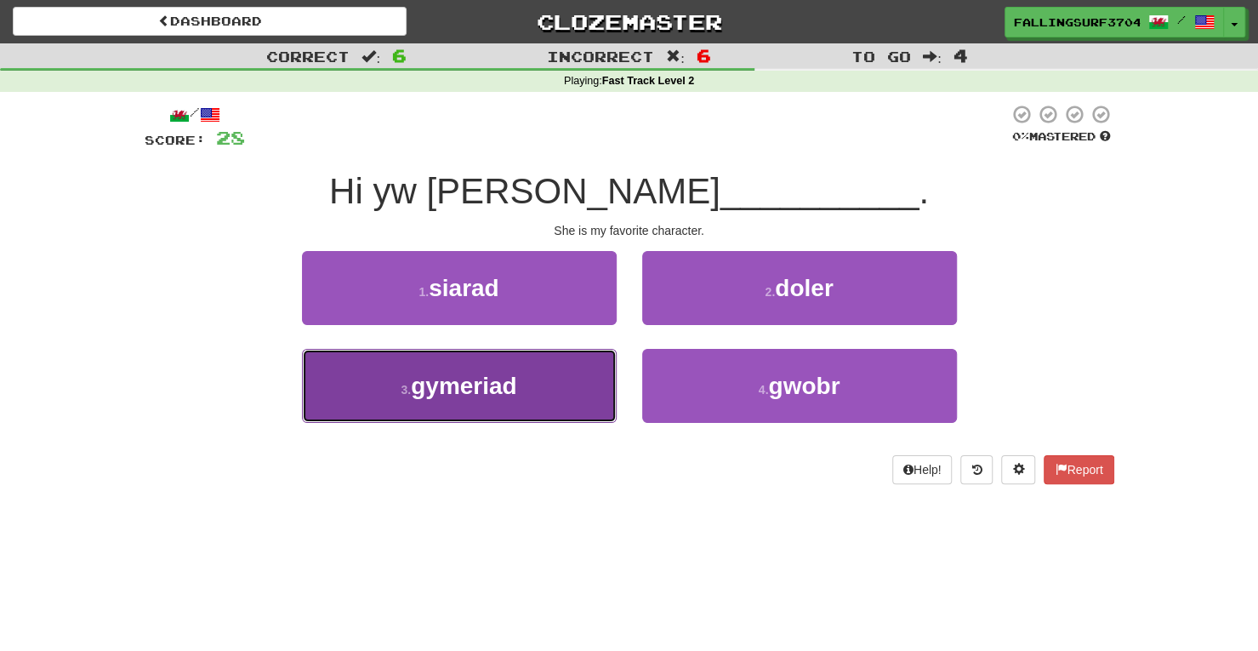
click at [486, 404] on button "3 . gymeriad" at bounding box center [459, 386] width 315 height 74
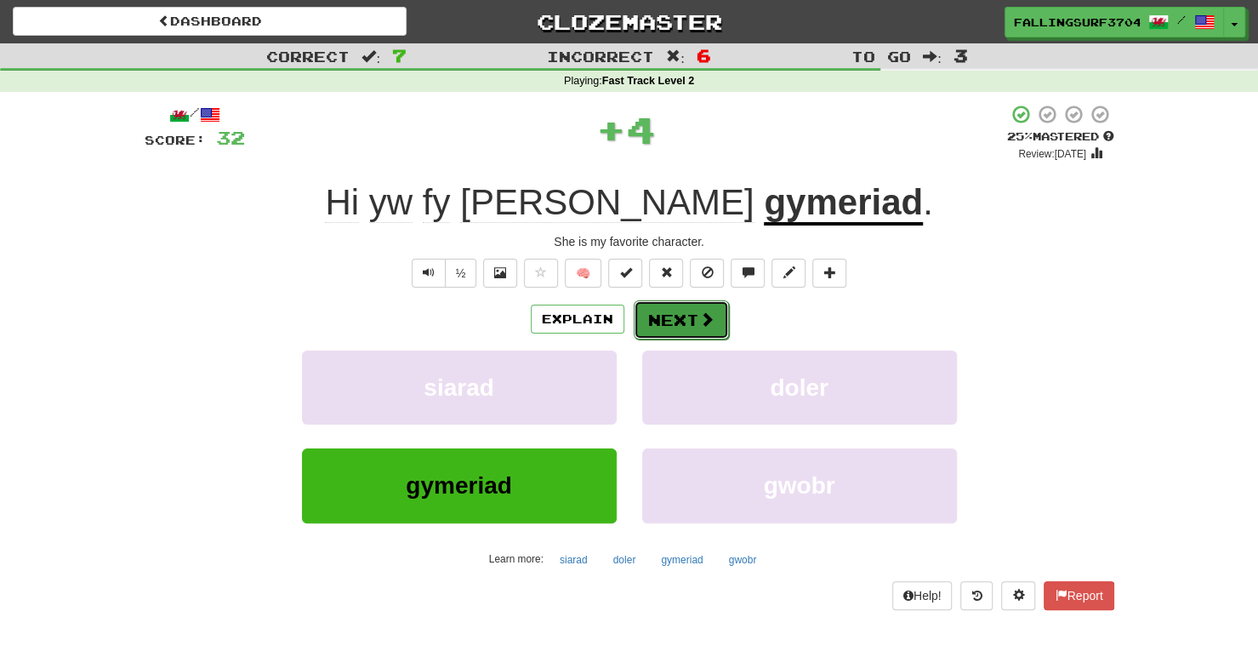
click at [699, 319] on span at bounding box center [706, 318] width 15 height 15
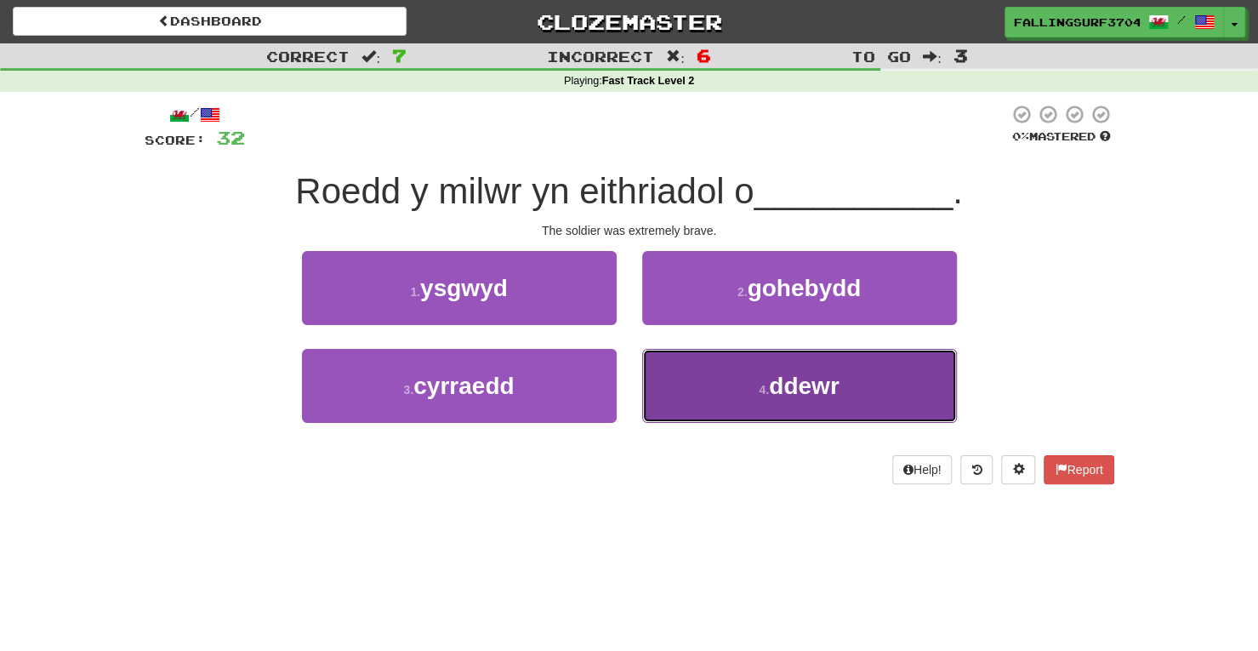
click at [736, 390] on button "4 . ddewr" at bounding box center [799, 386] width 315 height 74
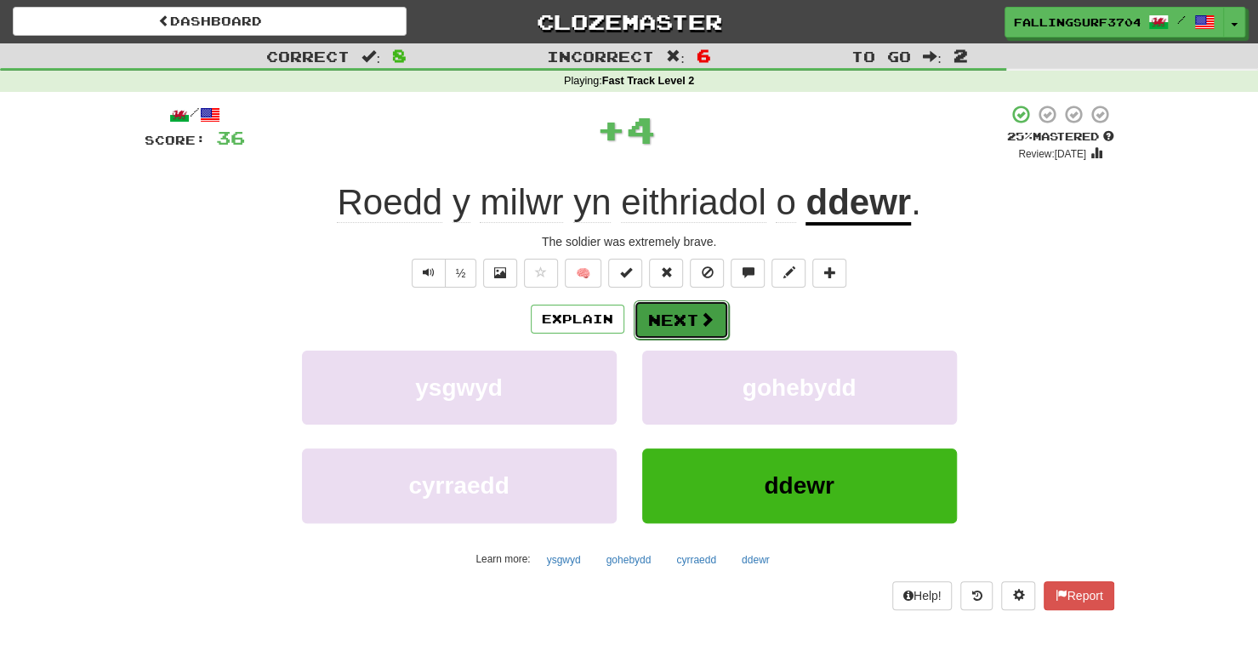
click at [674, 320] on button "Next" at bounding box center [681, 319] width 95 height 39
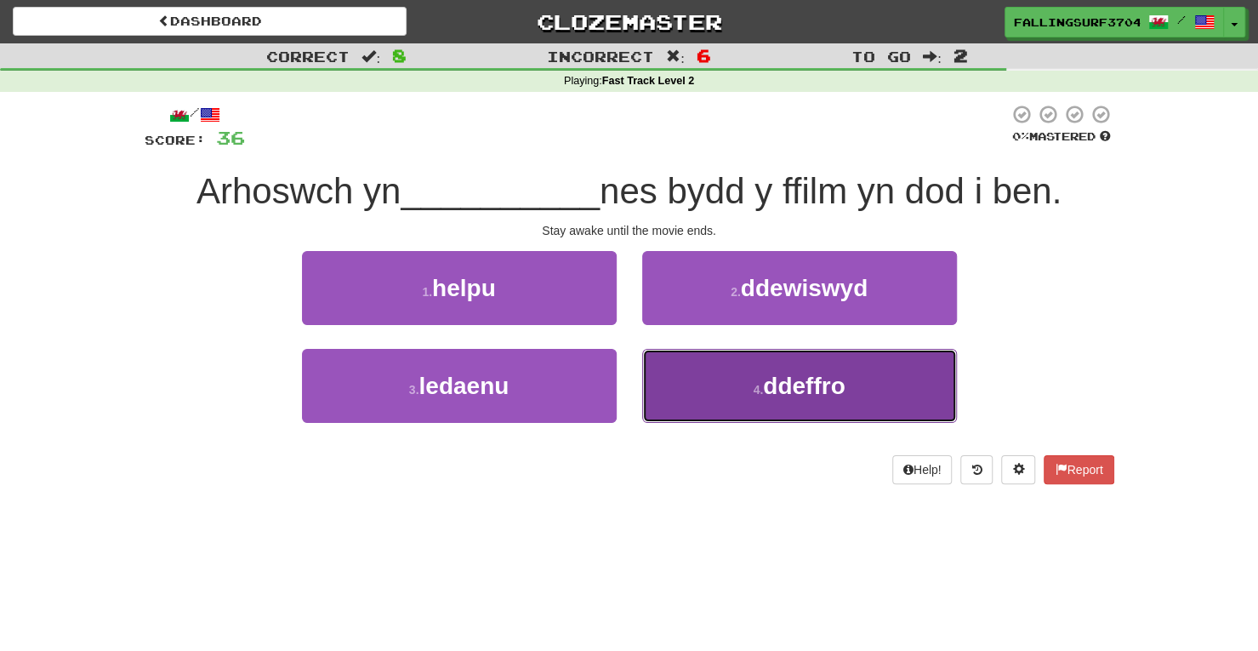
click at [789, 385] on span "ddeffro" at bounding box center [804, 385] width 82 height 26
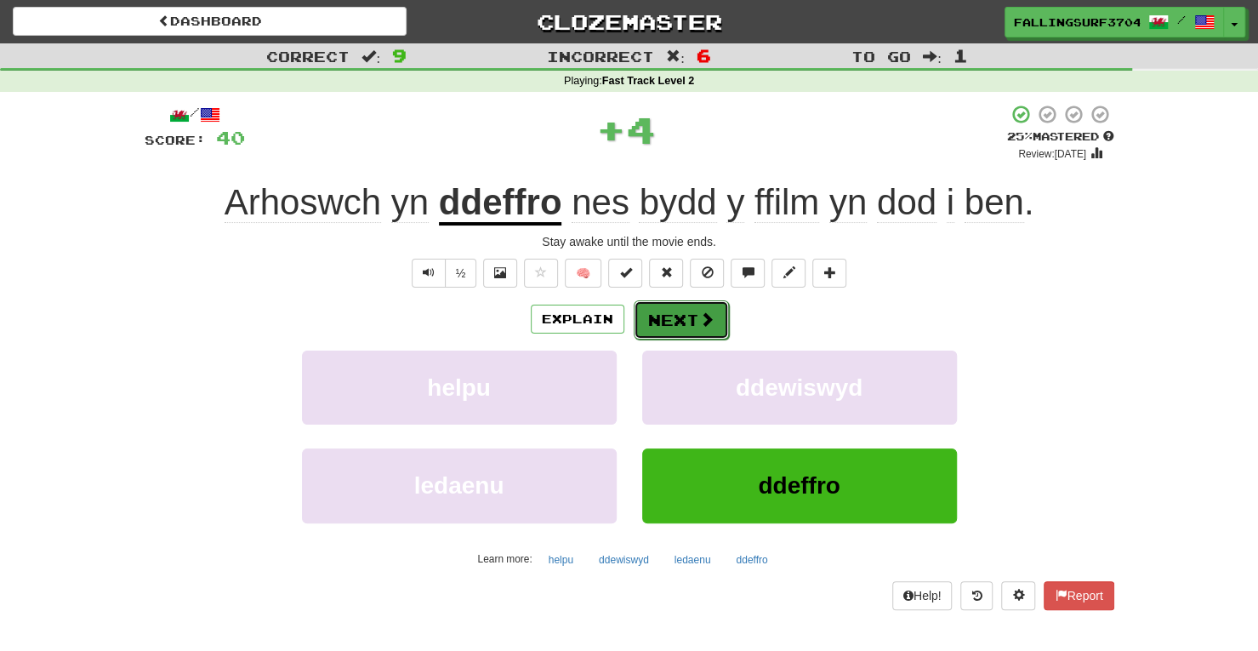
click at [653, 312] on button "Next" at bounding box center [681, 319] width 95 height 39
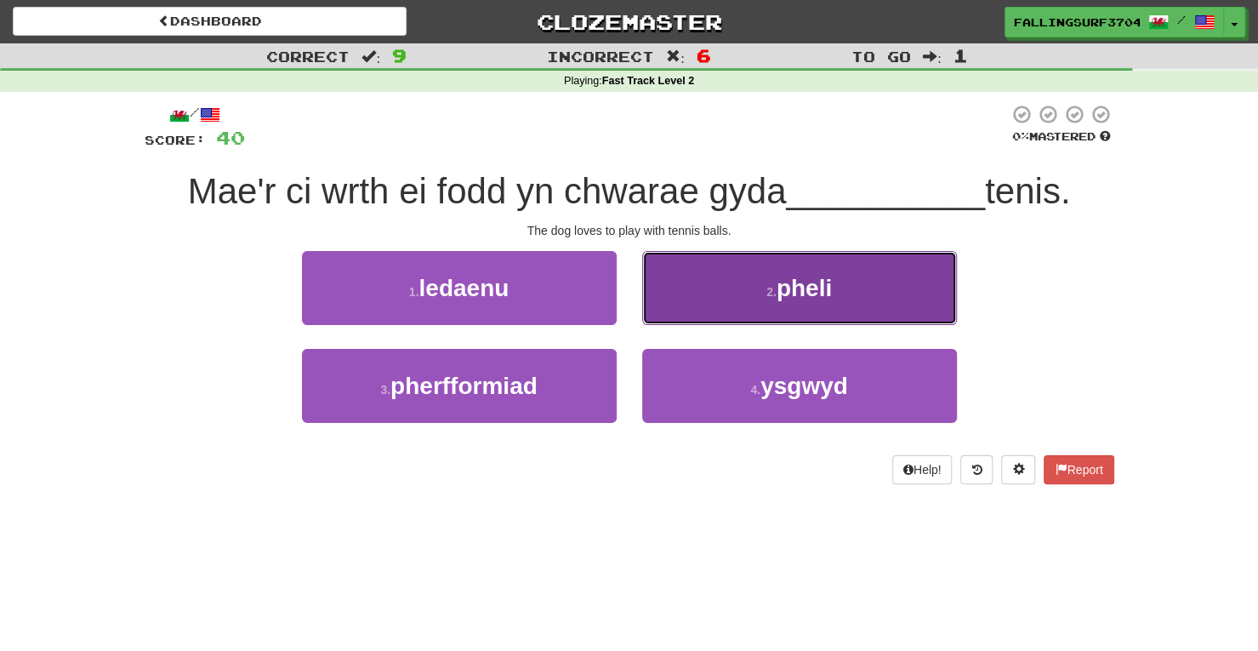
click at [803, 269] on button "2 . pheli" at bounding box center [799, 288] width 315 height 74
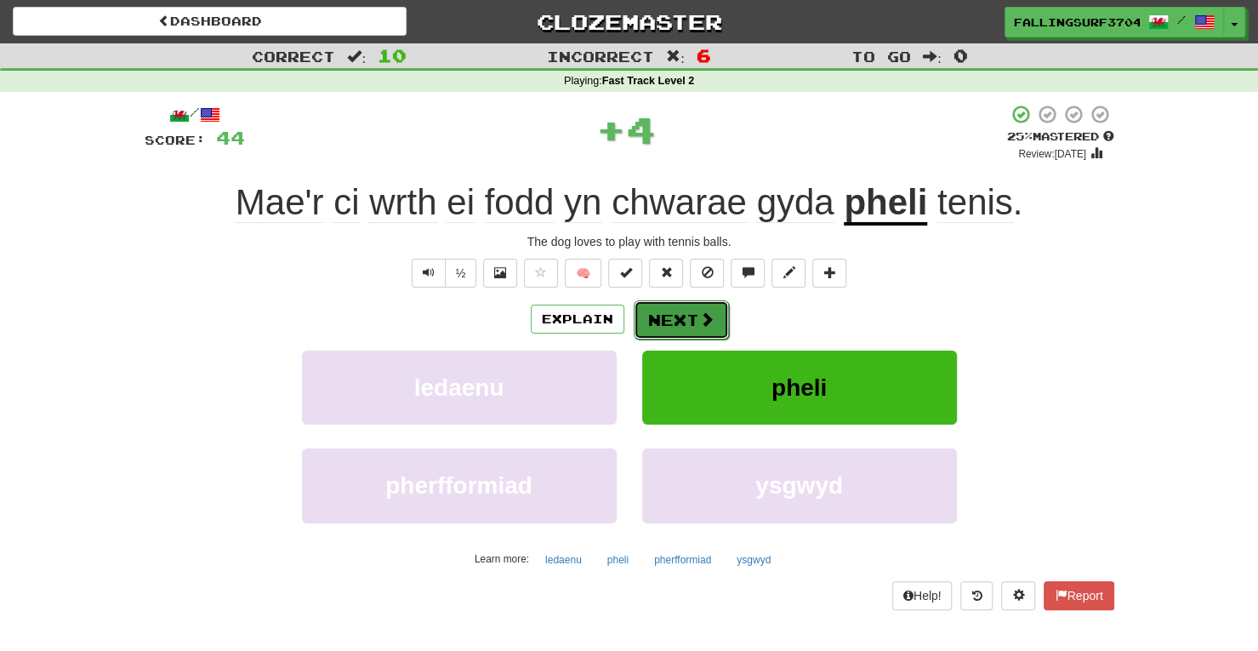
click at [694, 319] on button "Next" at bounding box center [681, 319] width 95 height 39
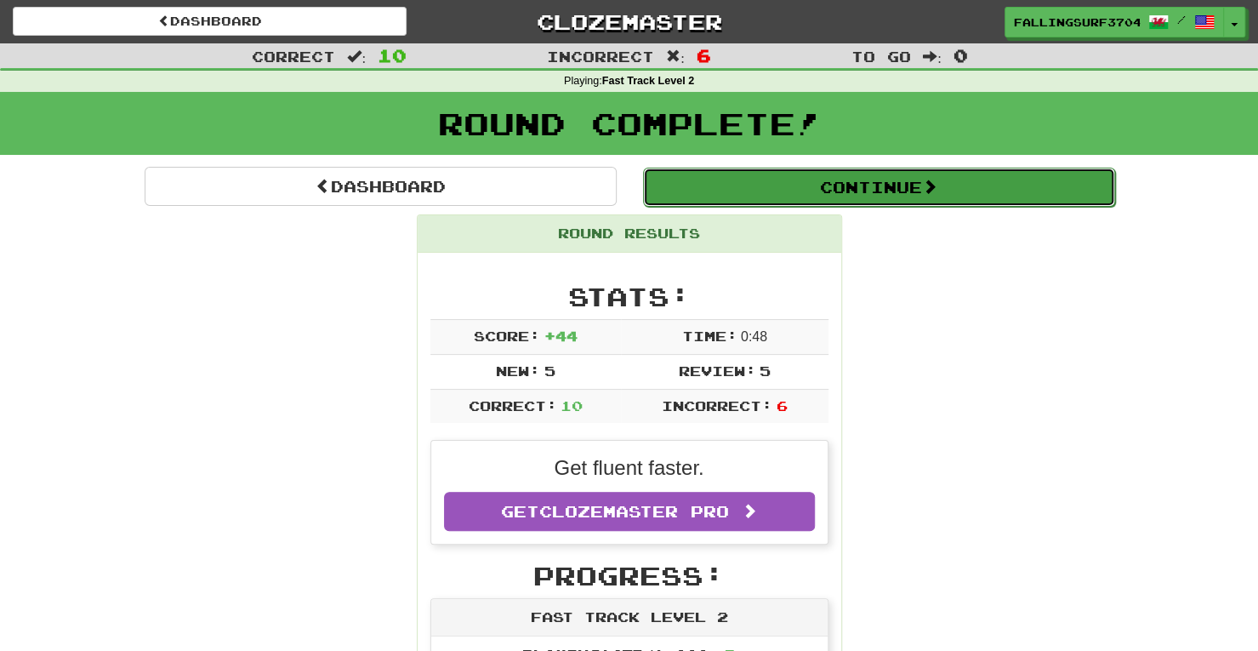
click at [887, 179] on button "Continue" at bounding box center [879, 187] width 472 height 39
